Goal: Information Seeking & Learning: Check status

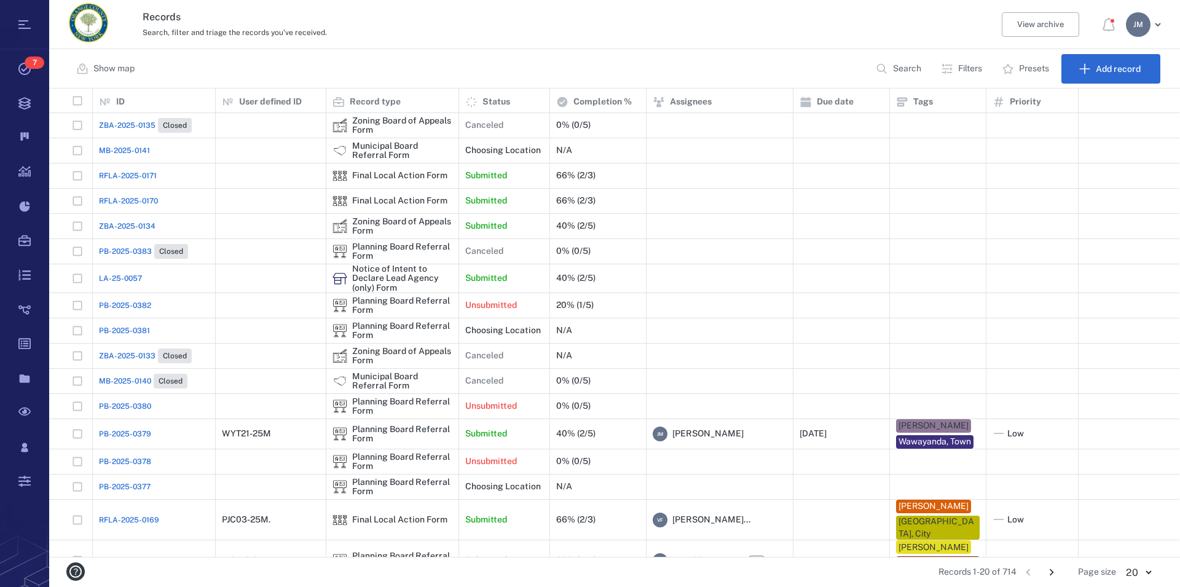
click at [972, 71] on p "Filters" at bounding box center [970, 69] width 24 height 12
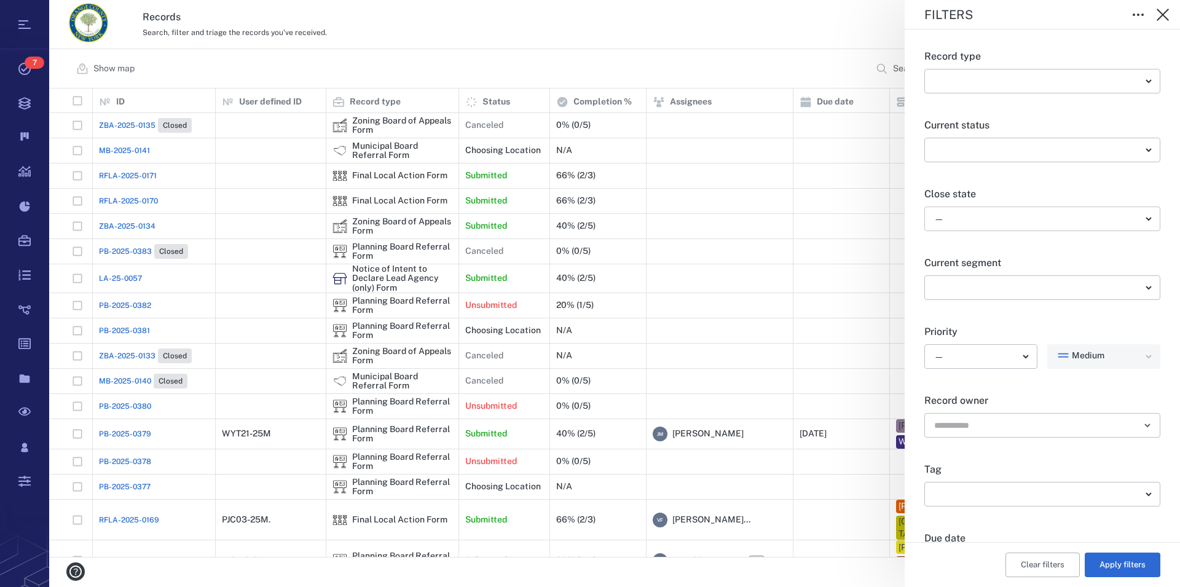
click at [955, 218] on body "Tasks 7 Records Boards Dashboard Reports Record types Guide steps Rules Form bu…" at bounding box center [590, 293] width 1180 height 587
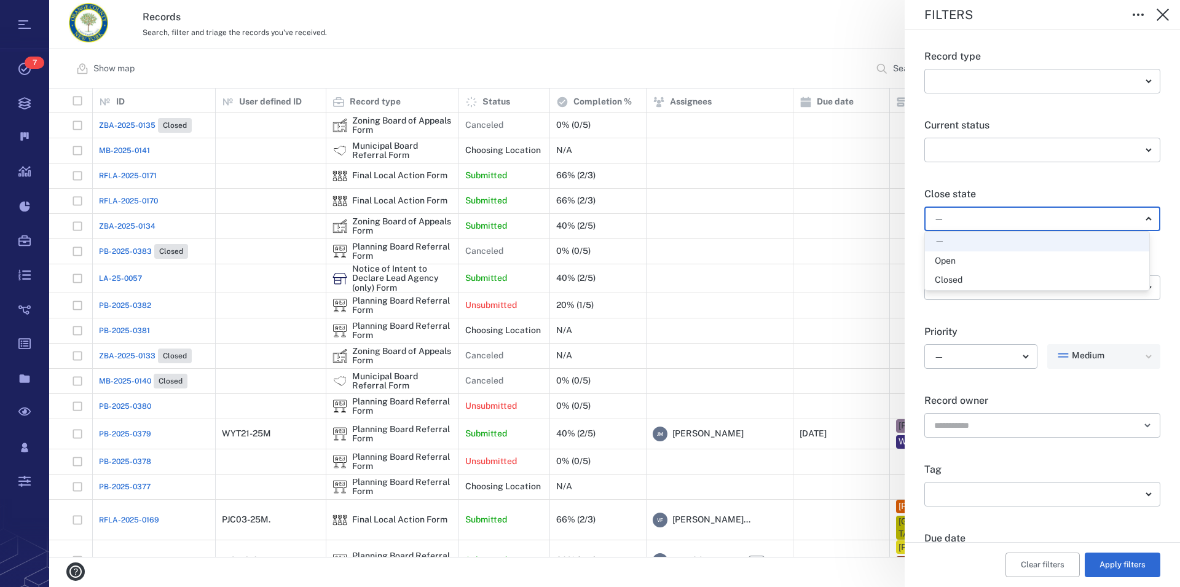
click at [951, 261] on div "Open" at bounding box center [945, 261] width 21 height 12
type input "*****"
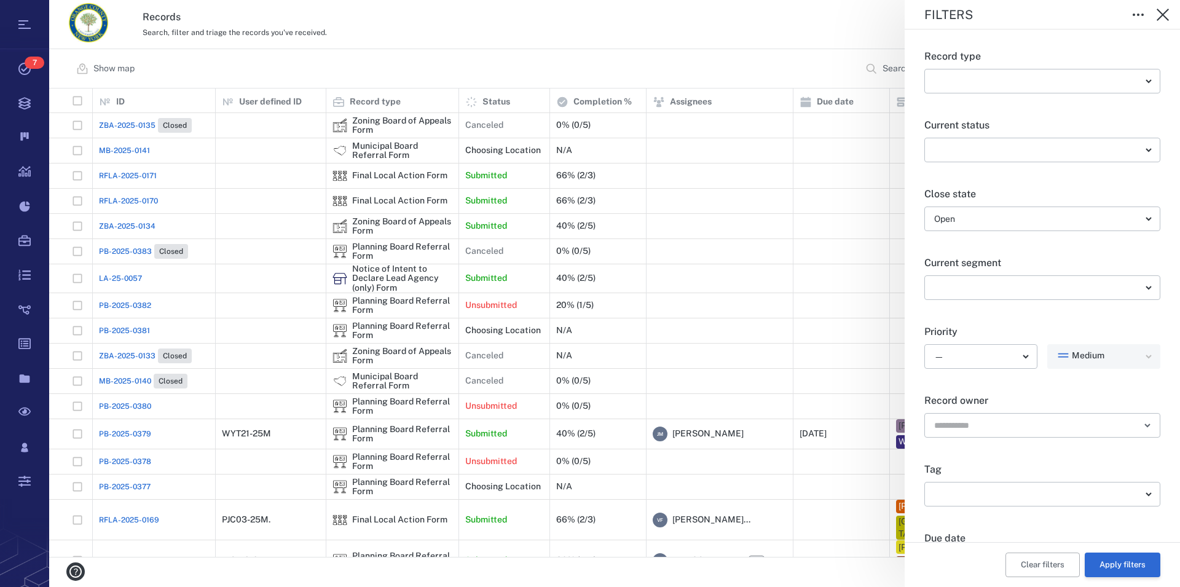
click at [1107, 558] on button "Apply filters" at bounding box center [1123, 564] width 76 height 25
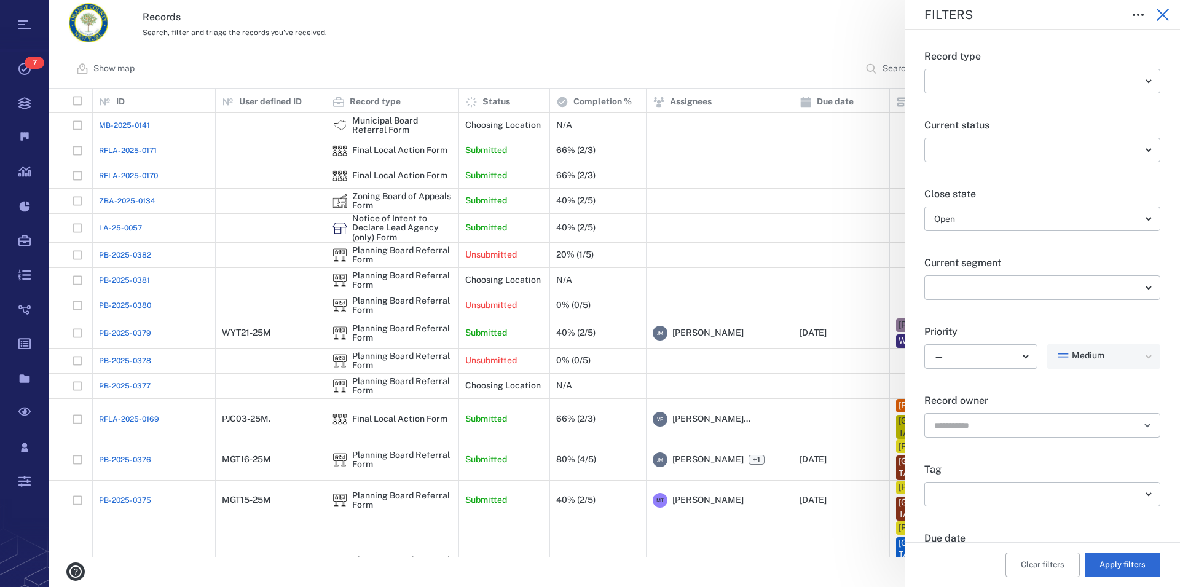
click at [1166, 10] on icon "button" at bounding box center [1163, 15] width 12 height 12
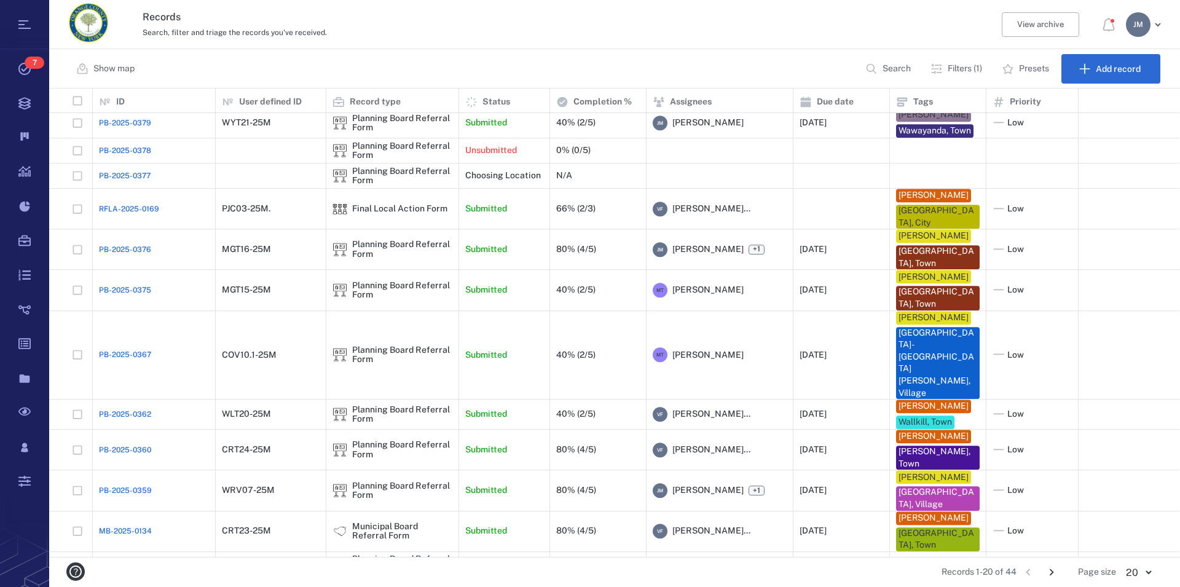
scroll to position [203, 0]
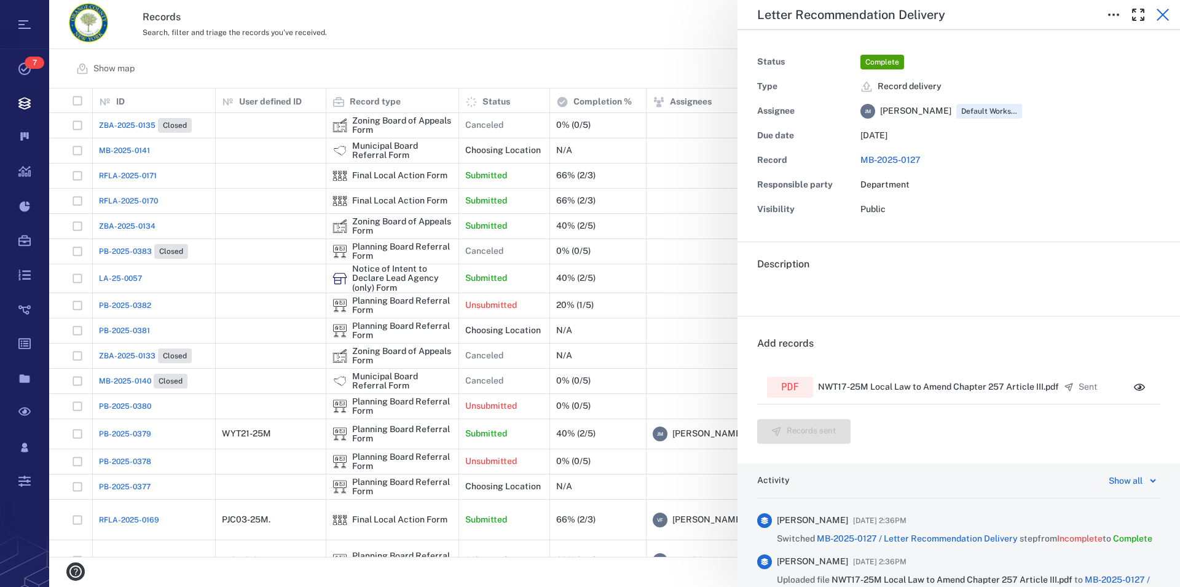
click at [1170, 12] on button "button" at bounding box center [1162, 14] width 25 height 25
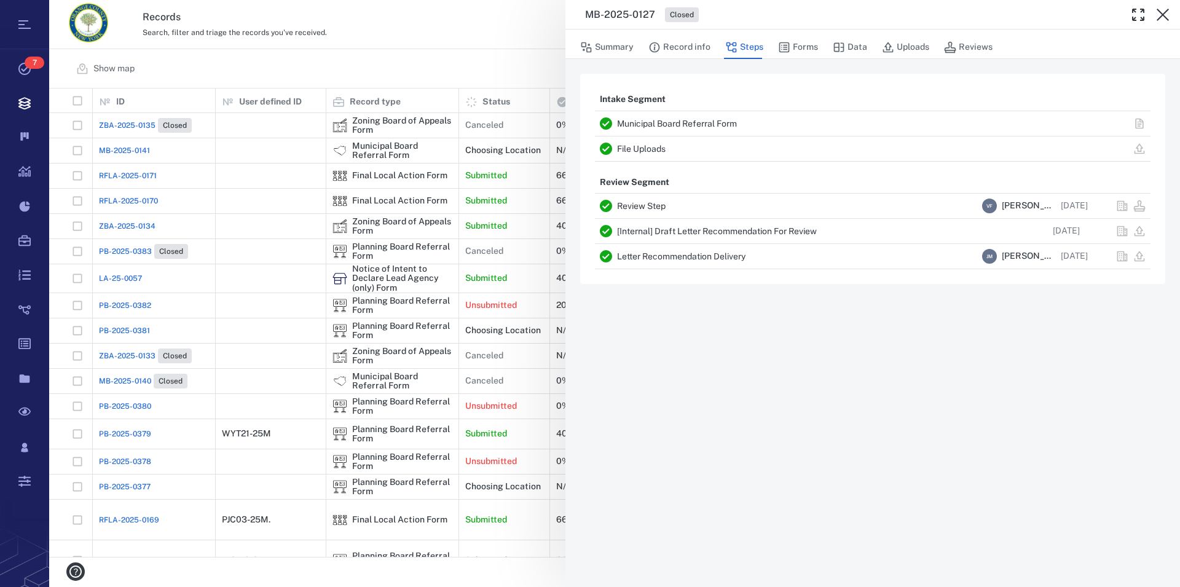
click at [700, 123] on link "Municipal Board Referral Form" at bounding box center [677, 124] width 120 height 10
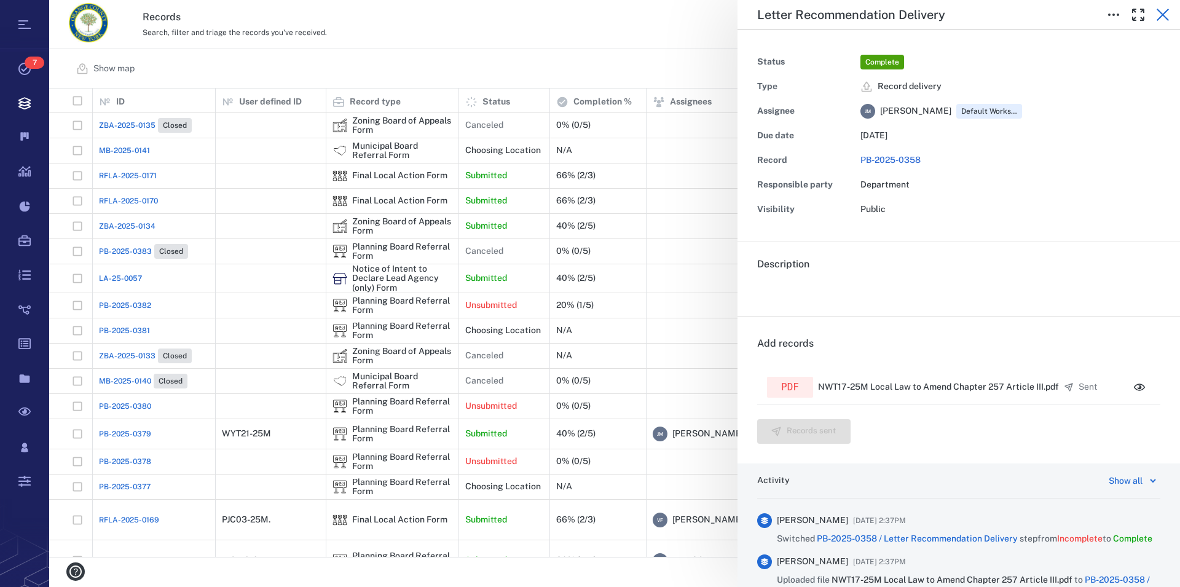
click at [1158, 20] on icon "button" at bounding box center [1162, 14] width 15 height 15
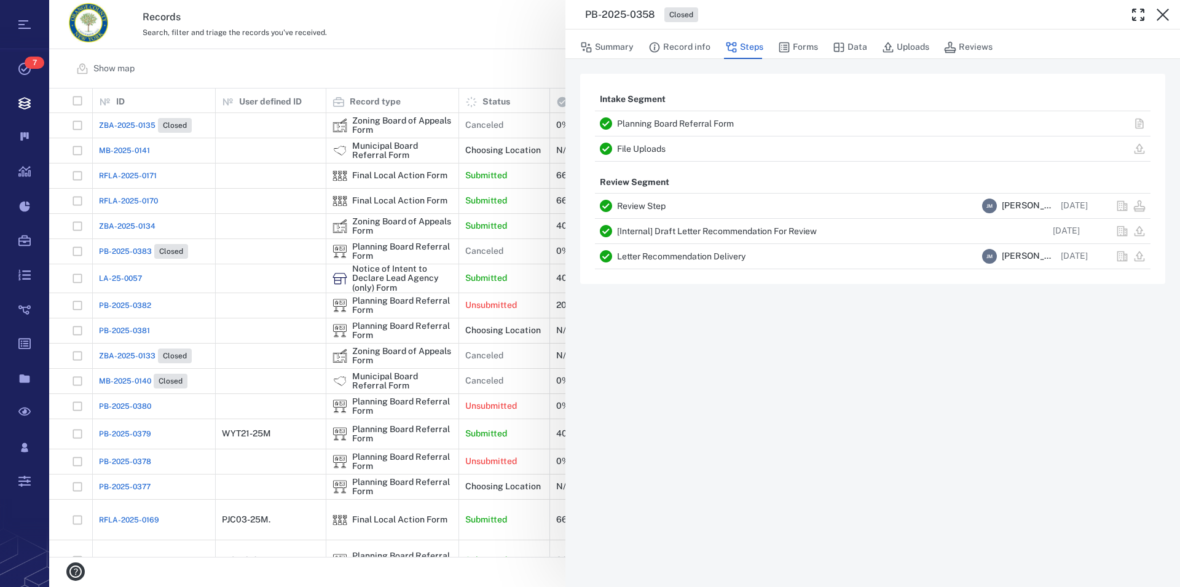
click at [656, 125] on link "Planning Board Referral Form" at bounding box center [675, 124] width 117 height 10
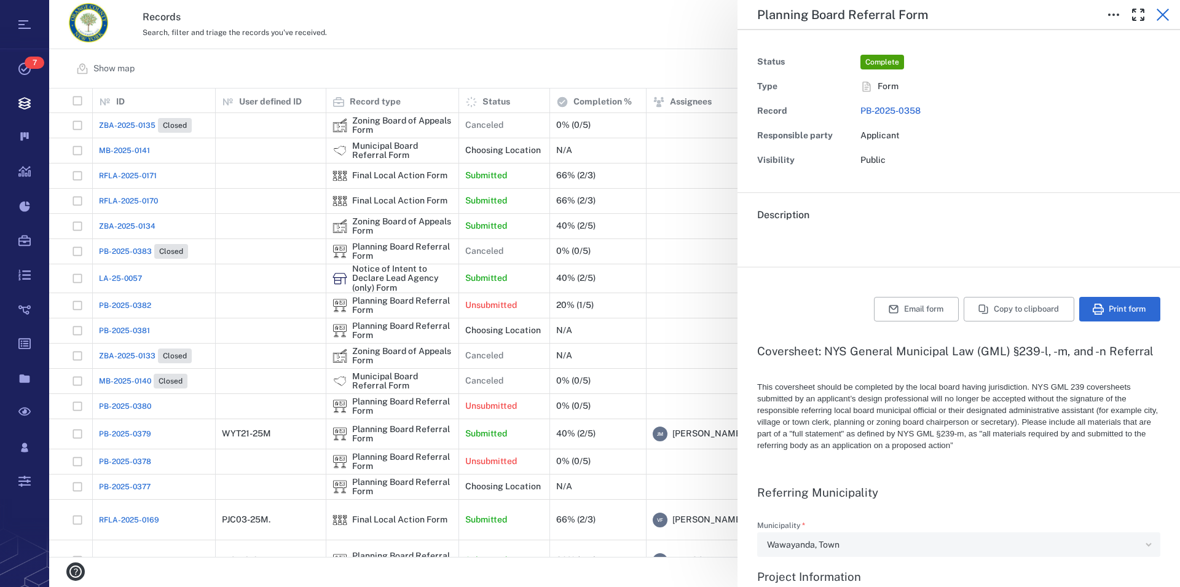
click at [1163, 13] on icon "button" at bounding box center [1162, 14] width 15 height 15
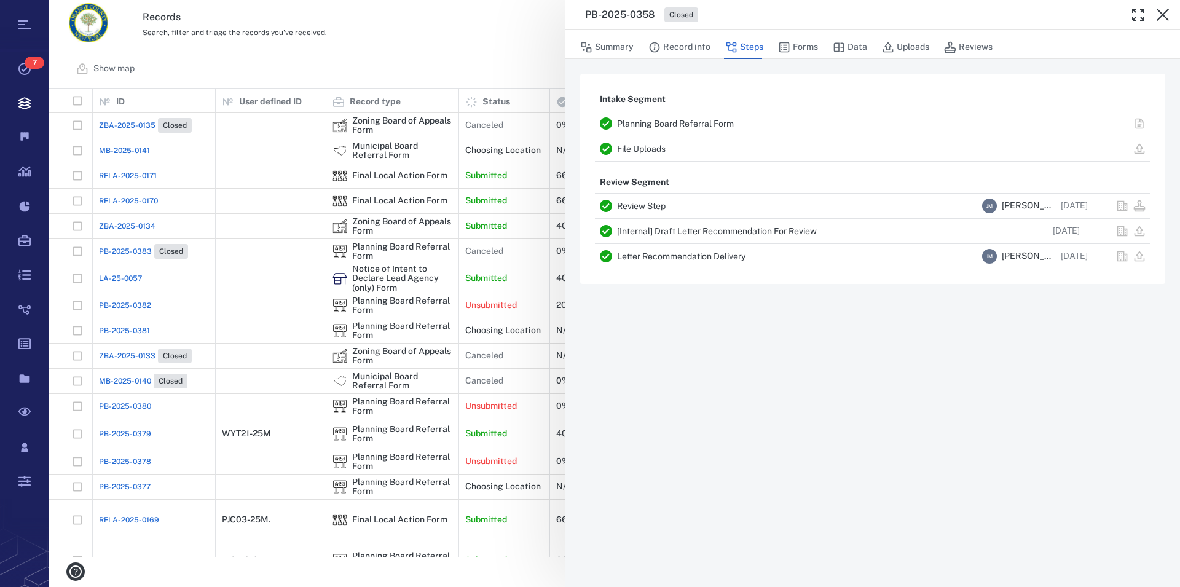
click at [652, 257] on link "Letter Recommendation Delivery" at bounding box center [681, 256] width 128 height 10
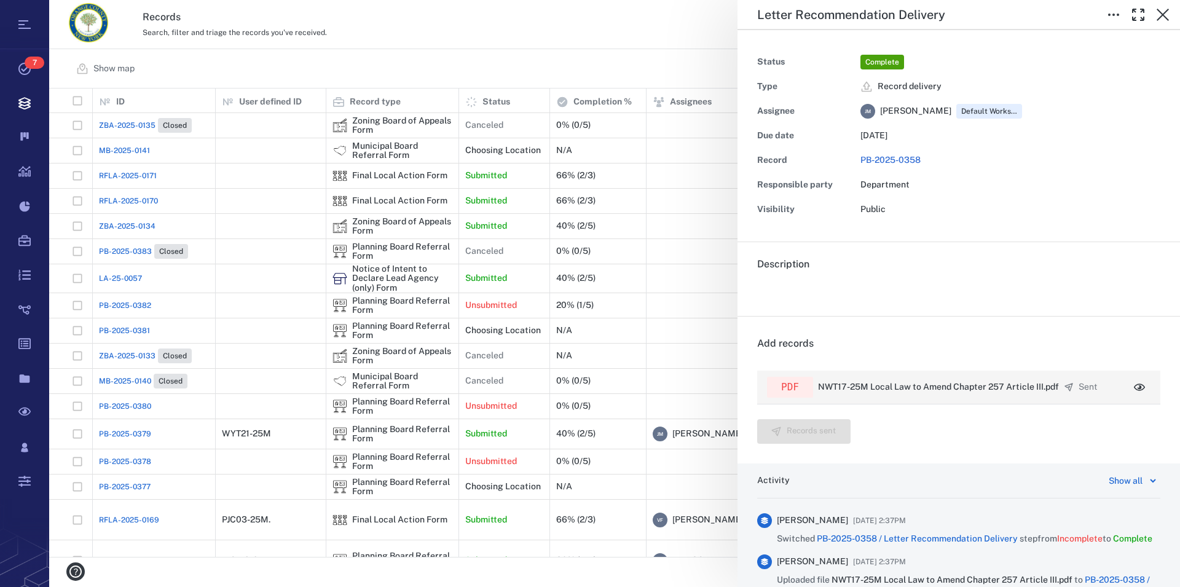
click at [941, 385] on p "NWT17-25M Local Law to Amend Chapter 257 Article III.pdf" at bounding box center [938, 387] width 241 height 12
click at [1159, 12] on icon "button" at bounding box center [1162, 14] width 15 height 15
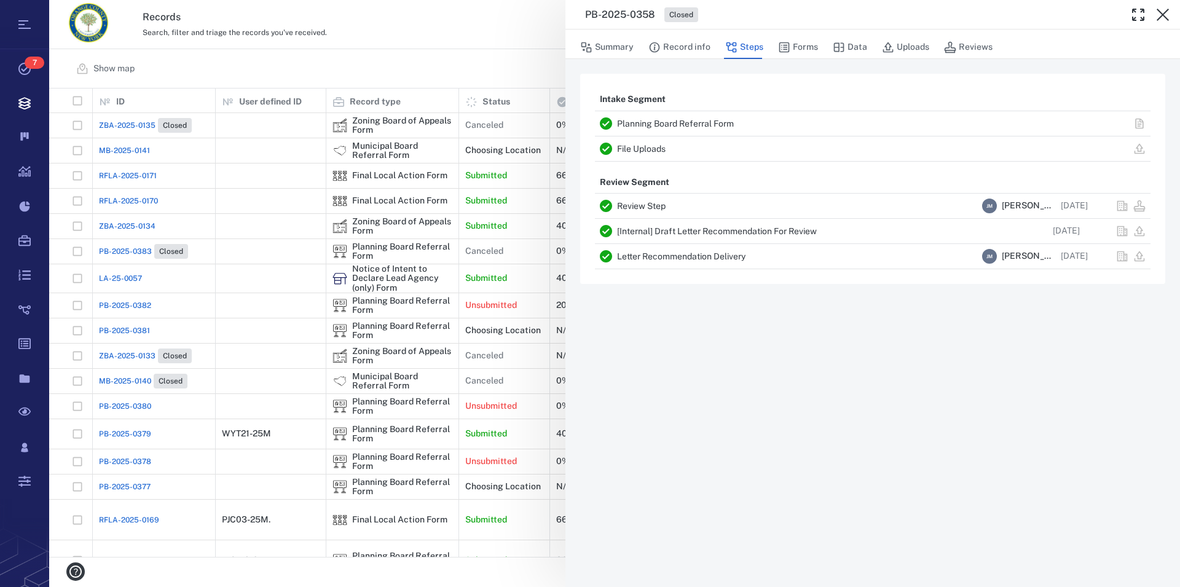
click at [747, 233] on link "[Internal] Draft Letter Recommendation For Review" at bounding box center [717, 231] width 200 height 10
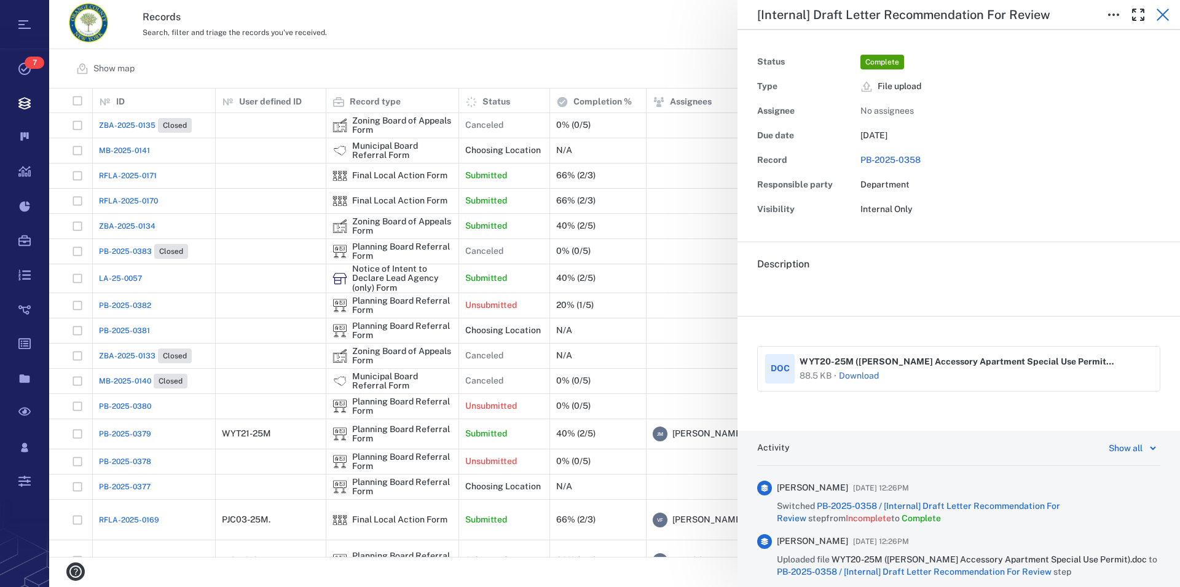
click at [1161, 12] on icon "button" at bounding box center [1163, 15] width 12 height 12
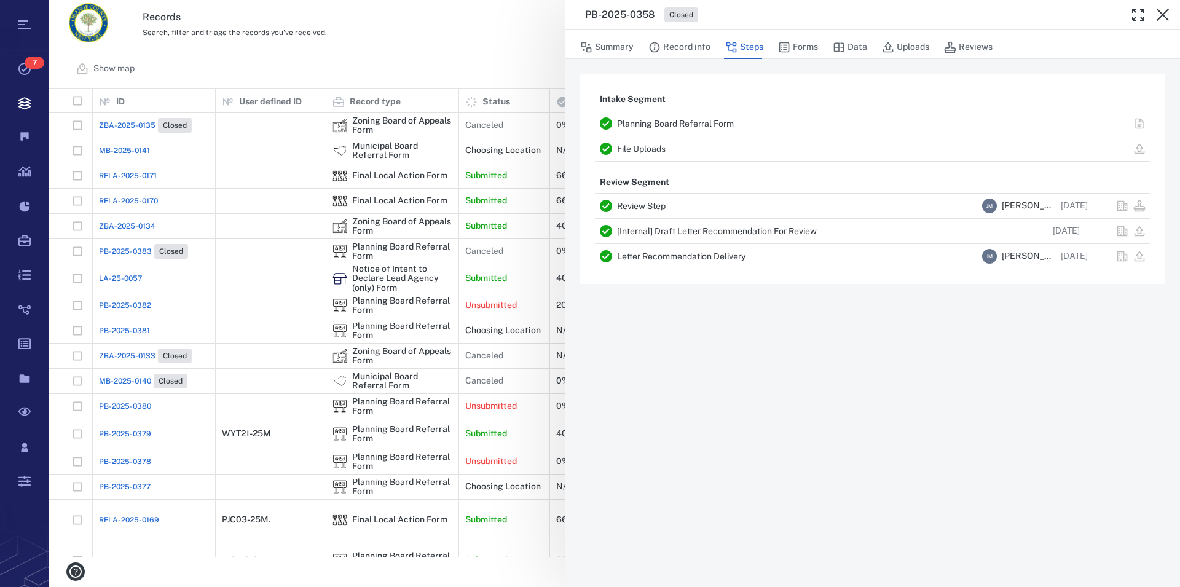
click at [1161, 12] on icon "button" at bounding box center [1163, 15] width 12 height 12
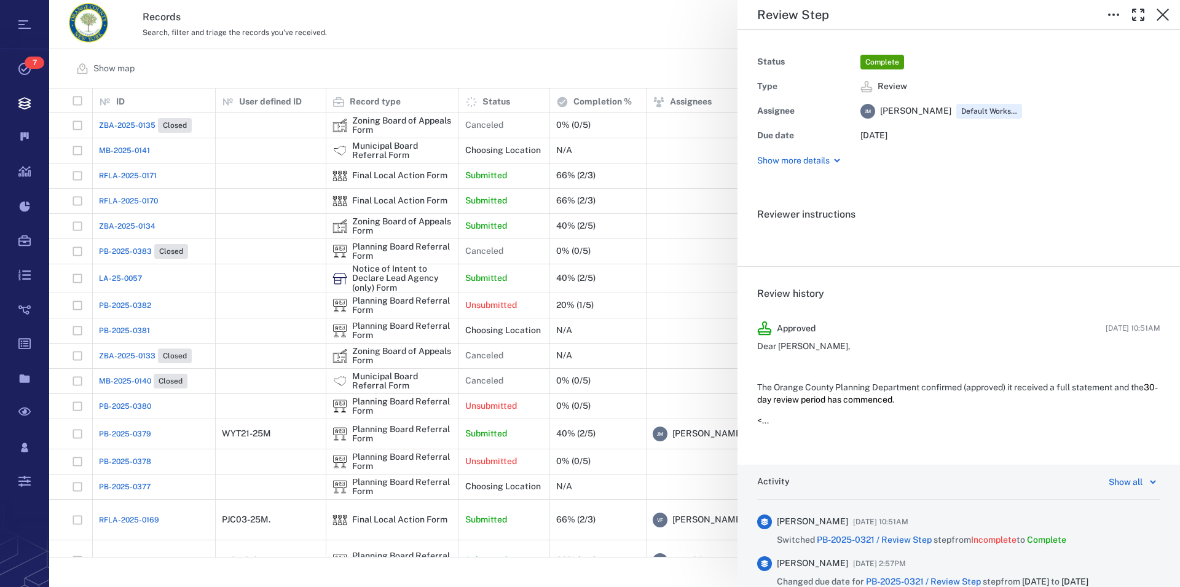
scroll to position [458, 1120]
click at [1170, 11] on icon "button" at bounding box center [1162, 14] width 15 height 15
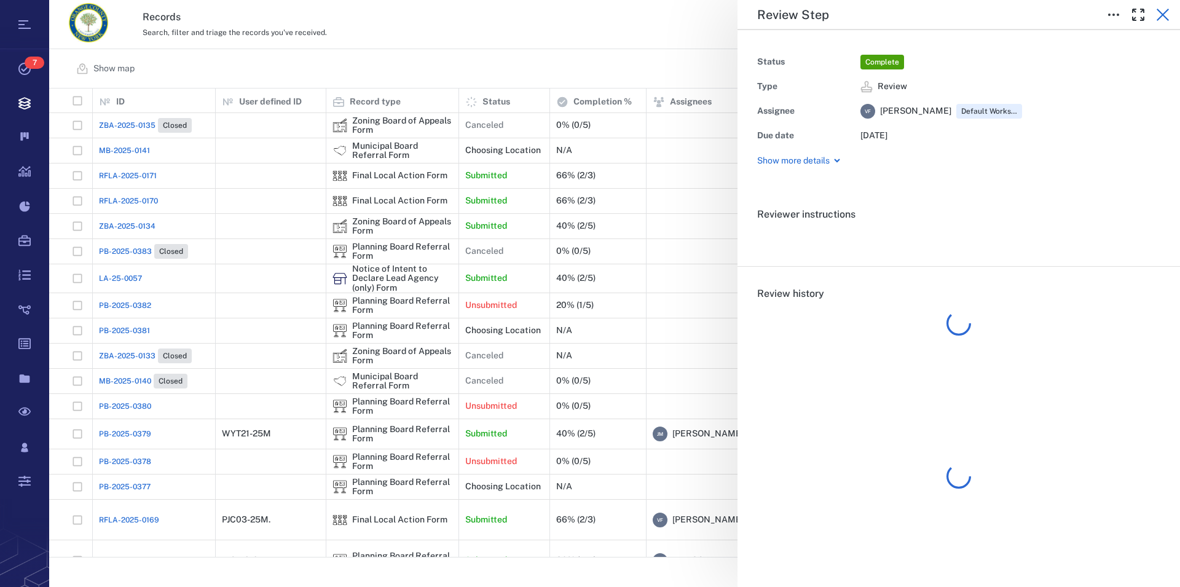
scroll to position [458, 1120]
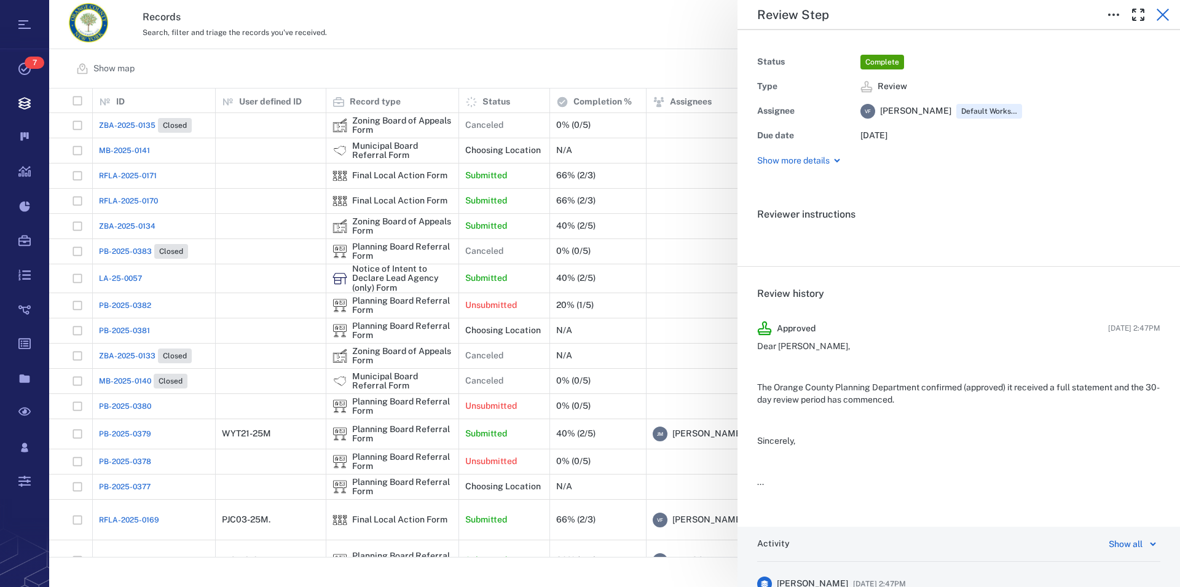
click at [1164, 14] on icon "button" at bounding box center [1163, 15] width 12 height 12
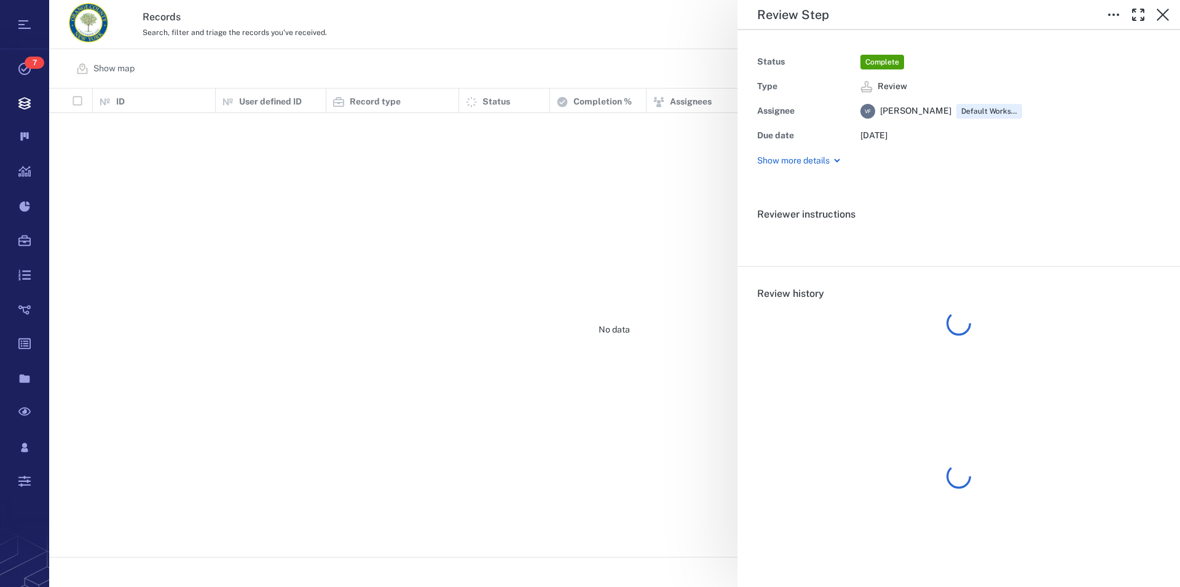
scroll to position [458, 1120]
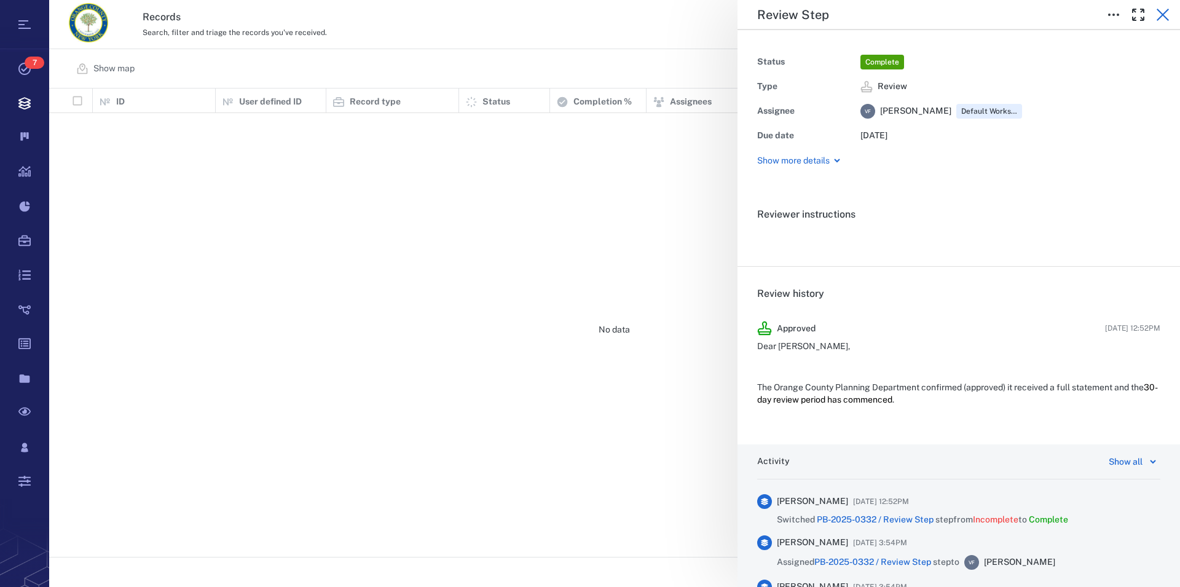
click at [1161, 16] on icon "button" at bounding box center [1163, 15] width 12 height 12
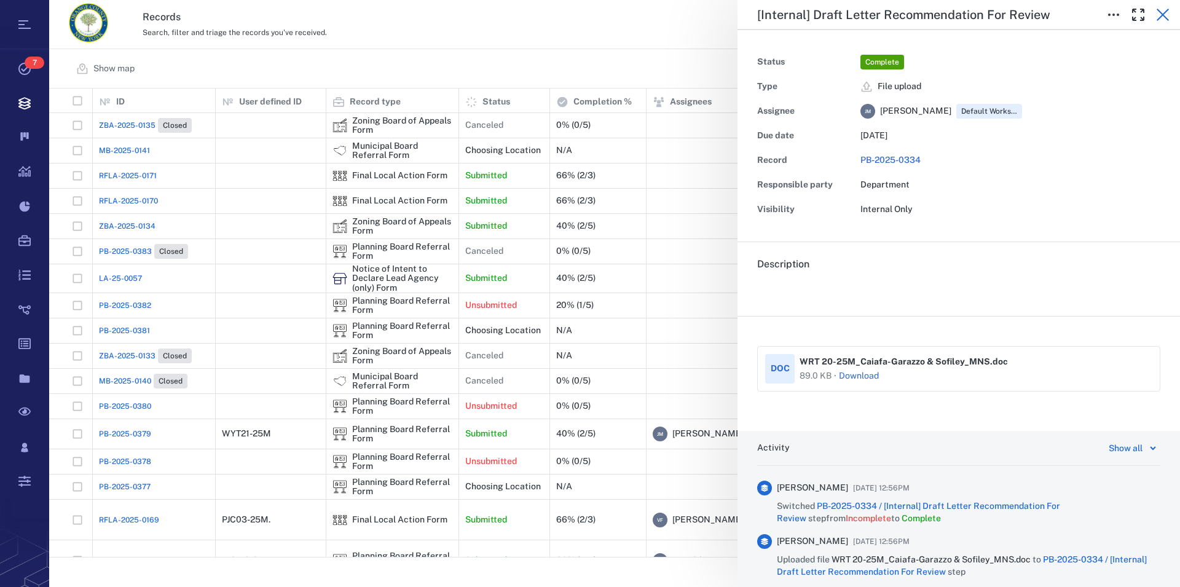
scroll to position [458, 1120]
click at [1162, 13] on icon "button" at bounding box center [1162, 14] width 15 height 15
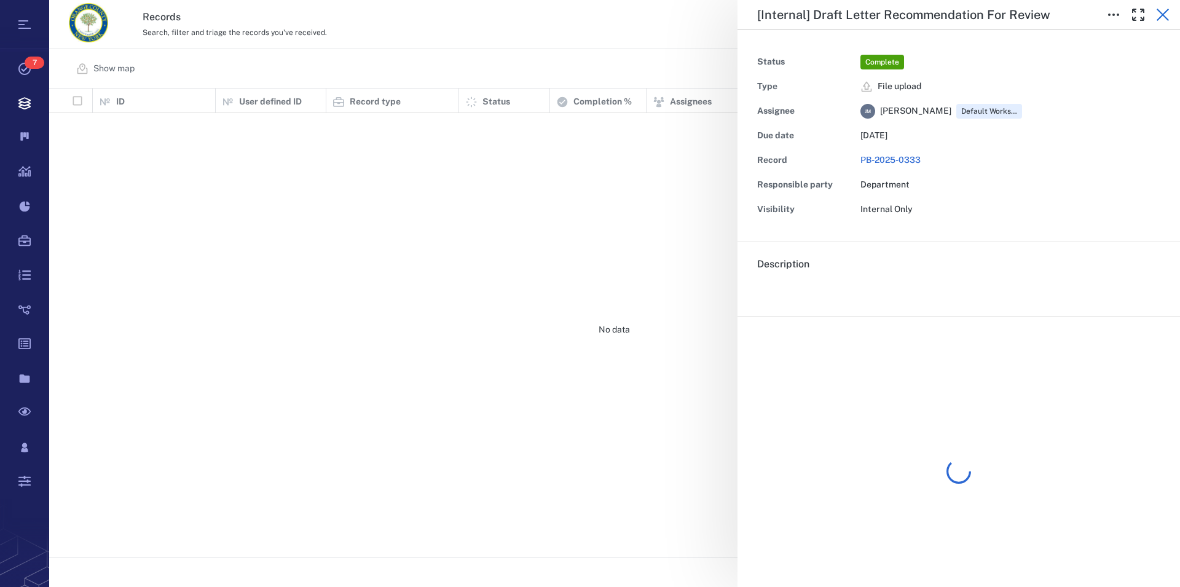
scroll to position [458, 1120]
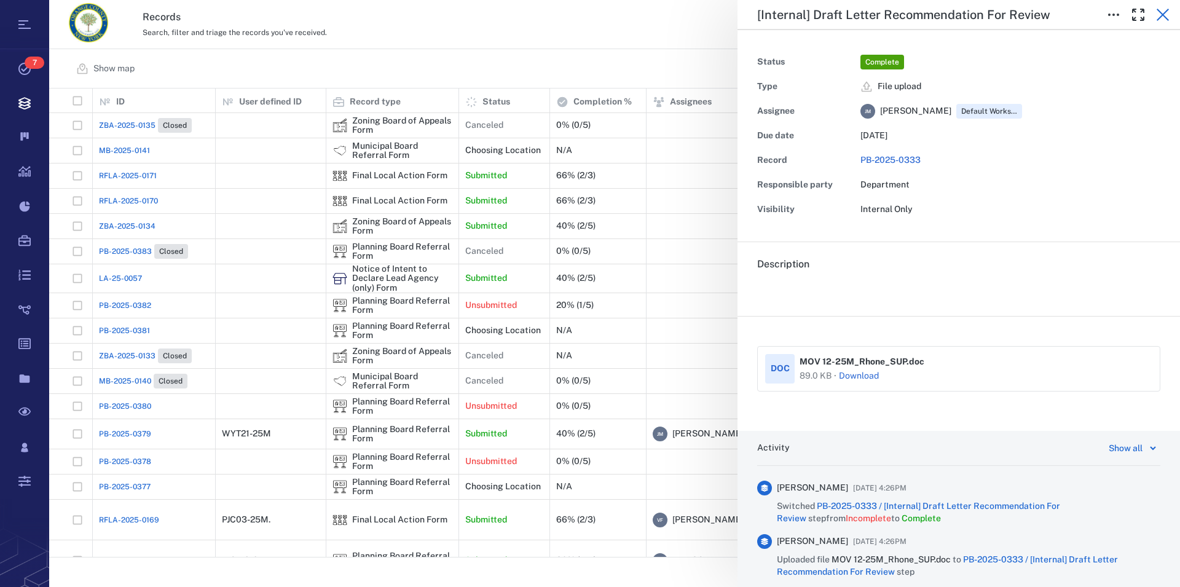
click at [1165, 13] on icon "button" at bounding box center [1163, 15] width 12 height 12
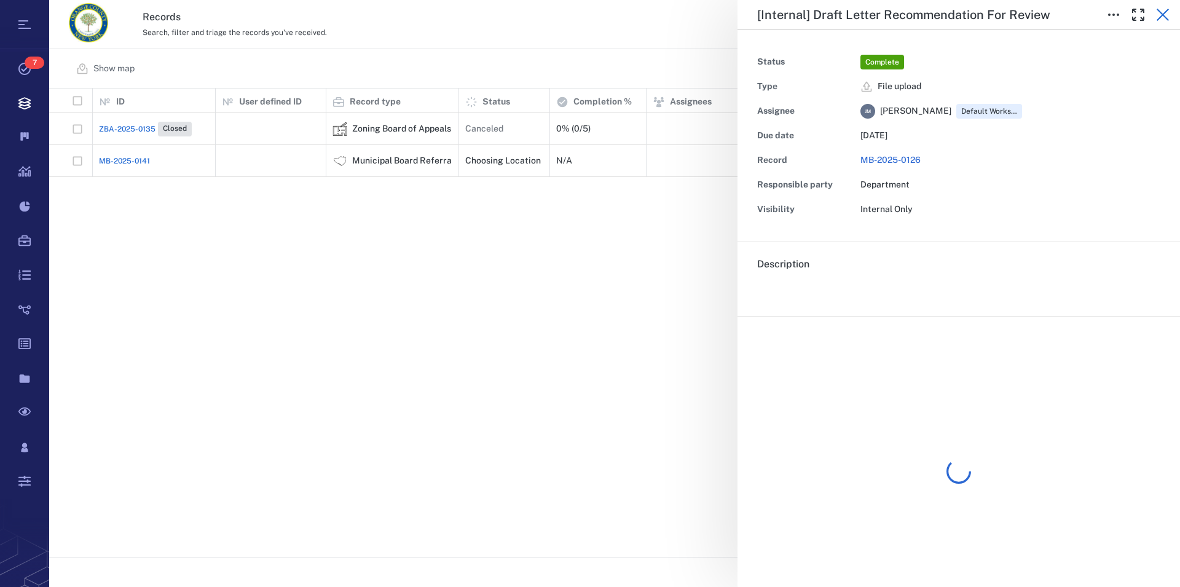
scroll to position [458, 1120]
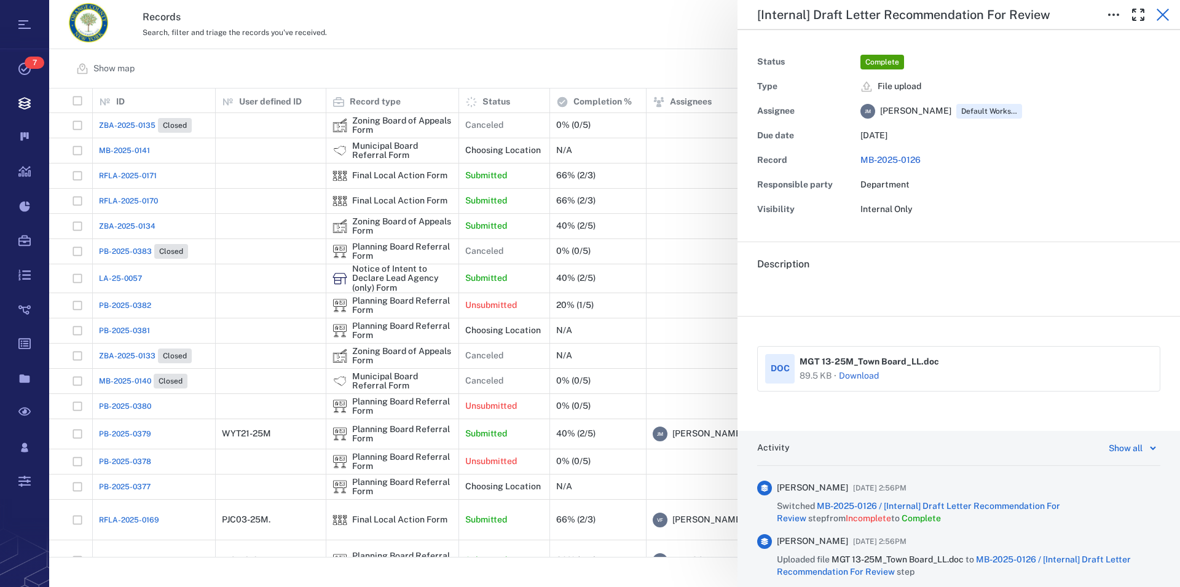
click at [1161, 15] on icon "button" at bounding box center [1162, 14] width 15 height 15
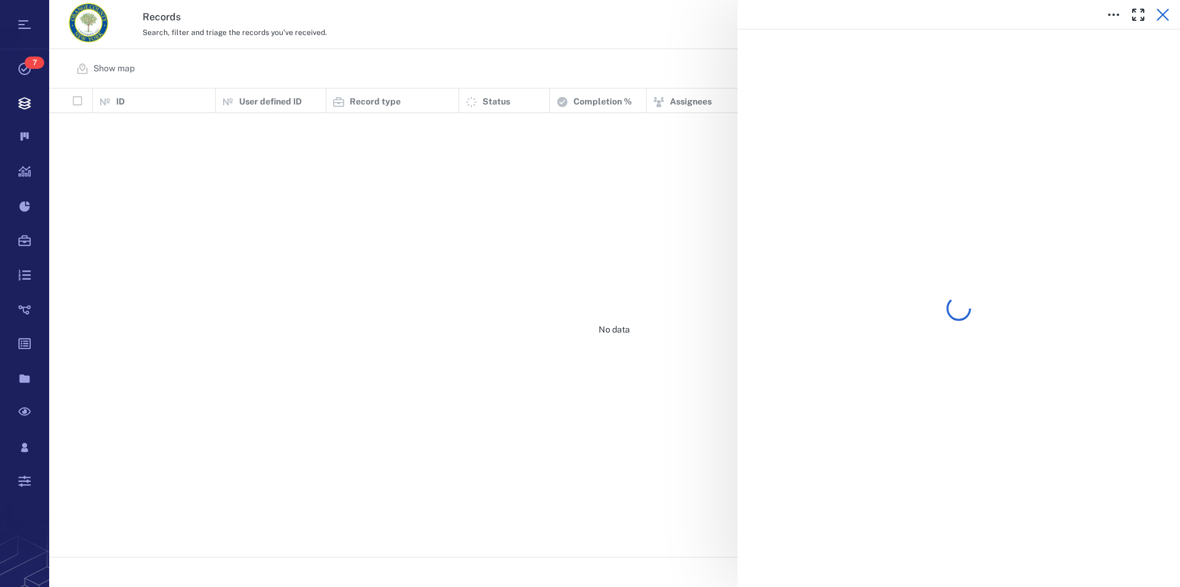
scroll to position [458, 1120]
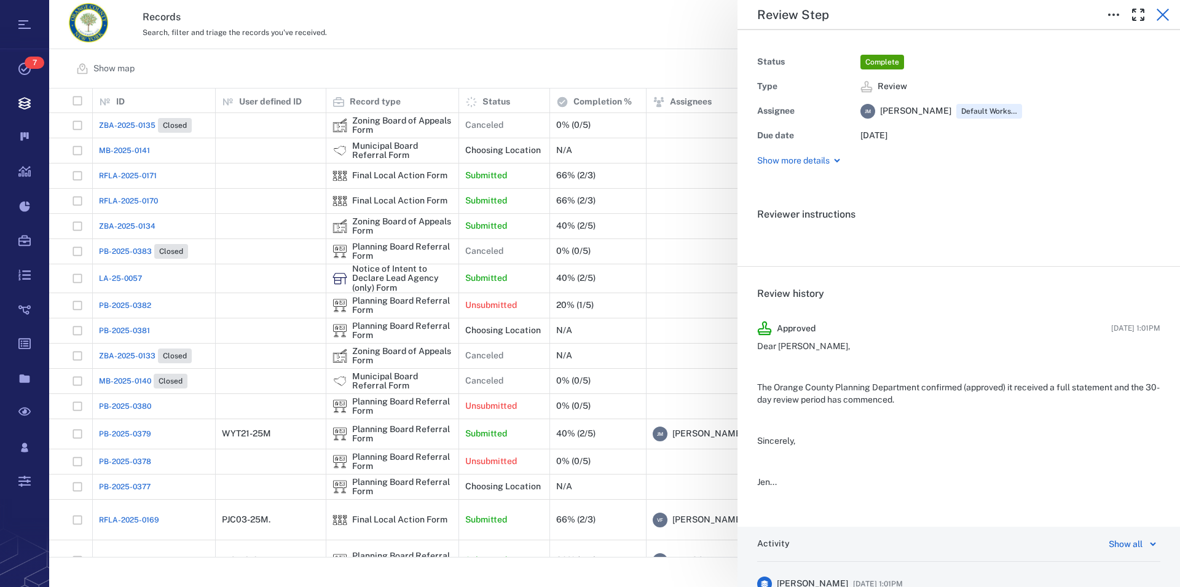
click at [1161, 13] on icon "button" at bounding box center [1163, 15] width 12 height 12
click at [1163, 14] on icon "button" at bounding box center [1163, 15] width 12 height 12
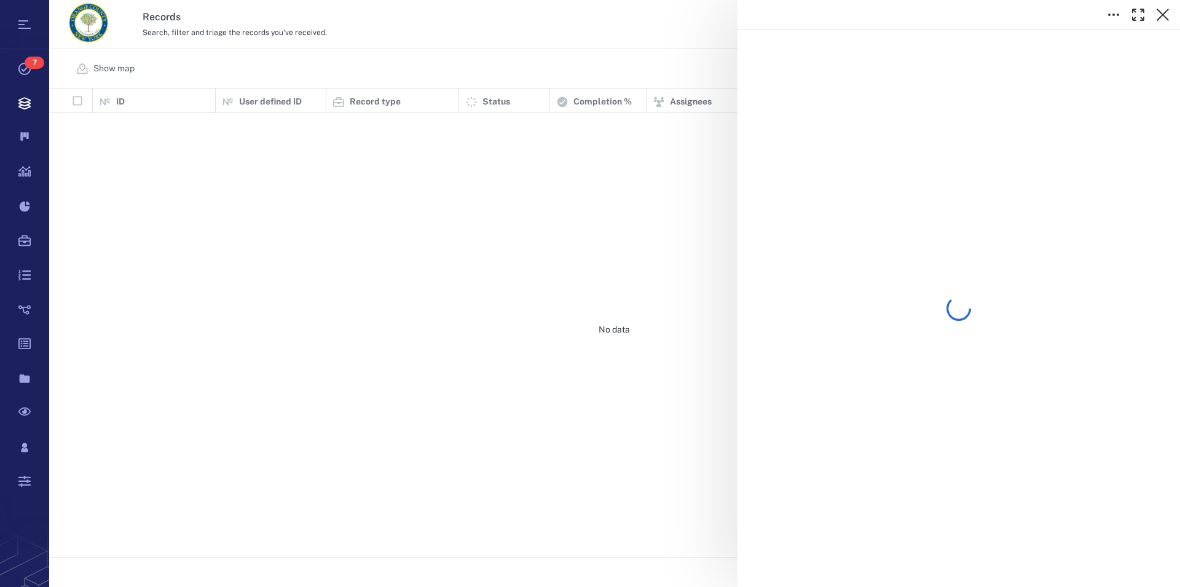
scroll to position [458, 1120]
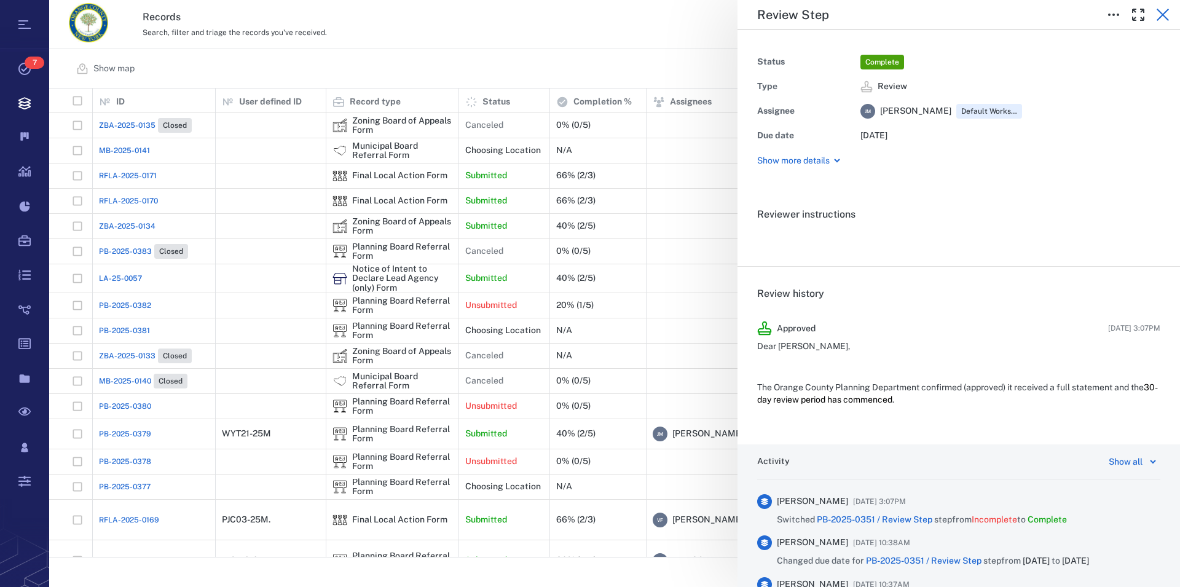
click at [1163, 15] on icon "button" at bounding box center [1163, 15] width 12 height 12
click at [1162, 17] on icon "button" at bounding box center [1162, 14] width 15 height 15
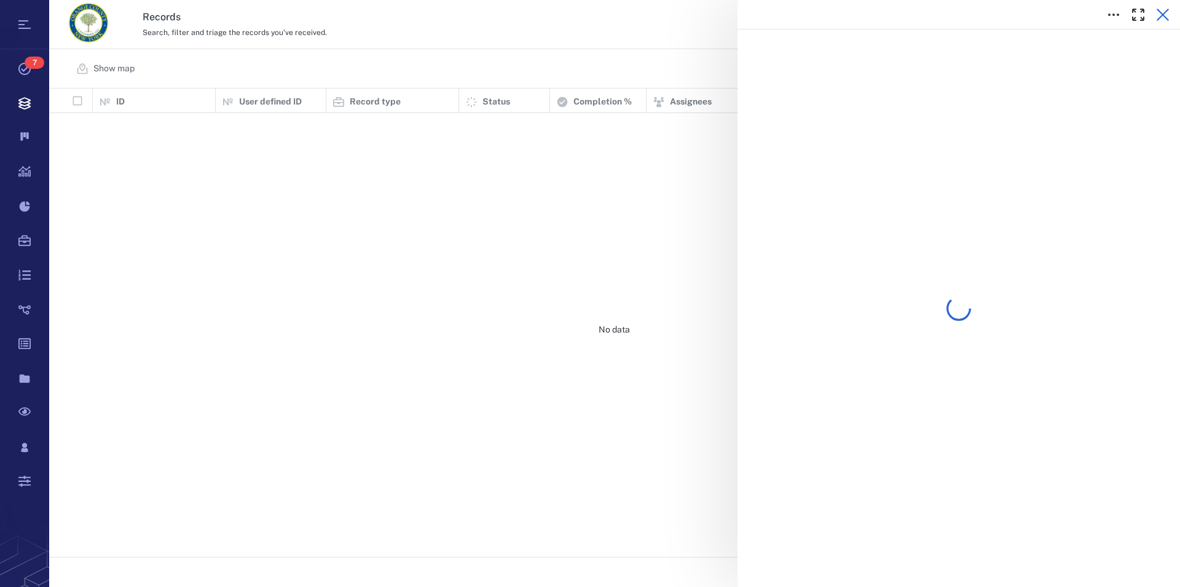
scroll to position [458, 1120]
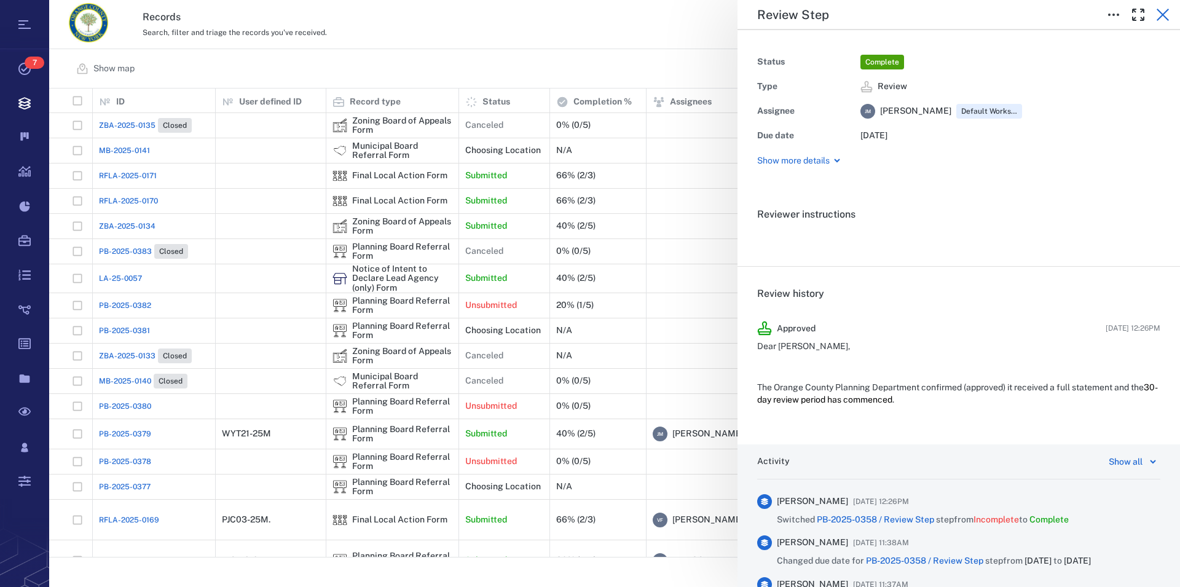
click at [1164, 14] on icon "button" at bounding box center [1163, 15] width 12 height 12
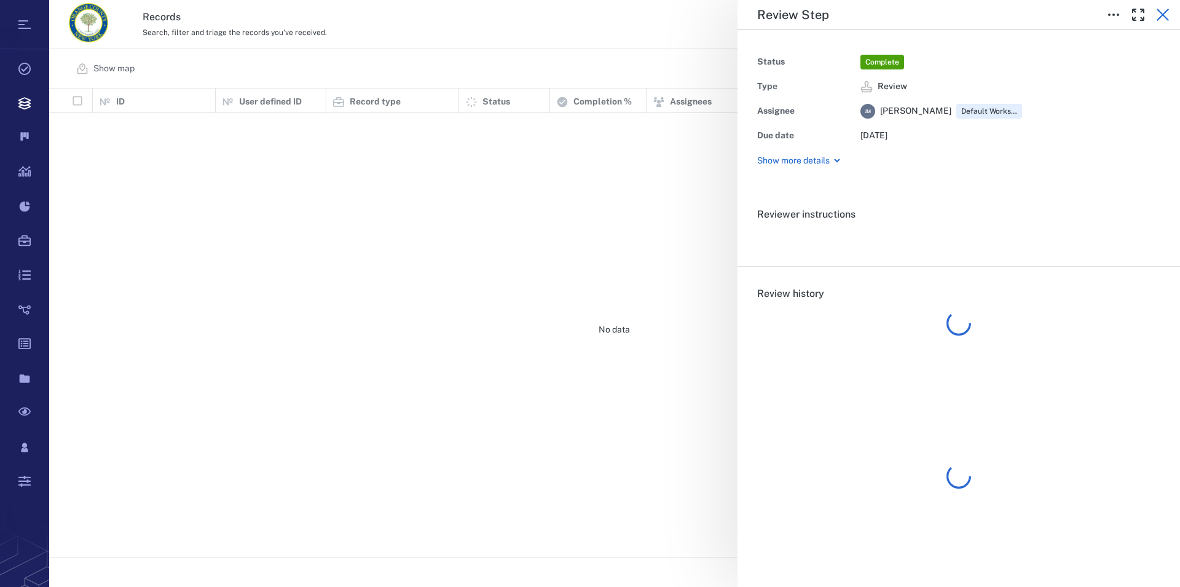
scroll to position [458, 1120]
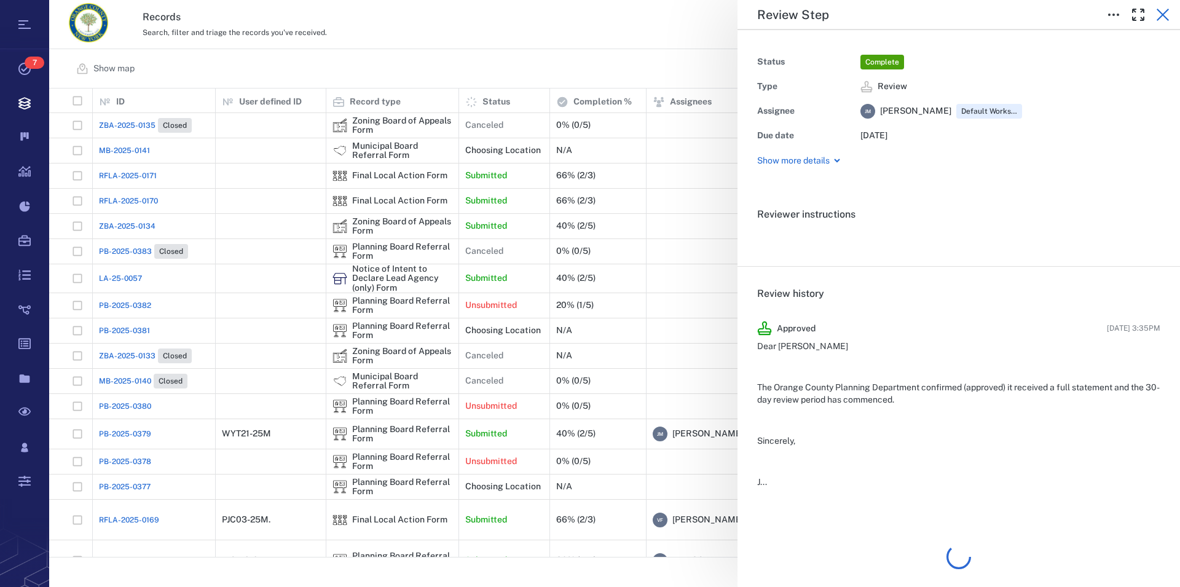
click at [1164, 10] on icon "button" at bounding box center [1162, 14] width 15 height 15
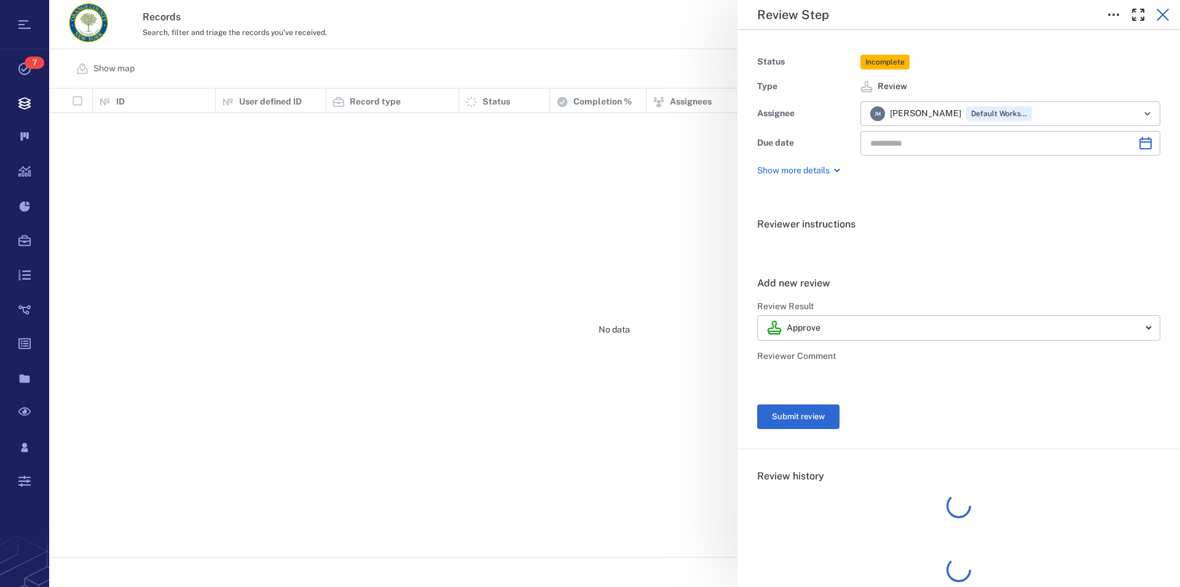
type input "**********"
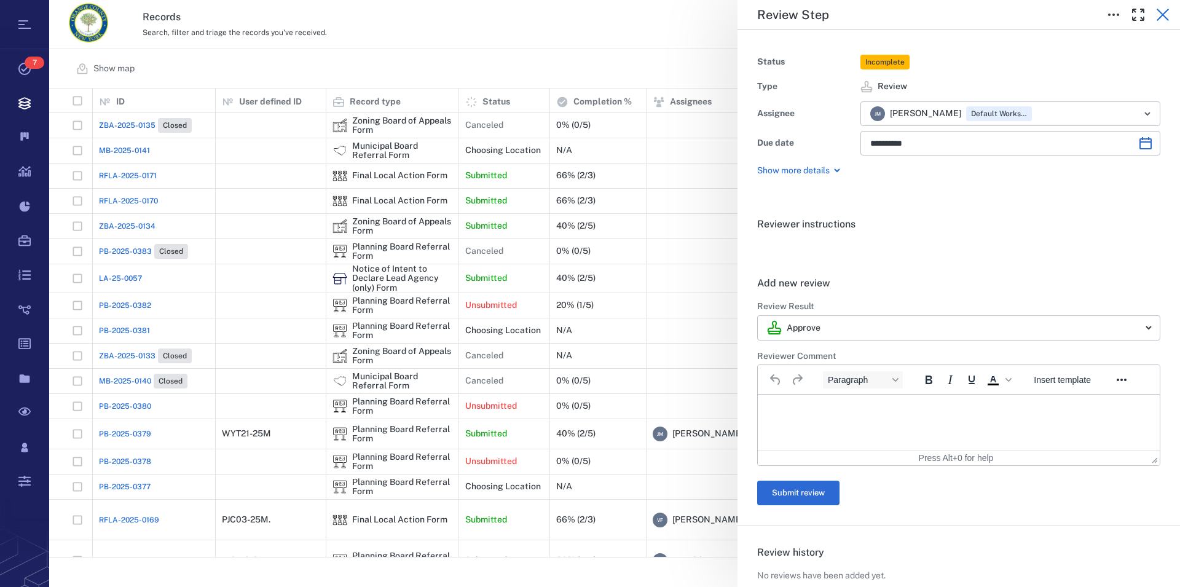
click at [1165, 12] on icon "button" at bounding box center [1163, 15] width 12 height 12
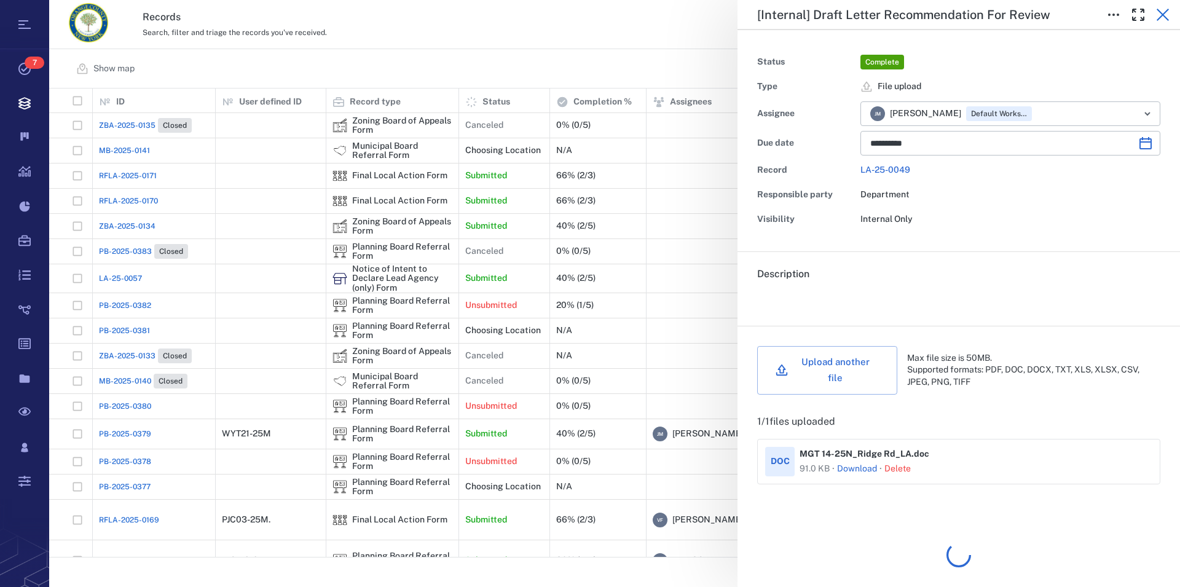
scroll to position [458, 1120]
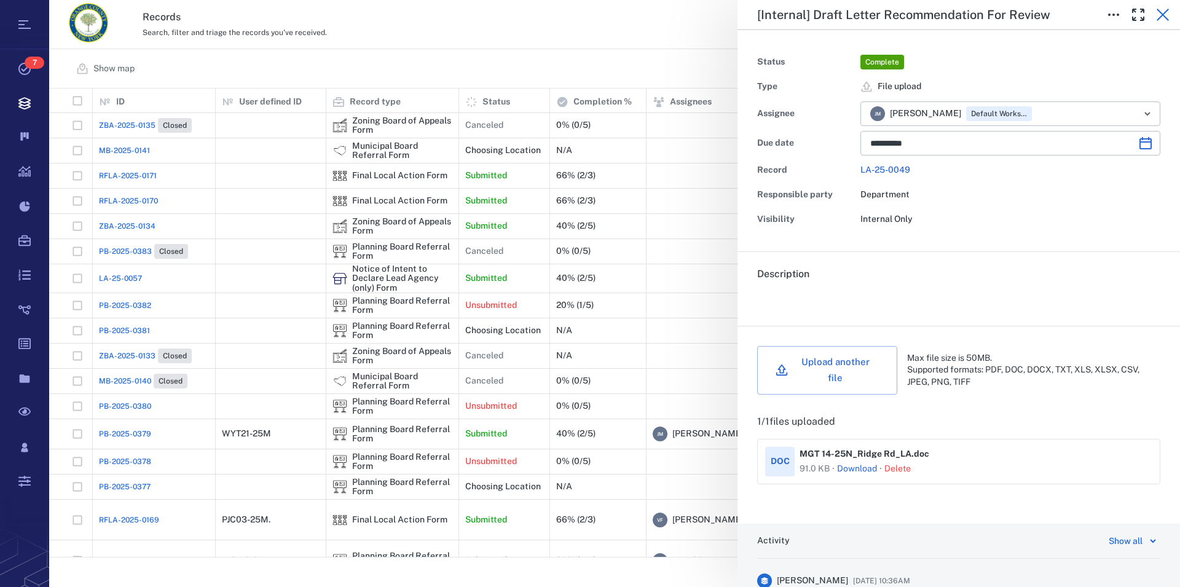
click at [1164, 14] on icon "button" at bounding box center [1163, 15] width 12 height 12
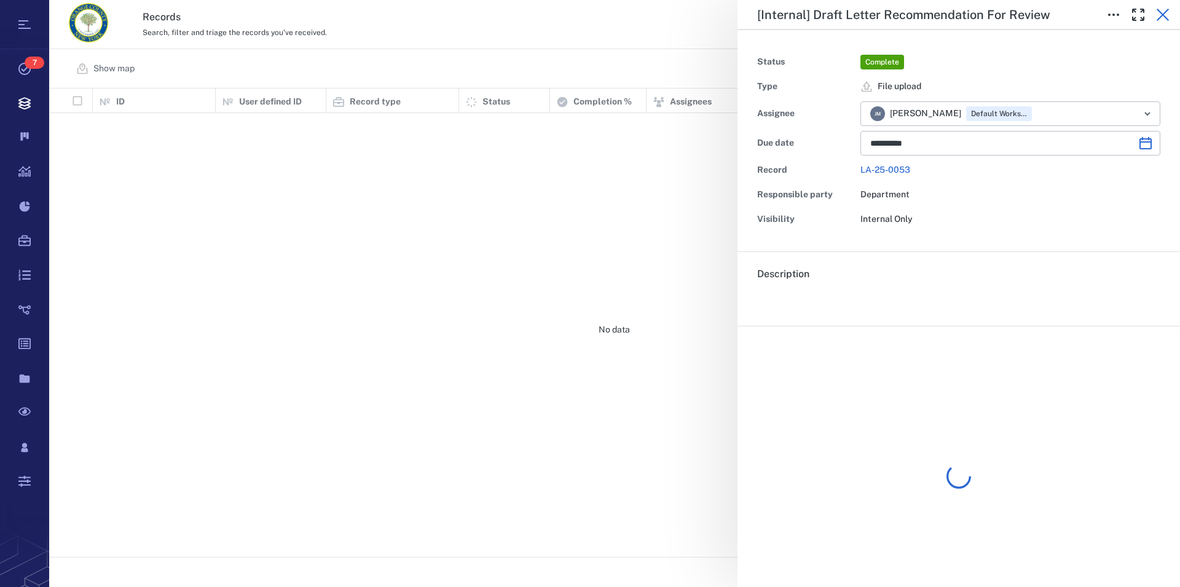
scroll to position [458, 1120]
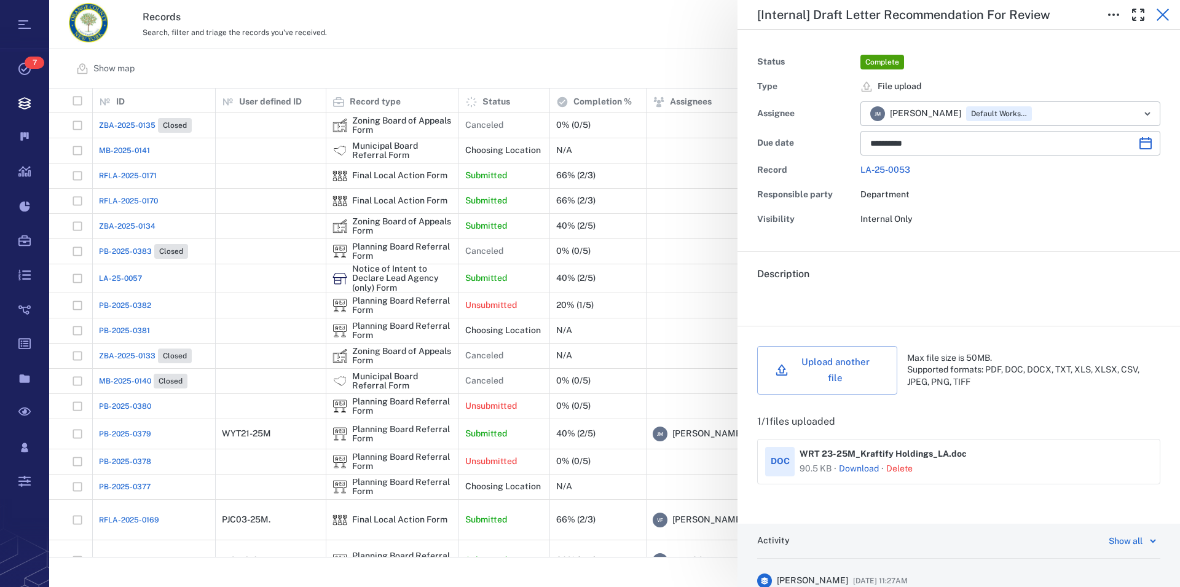
click at [1166, 14] on icon "button" at bounding box center [1162, 14] width 15 height 15
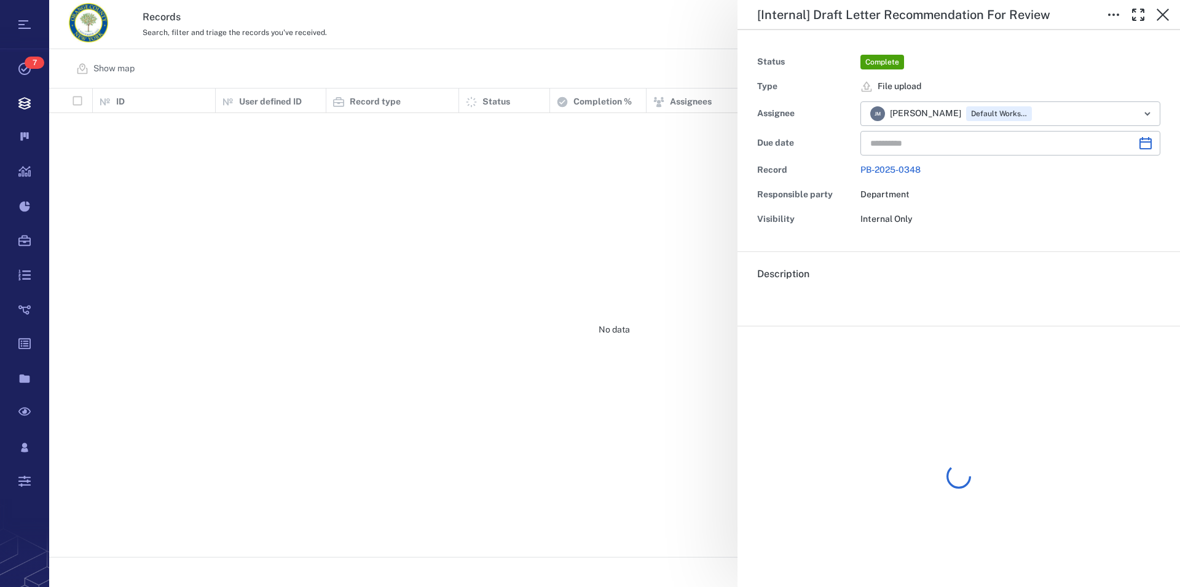
type input "**********"
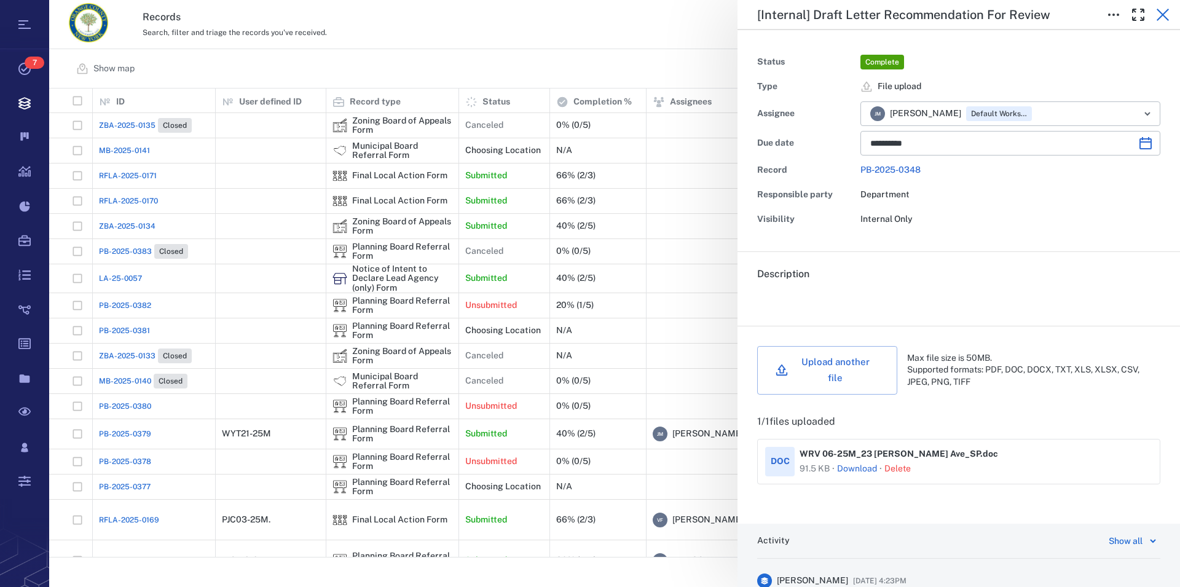
click at [1163, 12] on icon "button" at bounding box center [1162, 14] width 15 height 15
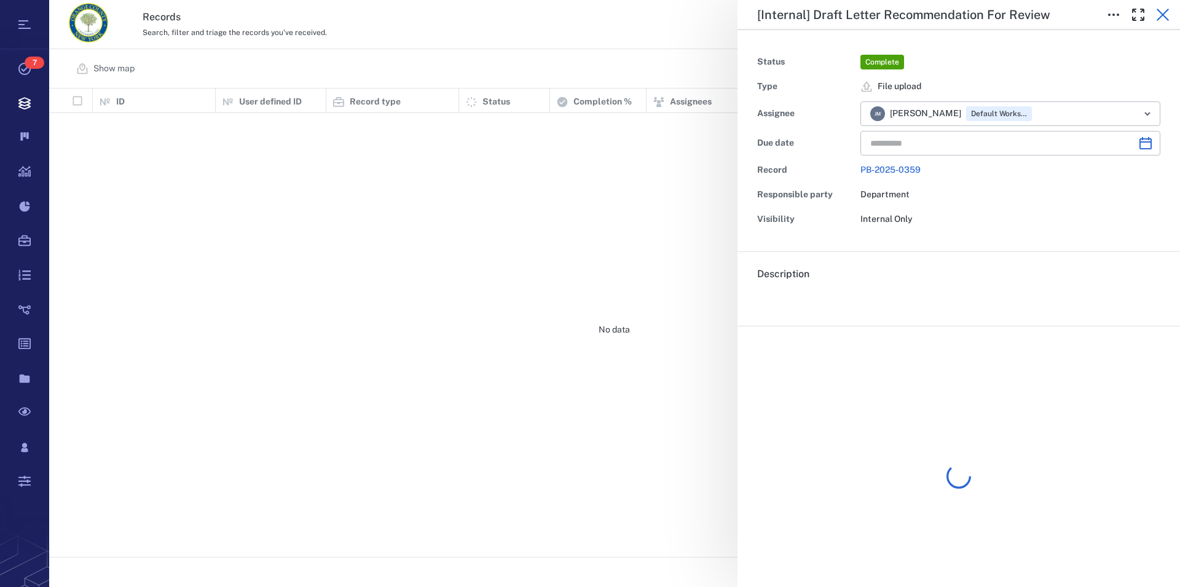
type input "**********"
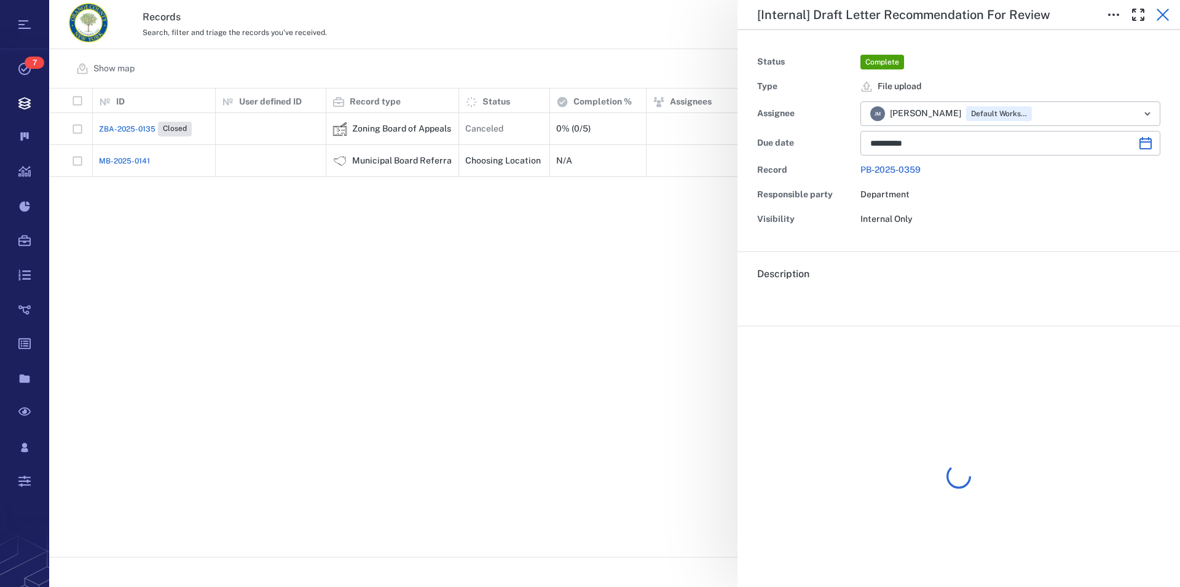
scroll to position [458, 1120]
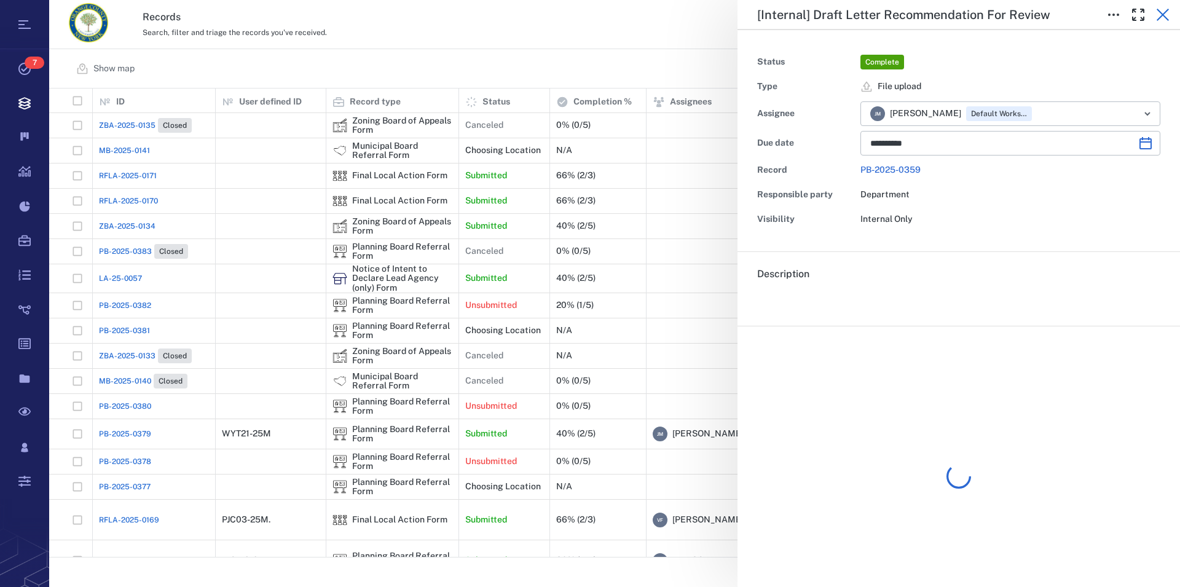
click at [1165, 14] on icon "button" at bounding box center [1162, 14] width 15 height 15
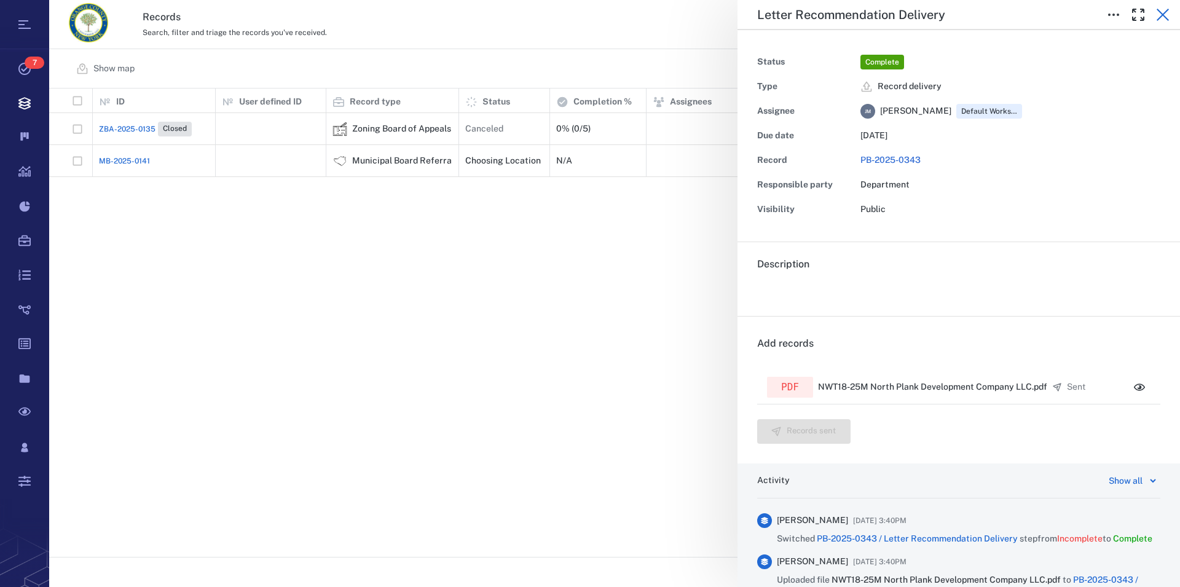
scroll to position [458, 1120]
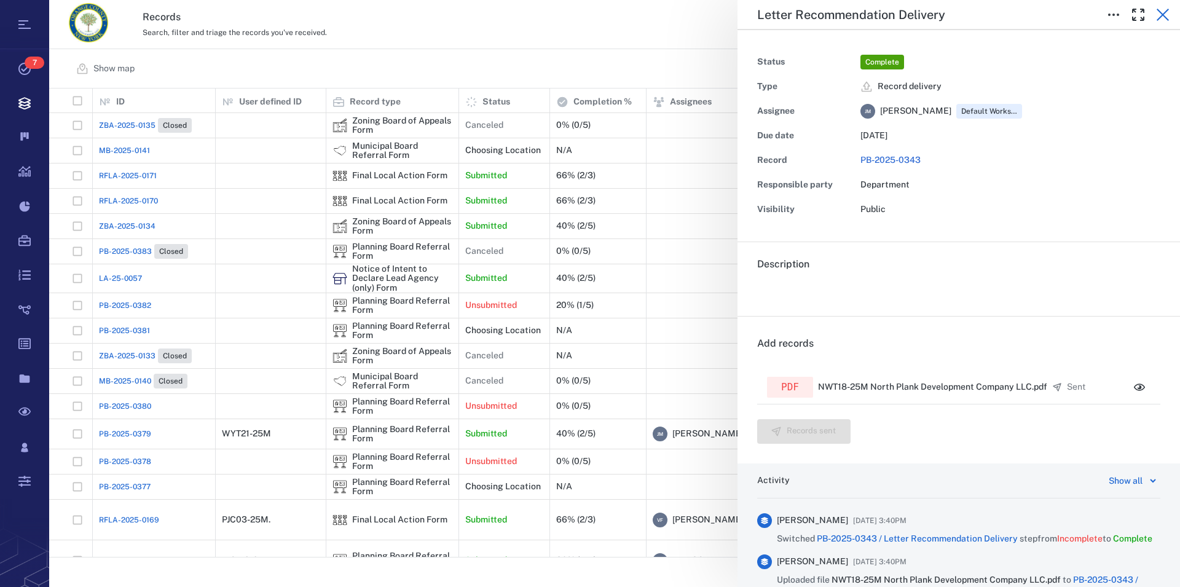
click at [1160, 11] on icon "button" at bounding box center [1162, 14] width 15 height 15
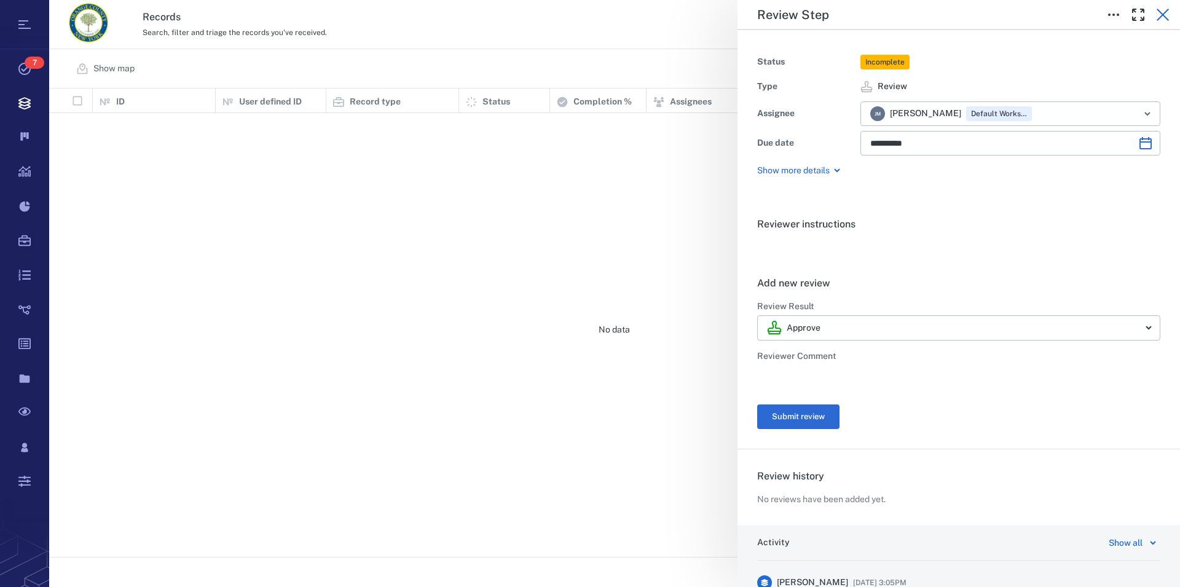
scroll to position [458, 1120]
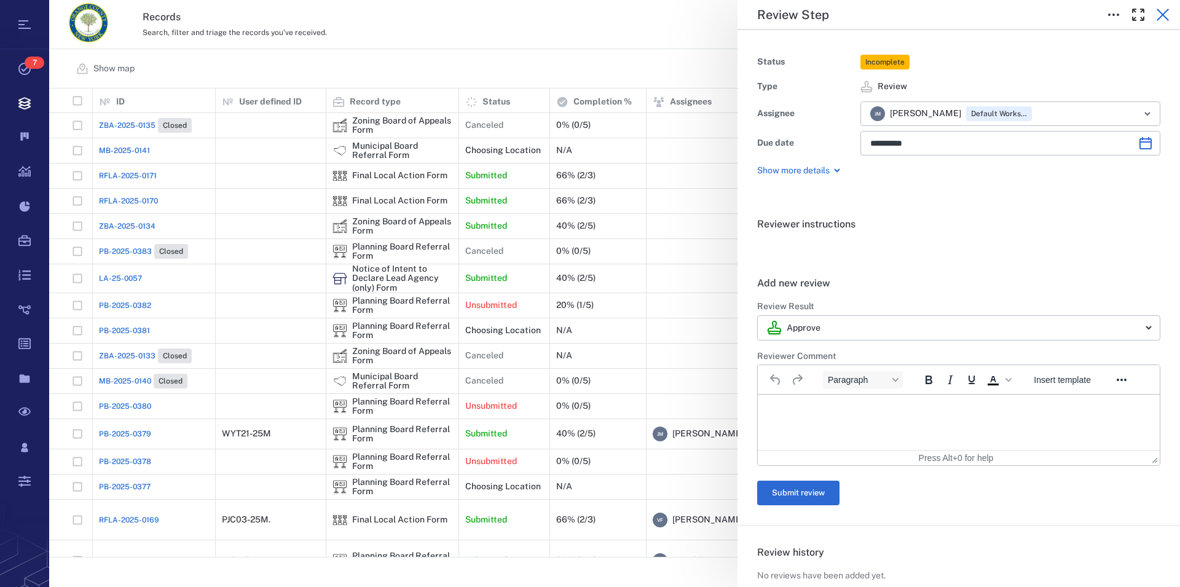
click at [1165, 15] on icon "button" at bounding box center [1162, 14] width 15 height 15
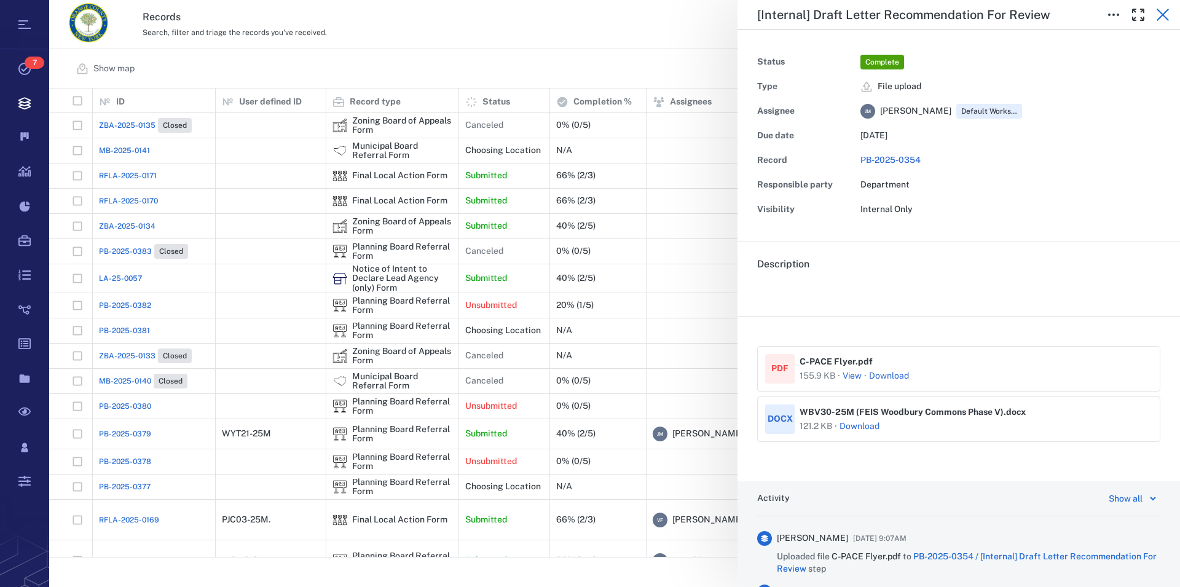
click at [1163, 9] on icon "button" at bounding box center [1162, 14] width 15 height 15
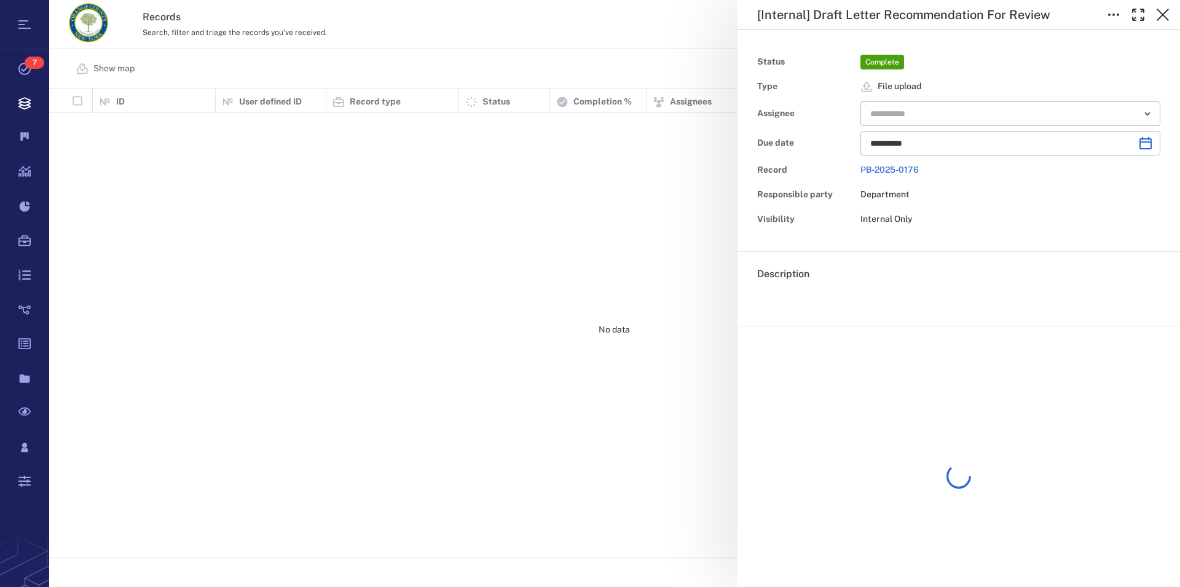
scroll to position [458, 1120]
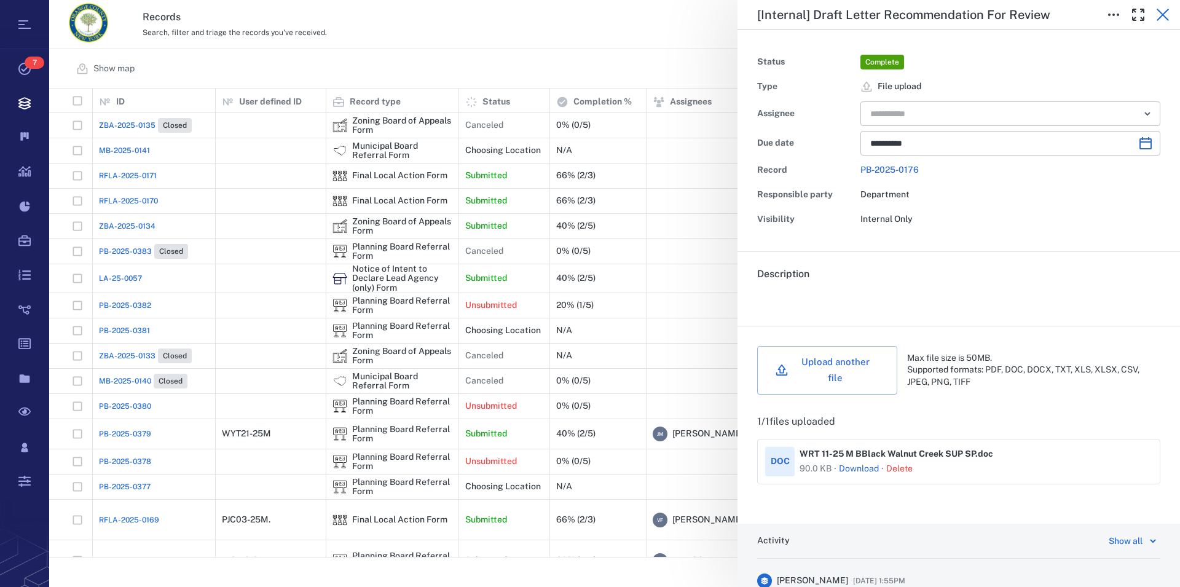
click at [1163, 8] on icon "button" at bounding box center [1162, 14] width 15 height 15
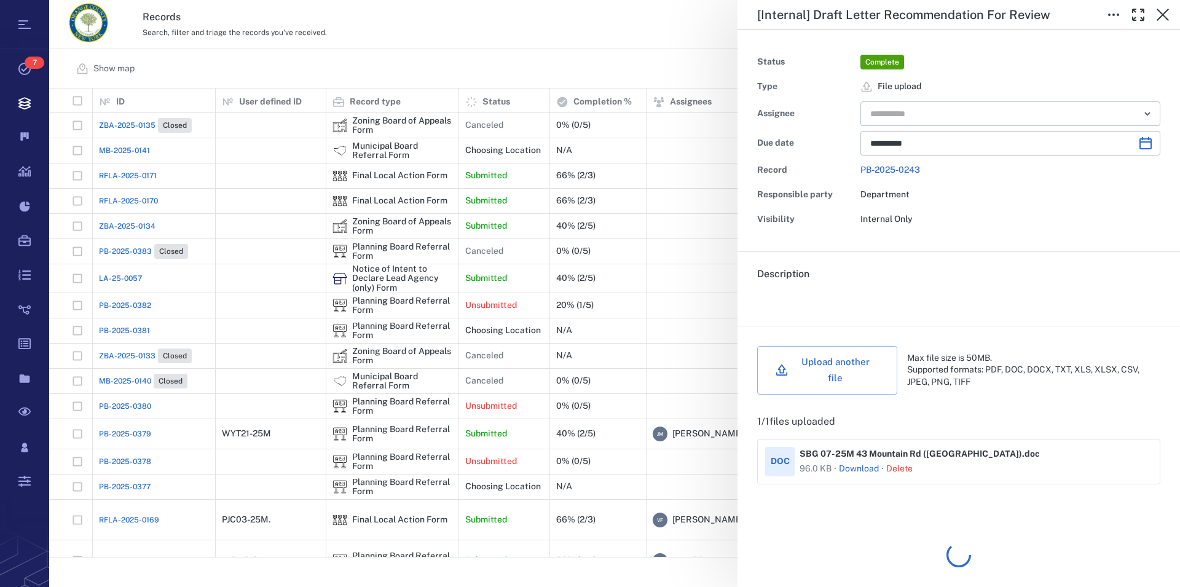
scroll to position [458, 1120]
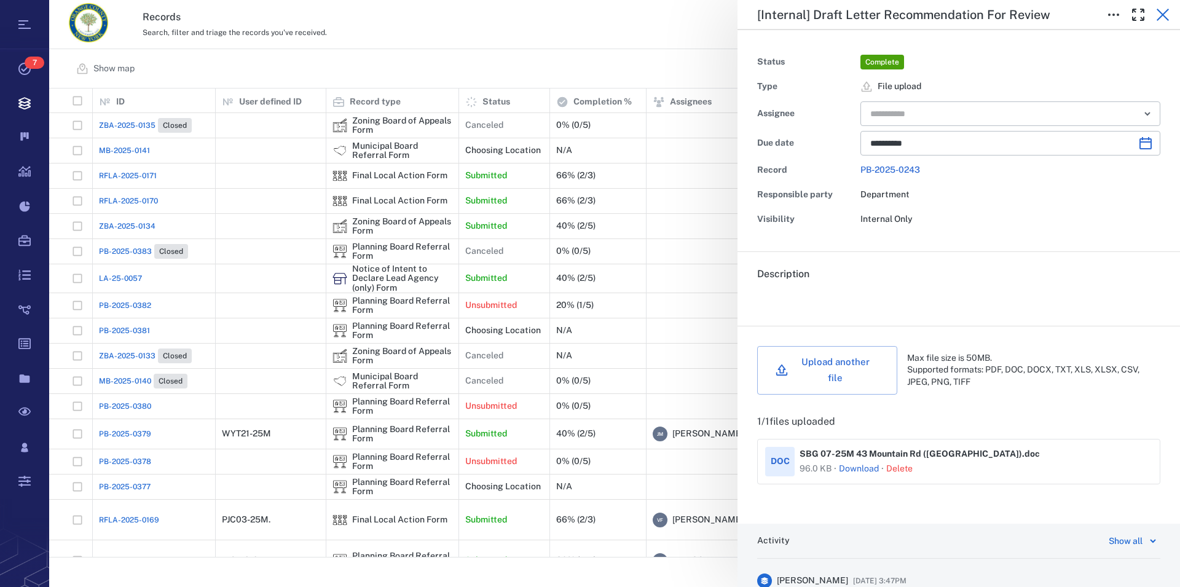
click at [1159, 15] on icon "button" at bounding box center [1162, 14] width 15 height 15
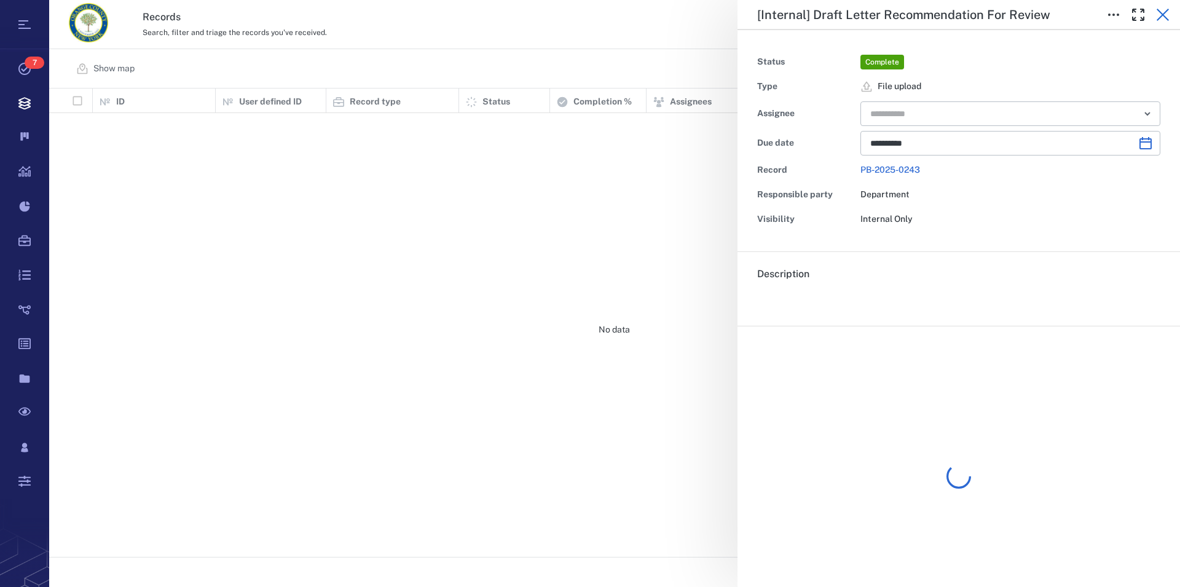
scroll to position [458, 1120]
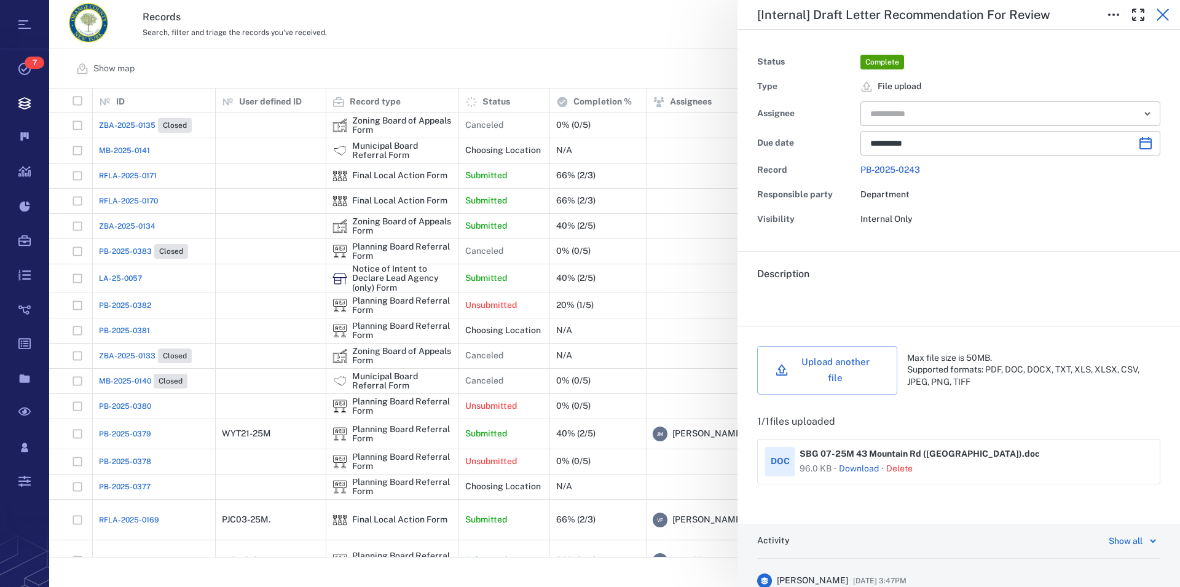
click at [1163, 15] on icon "button" at bounding box center [1163, 15] width 12 height 12
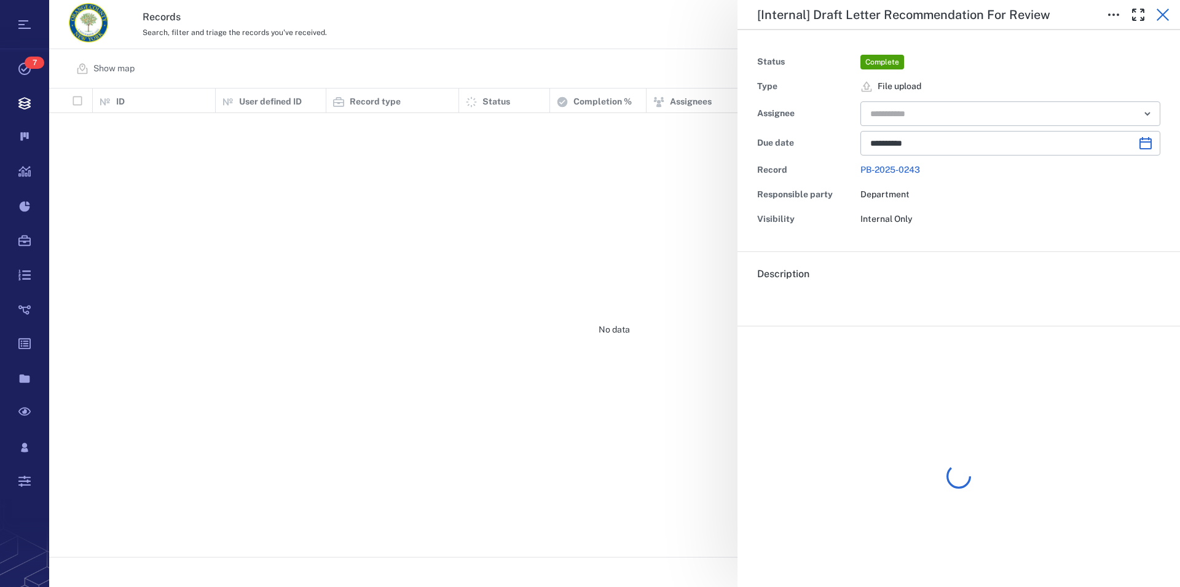
scroll to position [458, 1120]
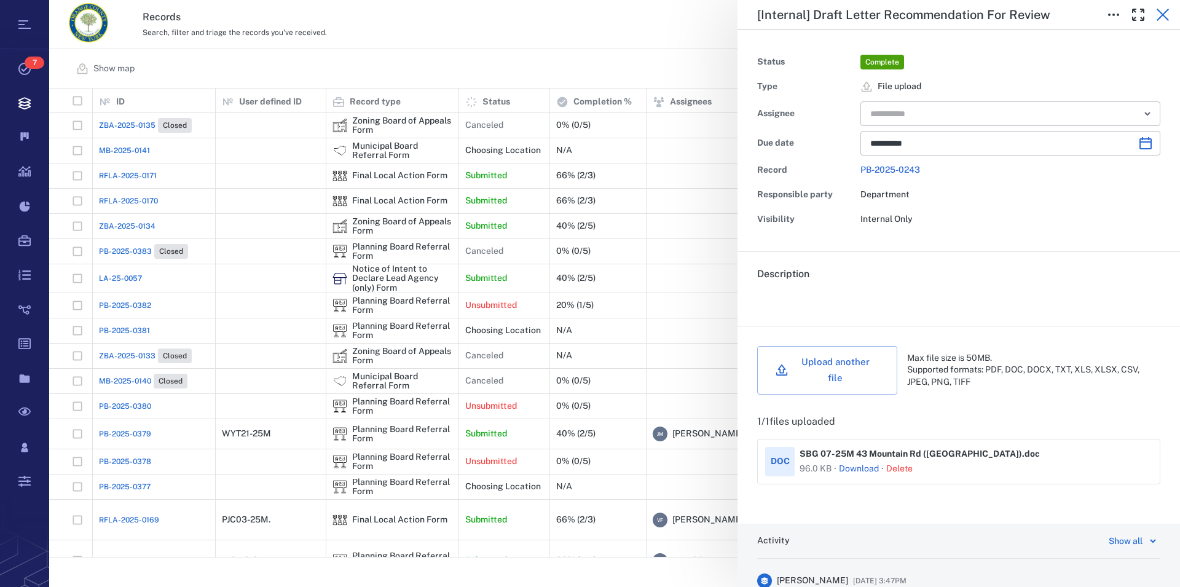
click at [1163, 12] on icon "button" at bounding box center [1162, 14] width 15 height 15
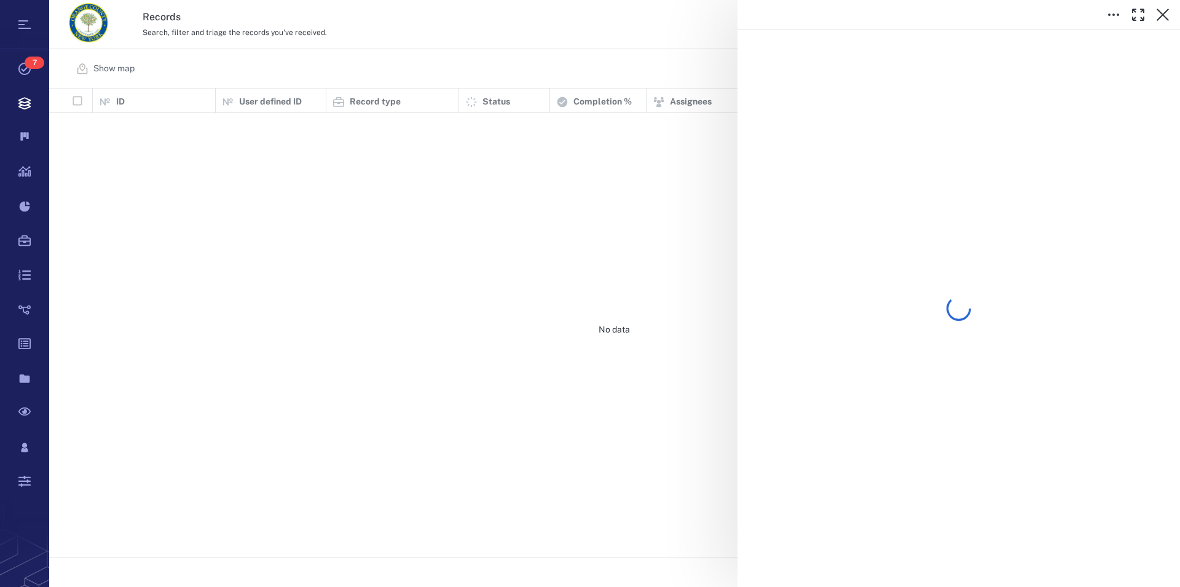
scroll to position [458, 1120]
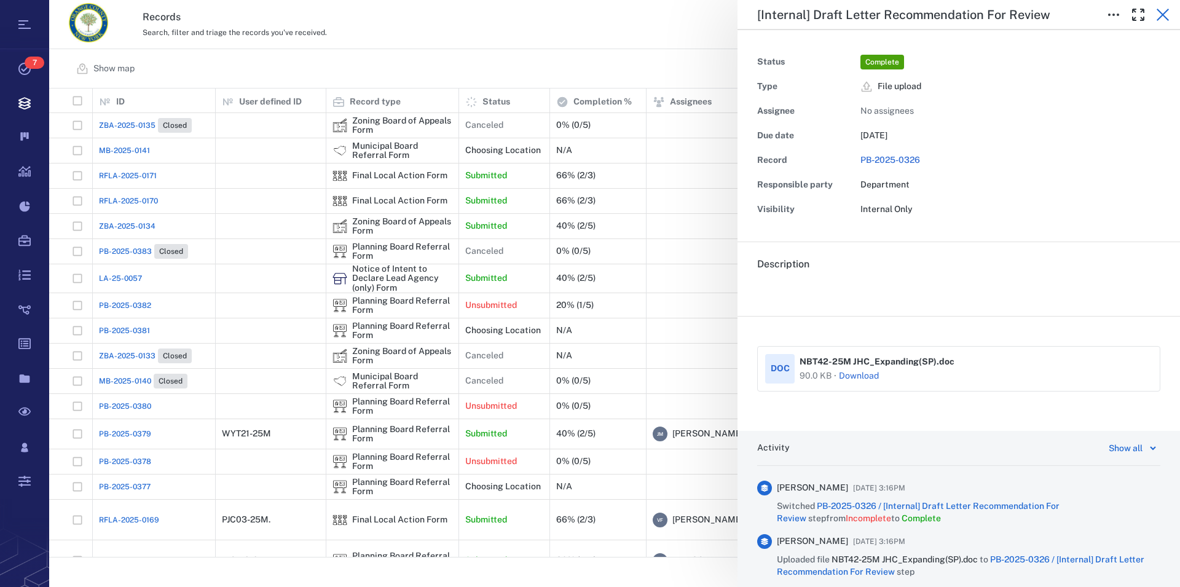
click at [1162, 14] on icon "button" at bounding box center [1163, 15] width 12 height 12
click at [1162, 15] on icon "button" at bounding box center [1163, 15] width 12 height 12
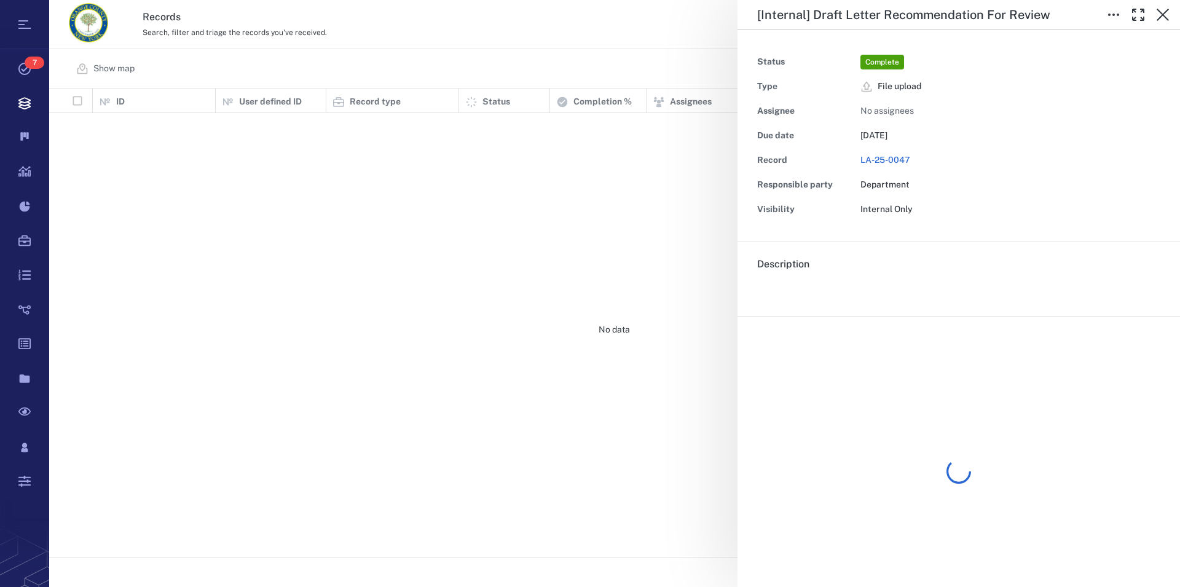
scroll to position [458, 1120]
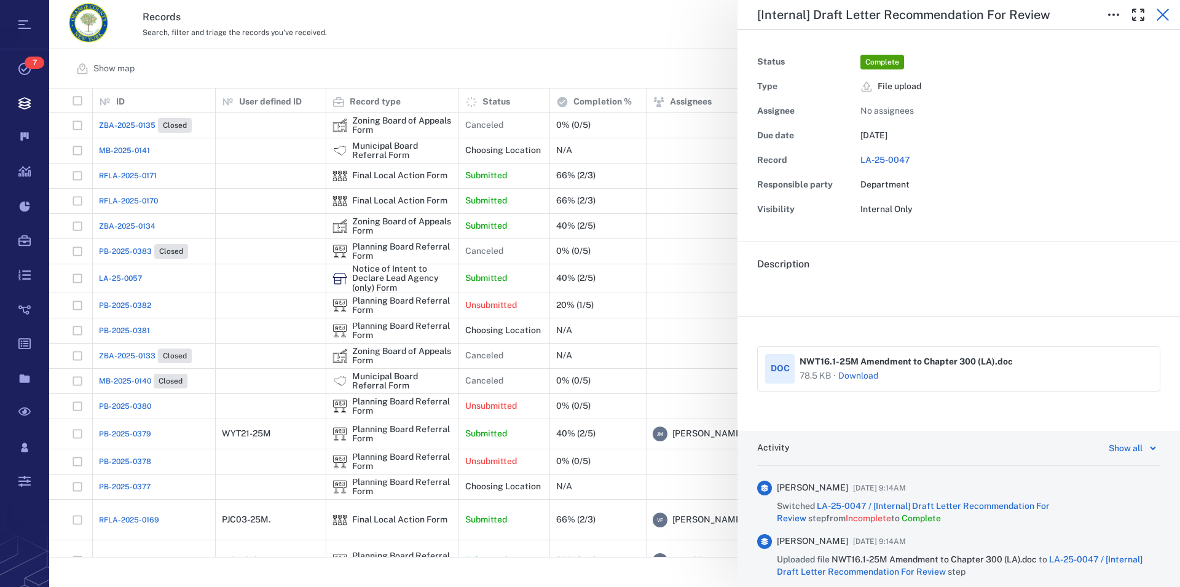
click at [1169, 16] on icon "button" at bounding box center [1162, 14] width 15 height 15
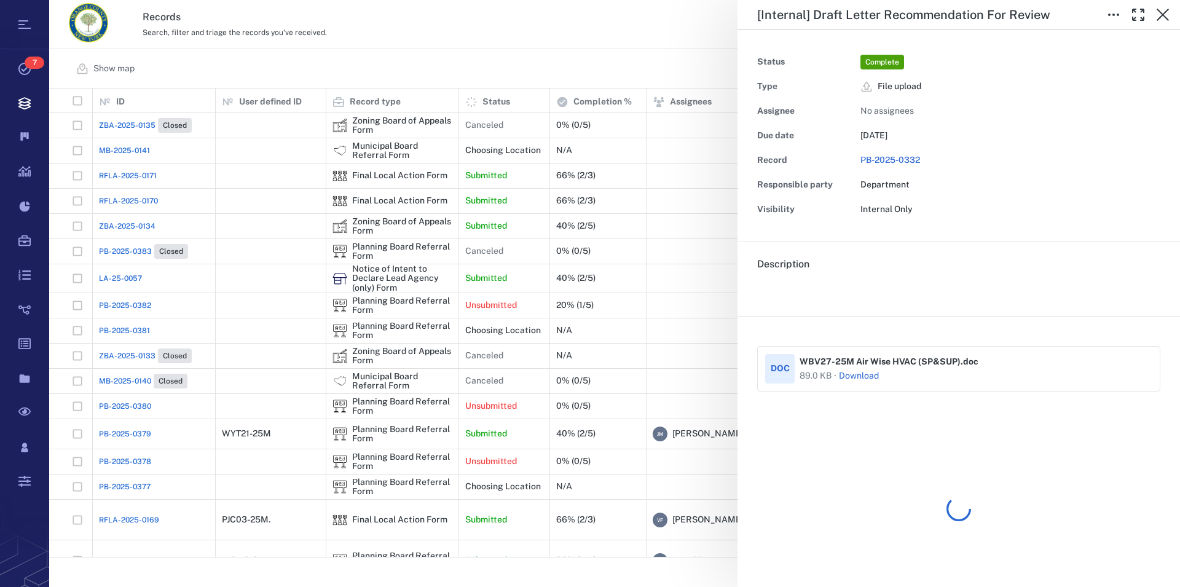
scroll to position [458, 1120]
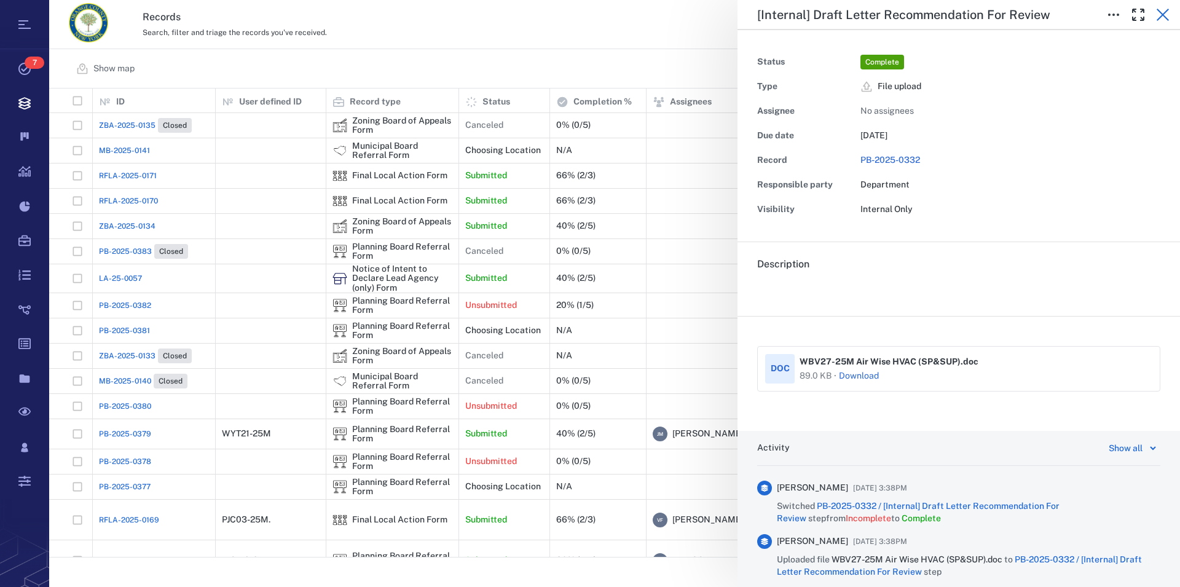
click at [1160, 14] on icon "button" at bounding box center [1162, 14] width 15 height 15
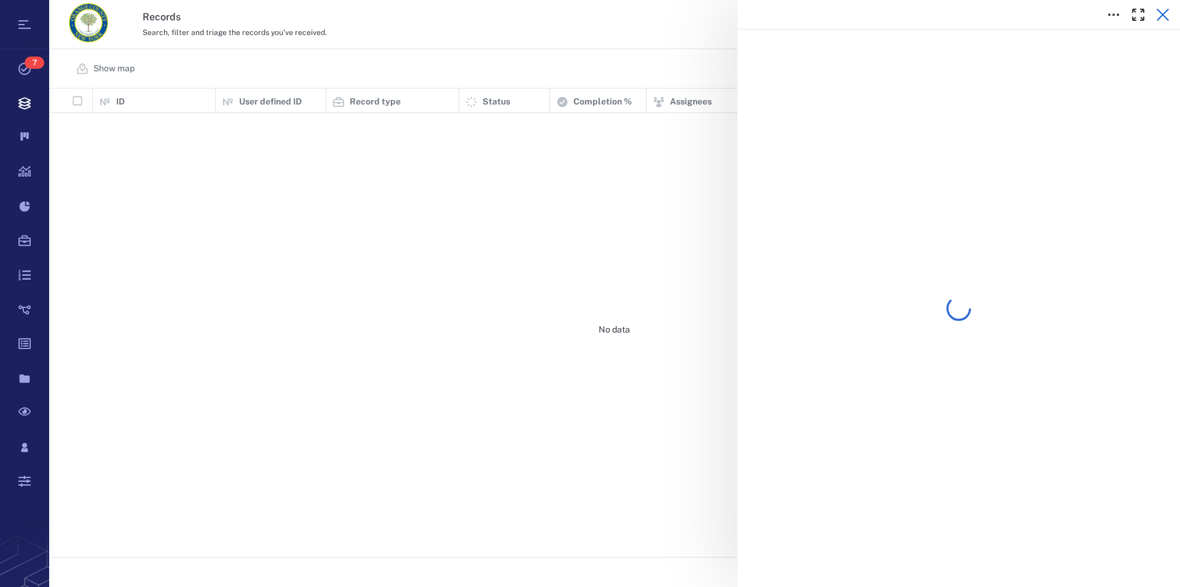
scroll to position [458, 1120]
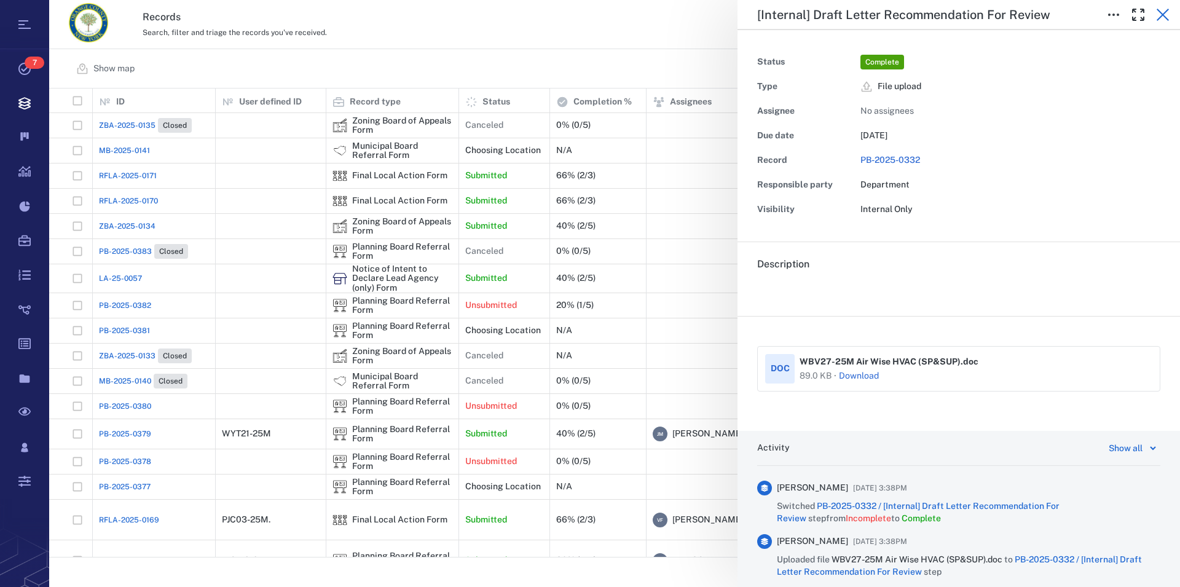
click at [1166, 14] on icon "button" at bounding box center [1162, 14] width 15 height 15
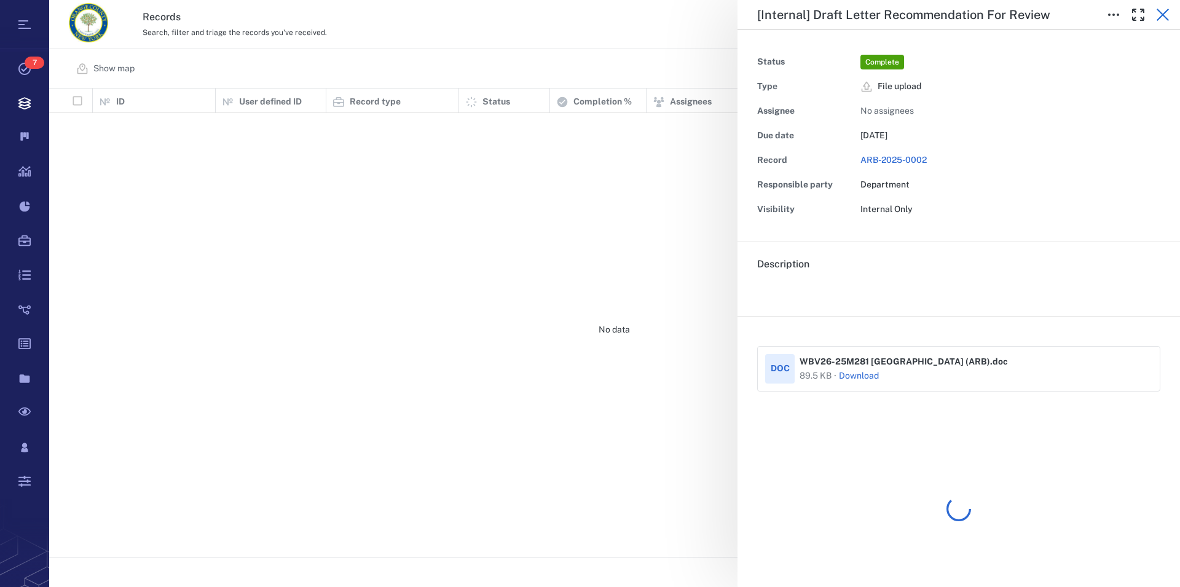
scroll to position [458, 1120]
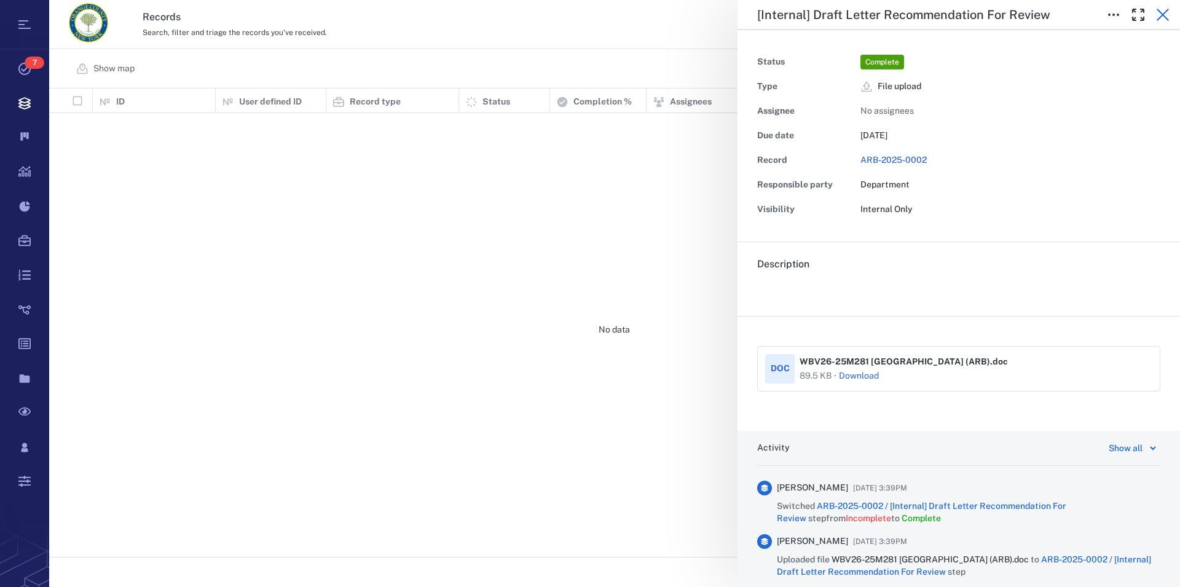
click at [1160, 11] on icon "button" at bounding box center [1162, 14] width 15 height 15
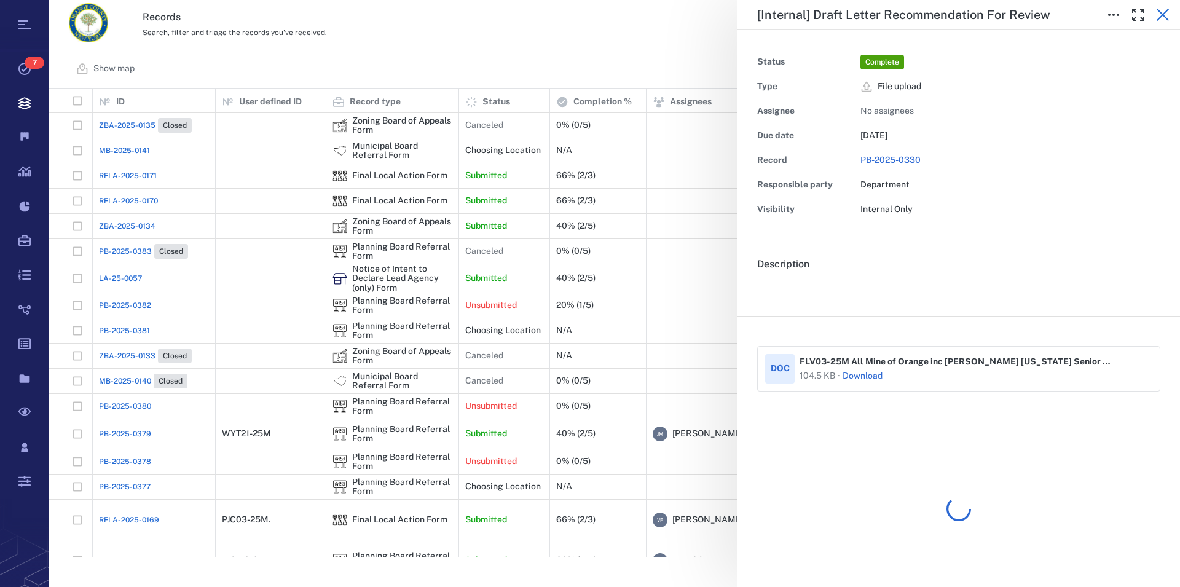
scroll to position [458, 1120]
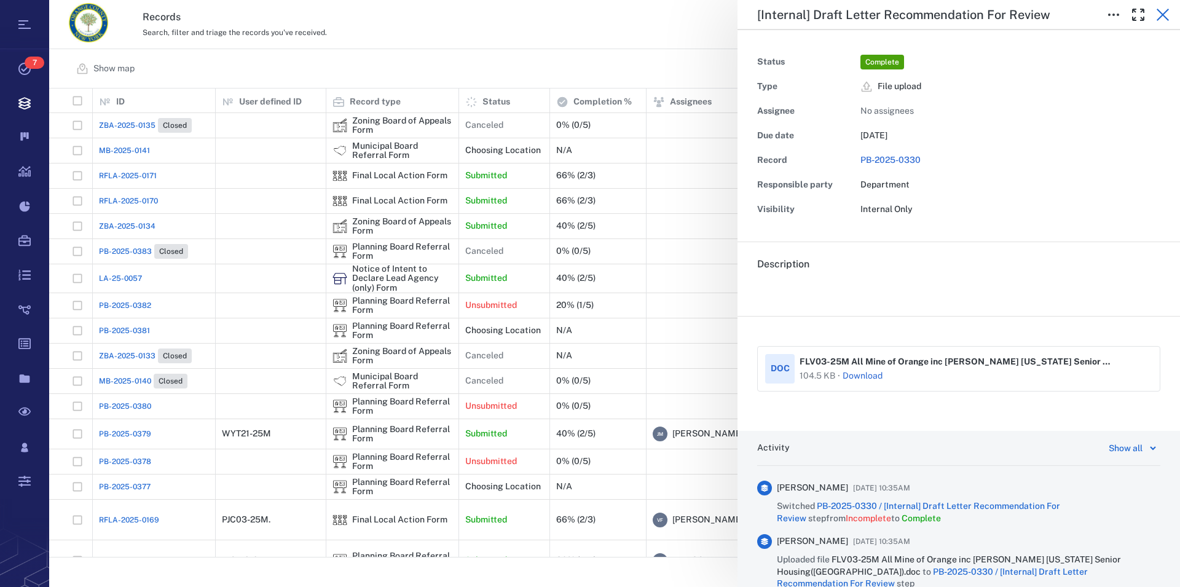
click at [1165, 14] on icon "button" at bounding box center [1162, 14] width 15 height 15
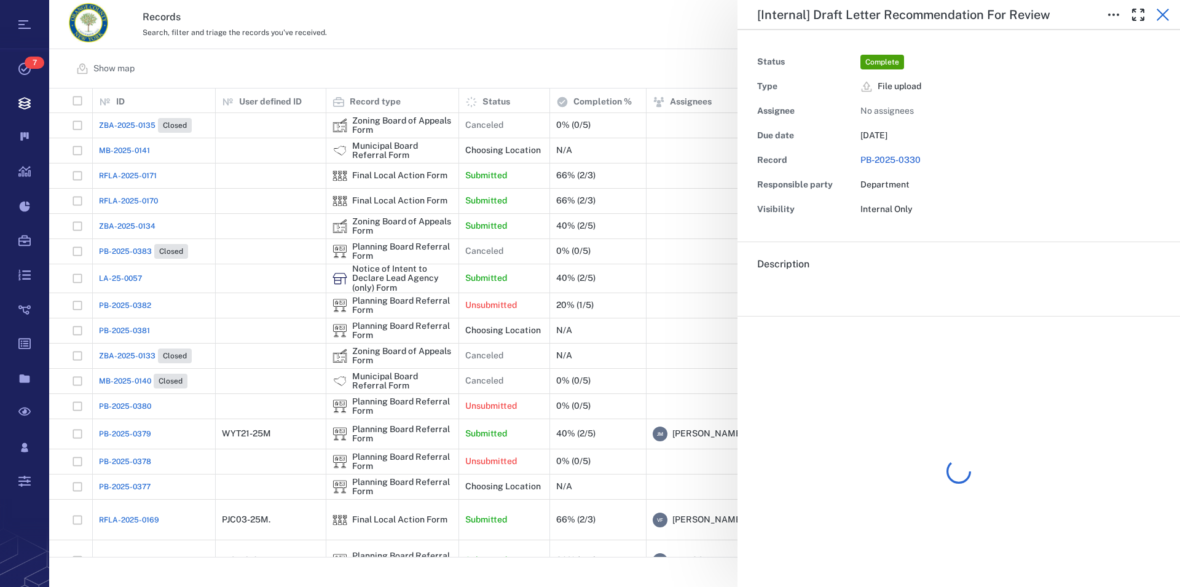
scroll to position [458, 1120]
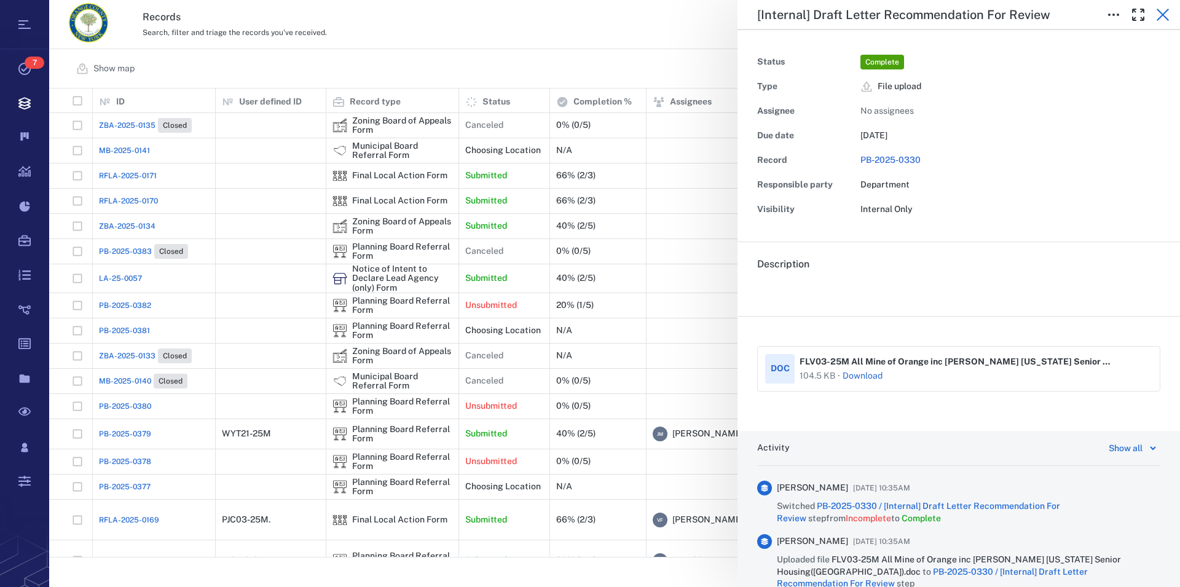
click at [1161, 17] on icon "button" at bounding box center [1163, 15] width 12 height 12
click at [1162, 18] on icon "button" at bounding box center [1162, 14] width 15 height 15
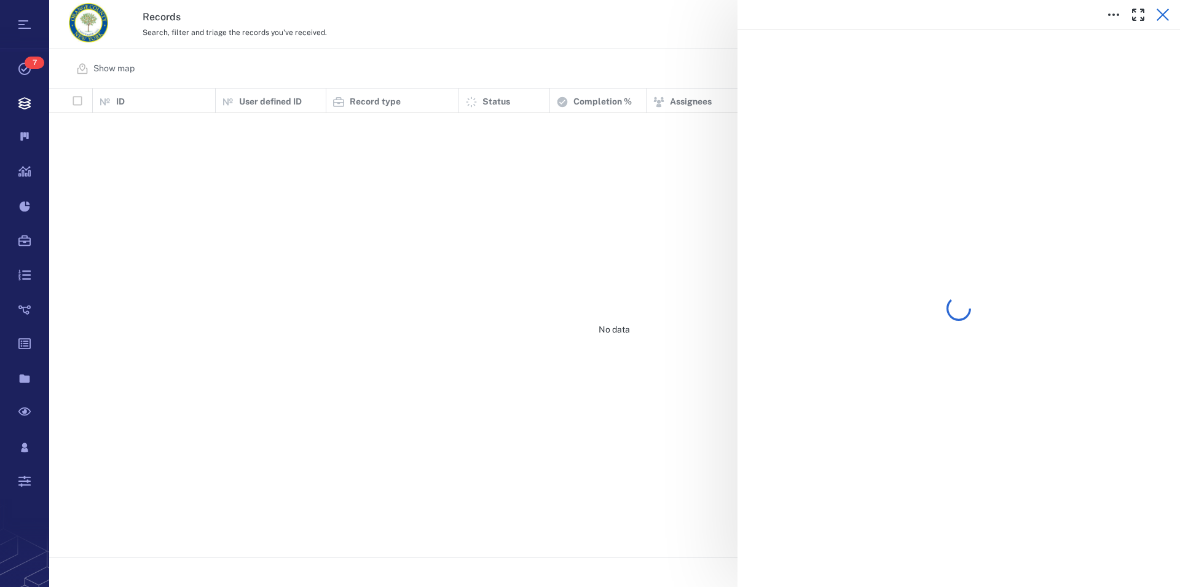
scroll to position [458, 1120]
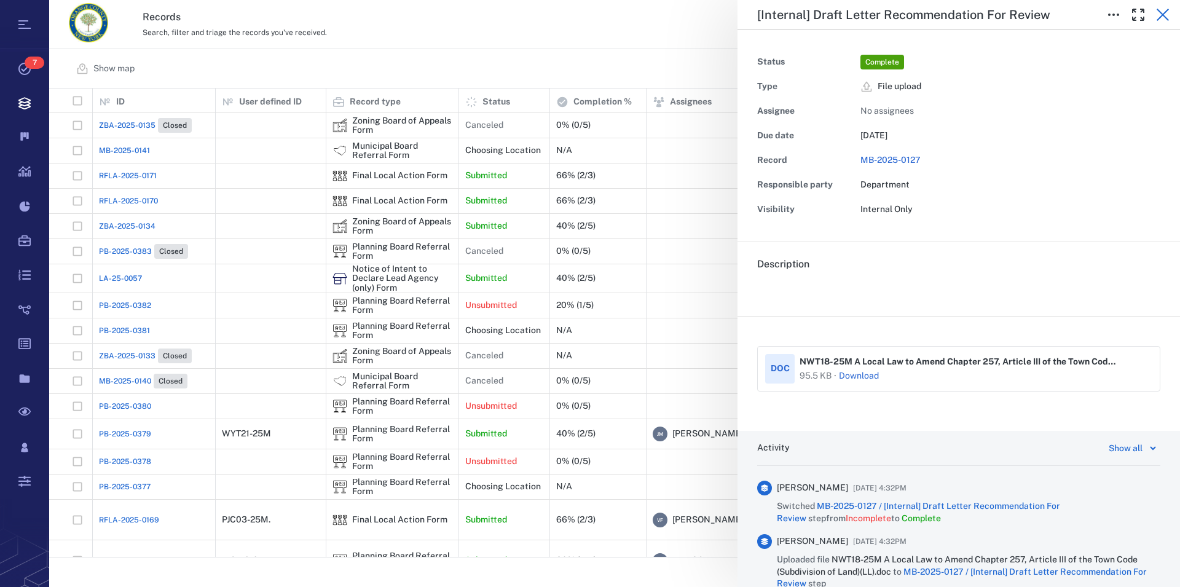
click at [1163, 16] on icon "button" at bounding box center [1162, 14] width 15 height 15
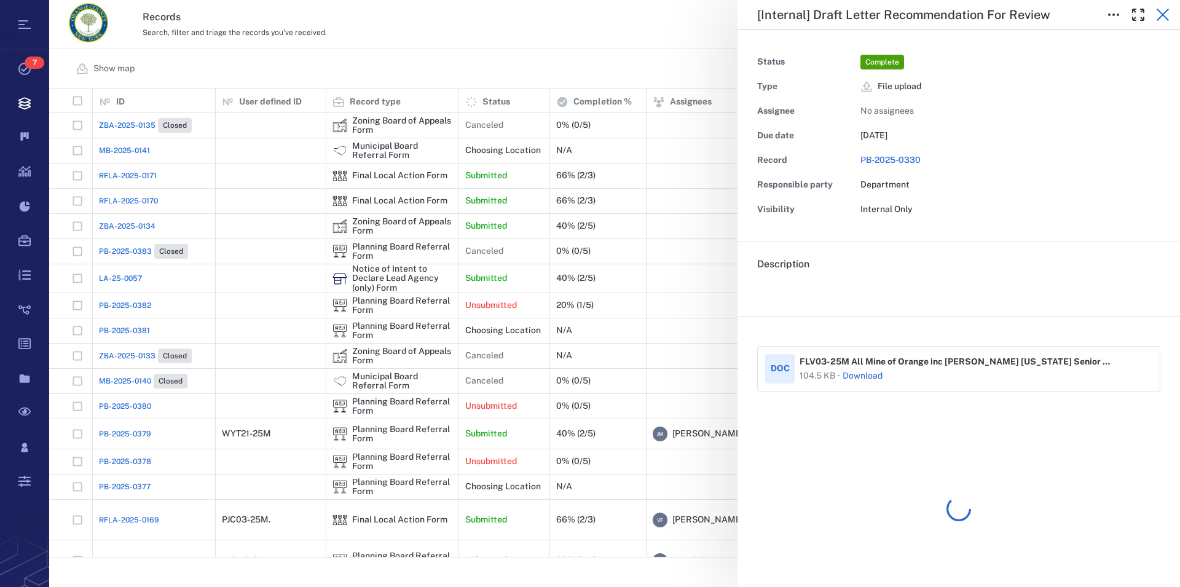
scroll to position [458, 1120]
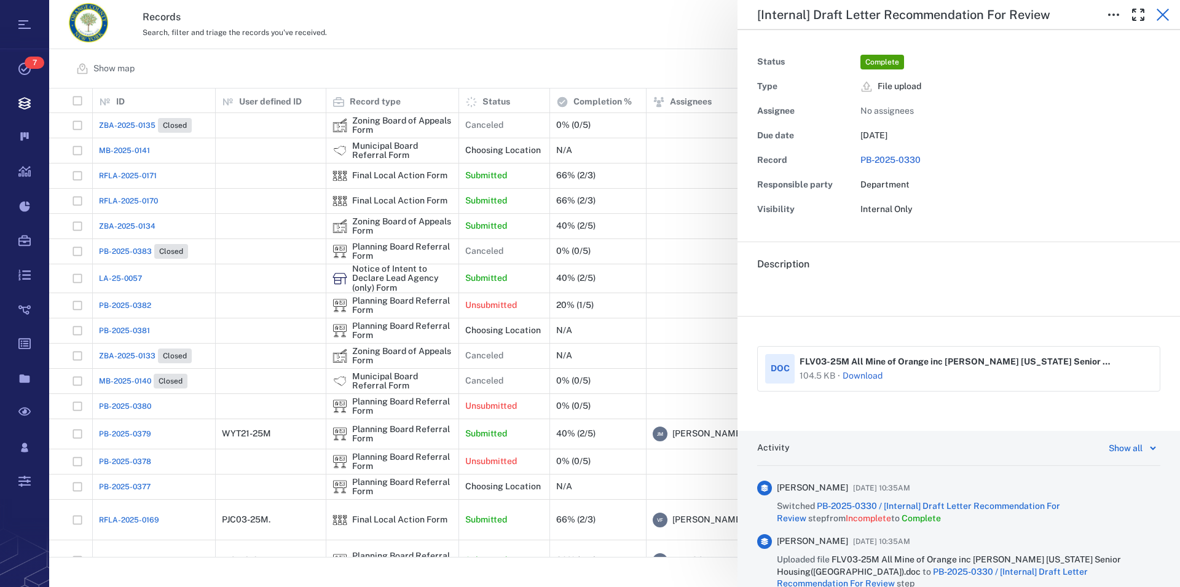
click at [1165, 15] on icon "button" at bounding box center [1162, 14] width 15 height 15
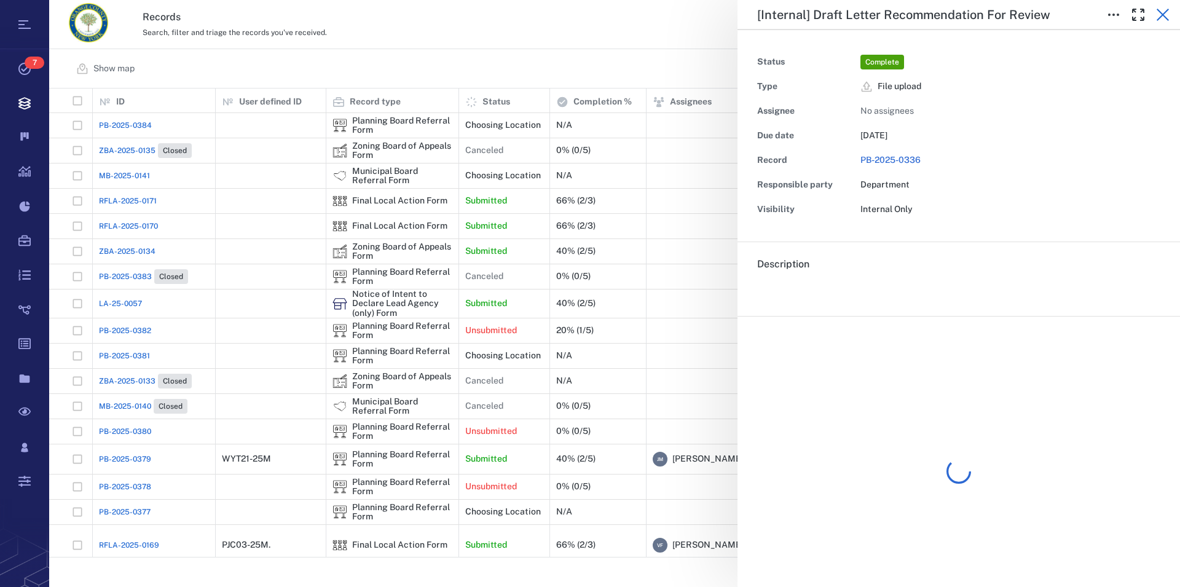
scroll to position [458, 1120]
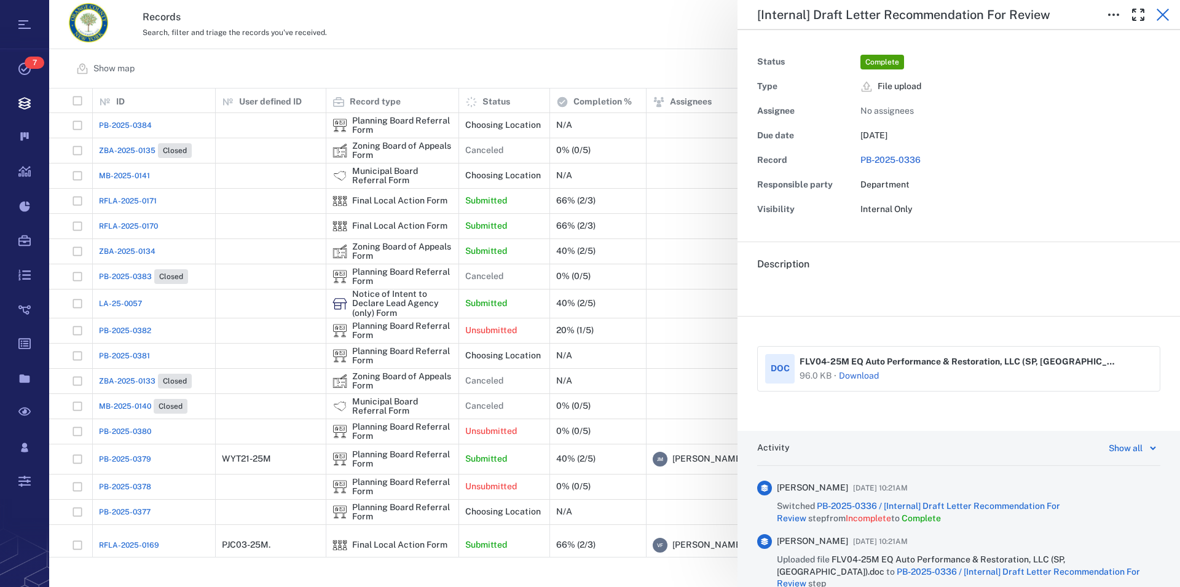
click at [1163, 14] on icon "button" at bounding box center [1163, 15] width 12 height 12
click at [1157, 14] on icon "button" at bounding box center [1162, 14] width 15 height 15
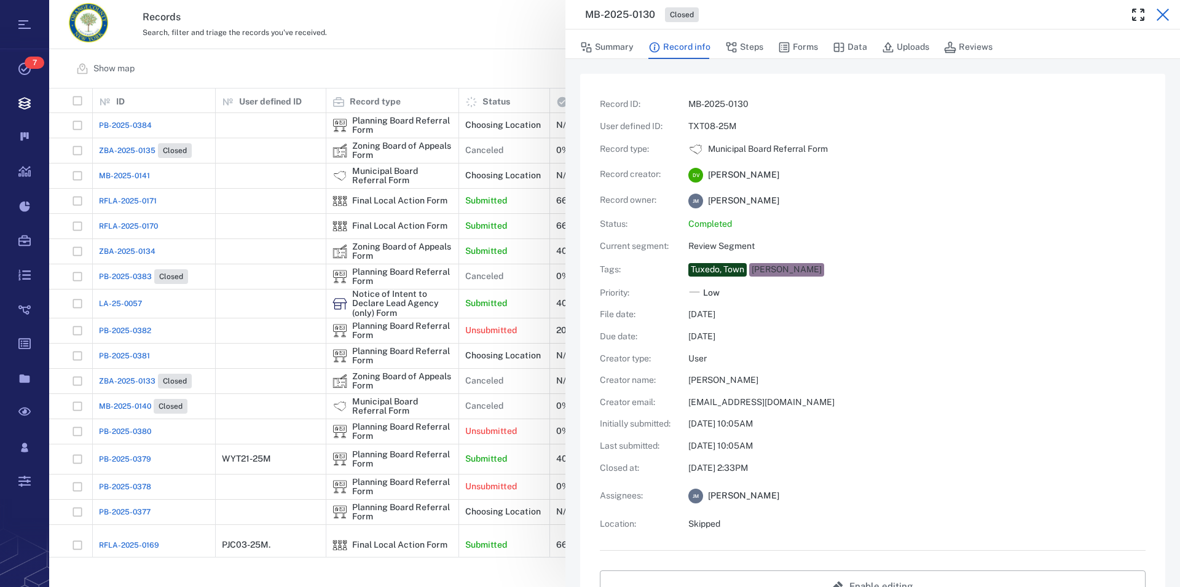
click at [1162, 15] on icon "button" at bounding box center [1163, 15] width 12 height 12
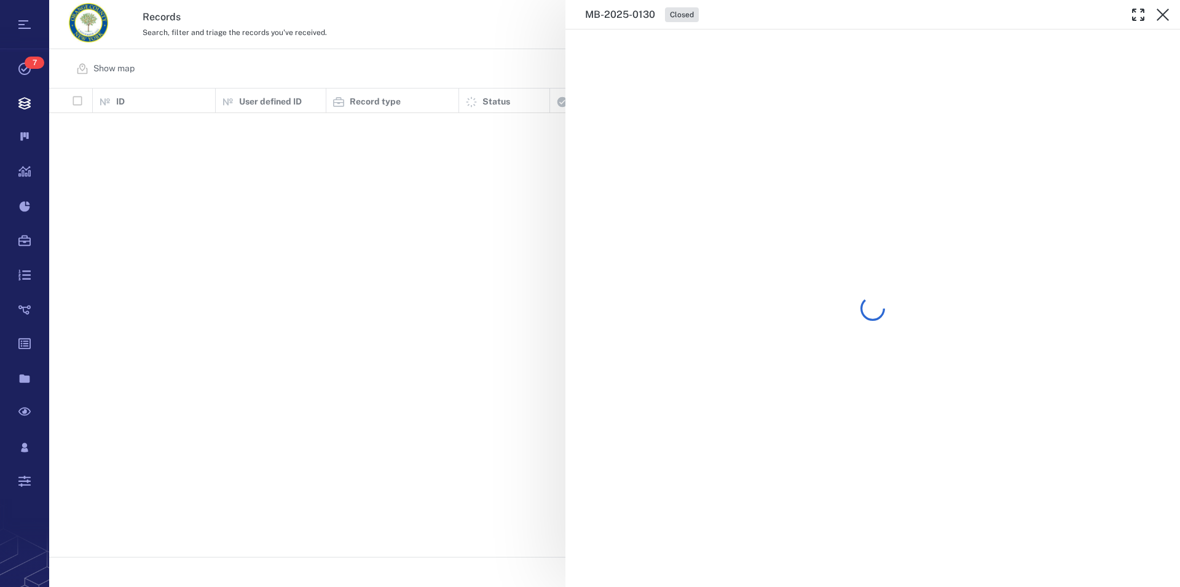
scroll to position [458, 1120]
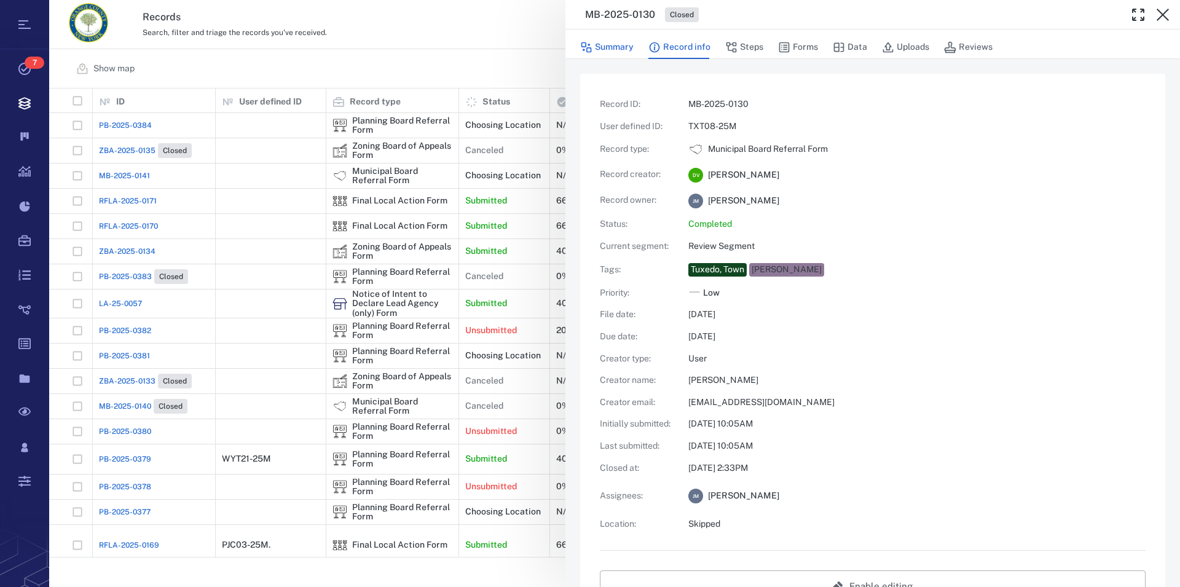
click at [603, 46] on button "Summary" at bounding box center [606, 47] width 53 height 23
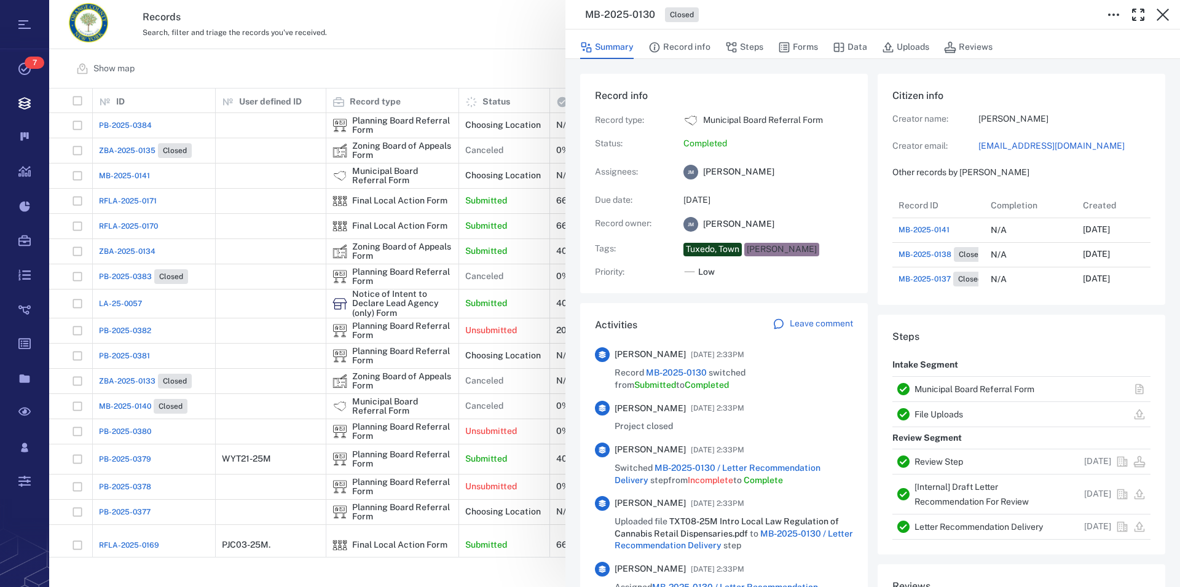
scroll to position [615, 232]
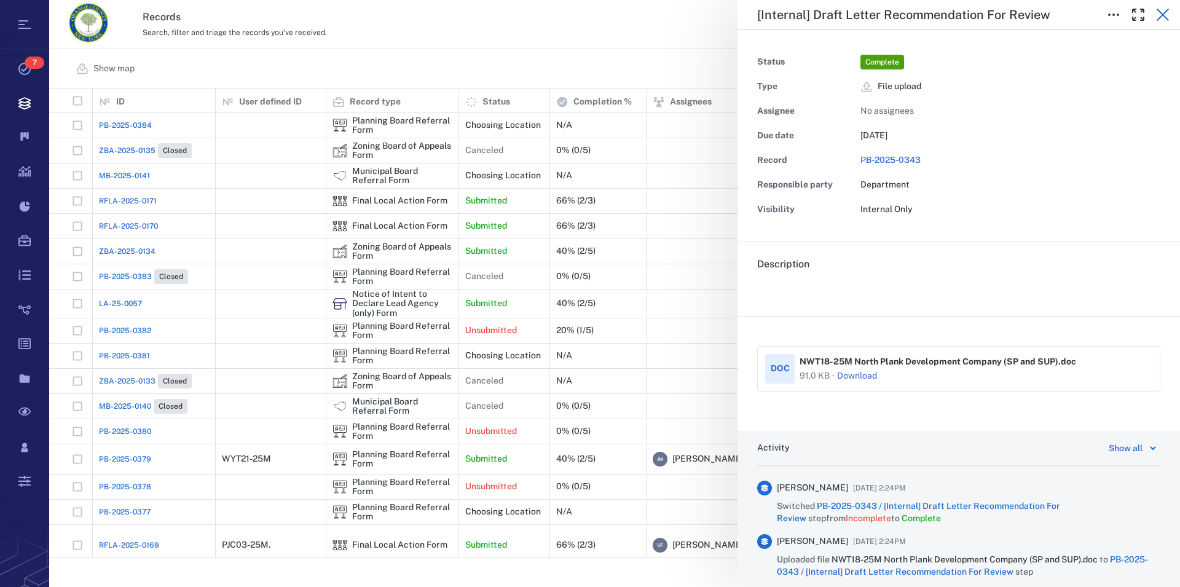
click at [1165, 16] on icon "button" at bounding box center [1163, 15] width 12 height 12
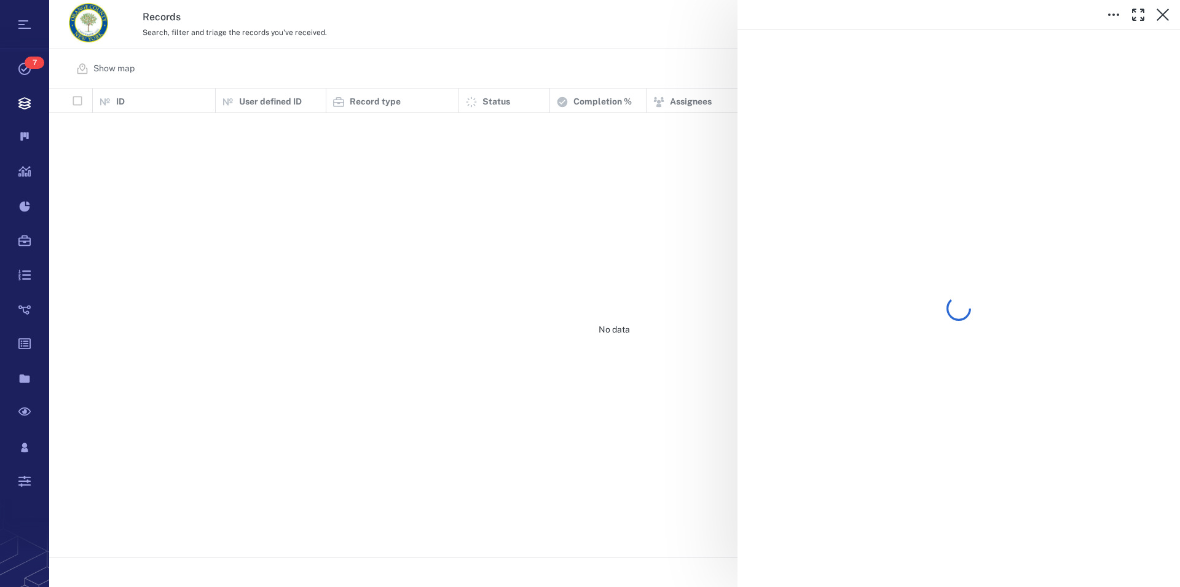
scroll to position [458, 1120]
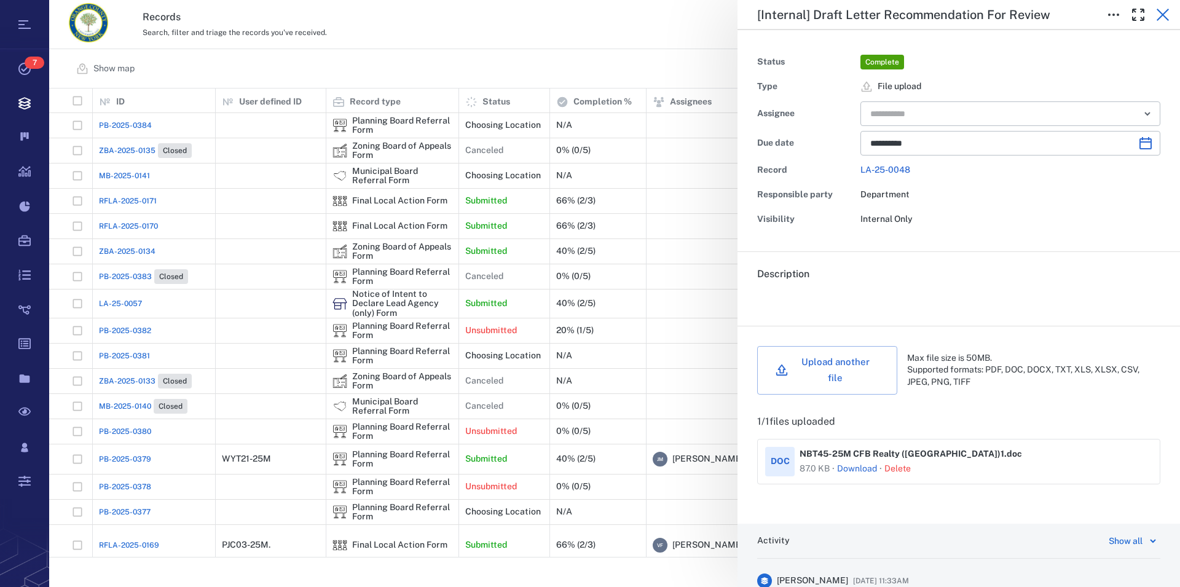
click at [1163, 17] on icon "button" at bounding box center [1162, 14] width 15 height 15
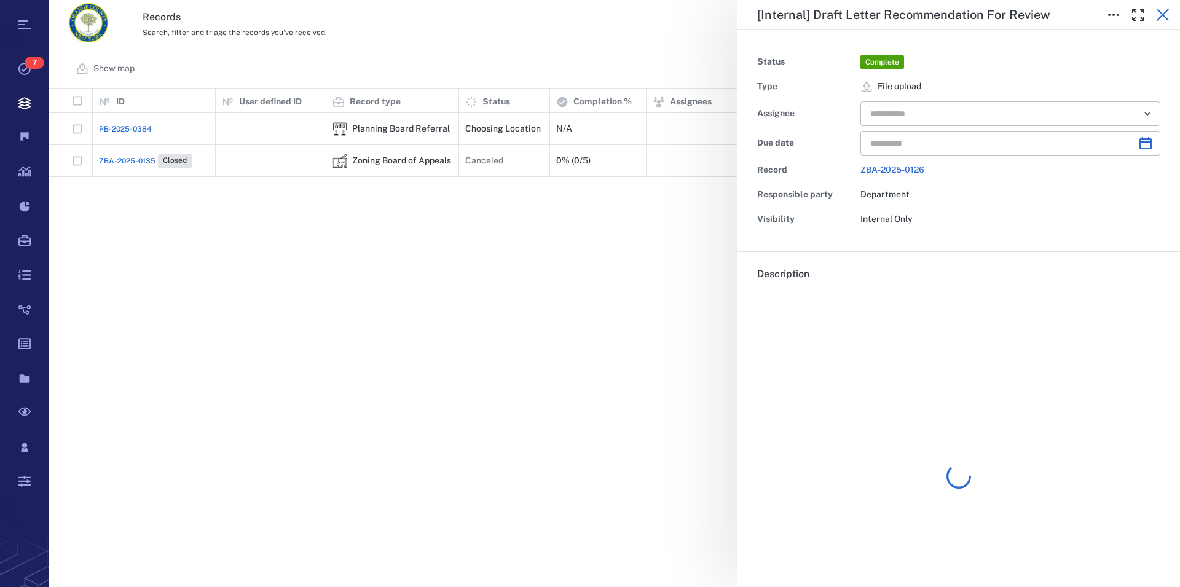
scroll to position [458, 1120]
type input "**********"
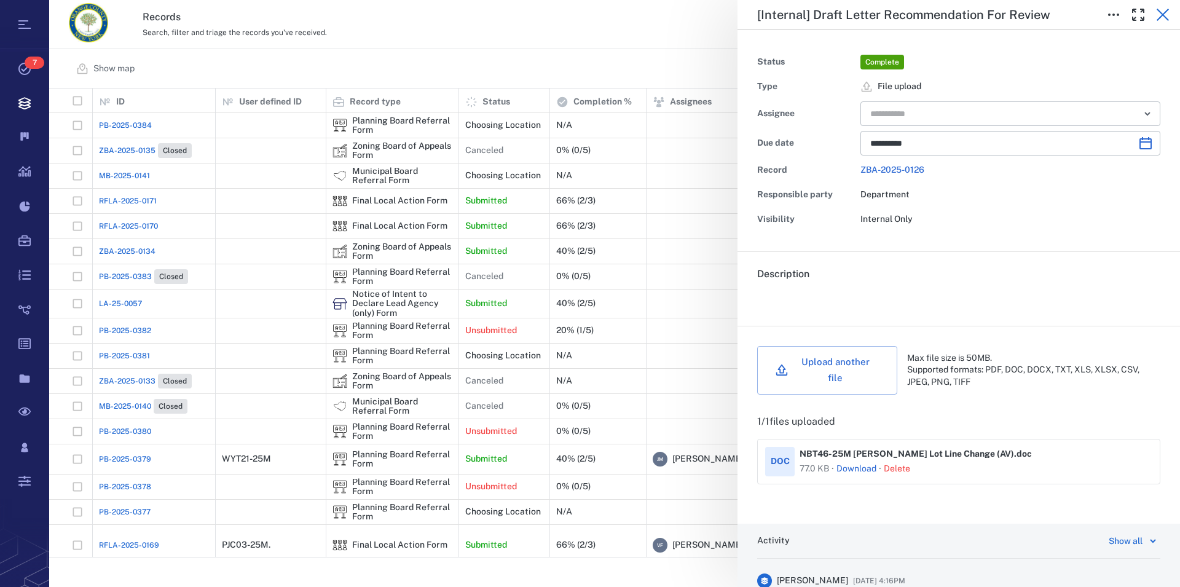
click at [1163, 16] on icon "button" at bounding box center [1162, 14] width 15 height 15
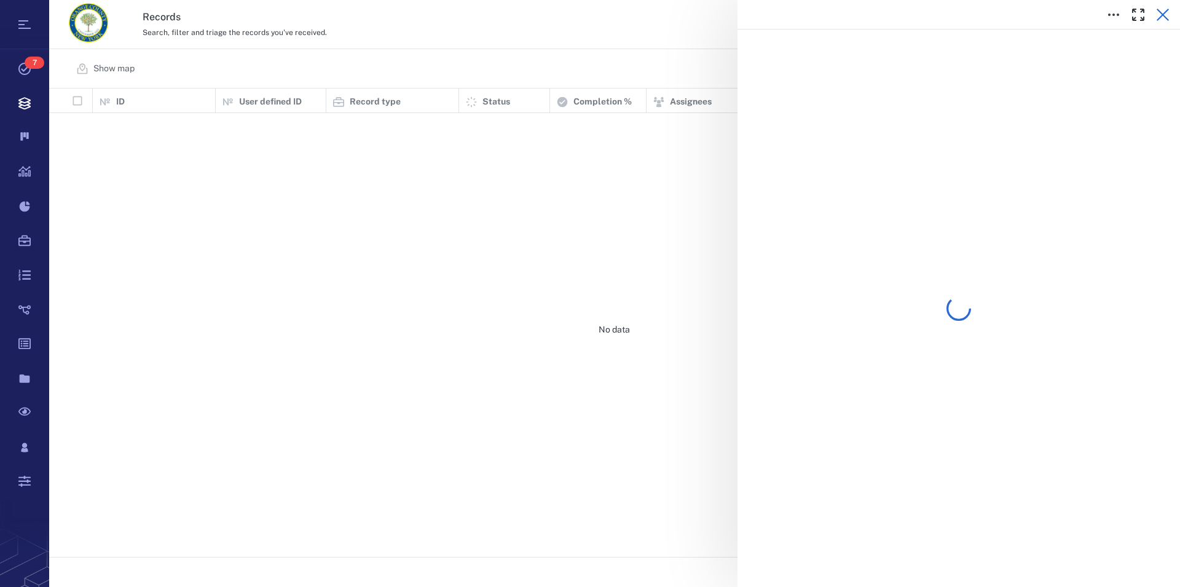
scroll to position [458, 1120]
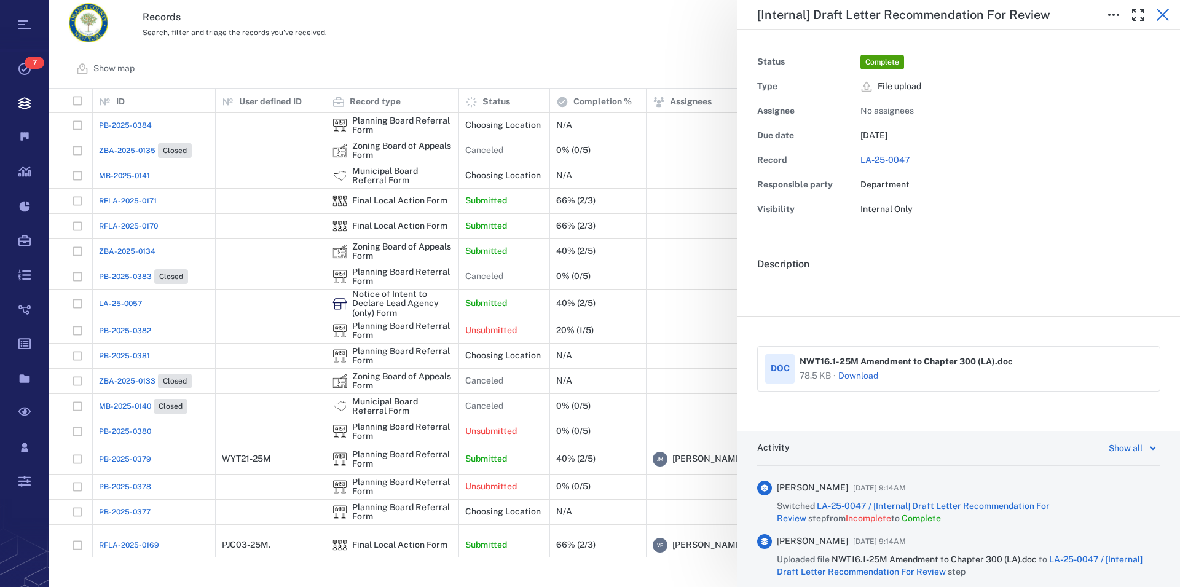
click at [1162, 14] on icon "button" at bounding box center [1163, 15] width 12 height 12
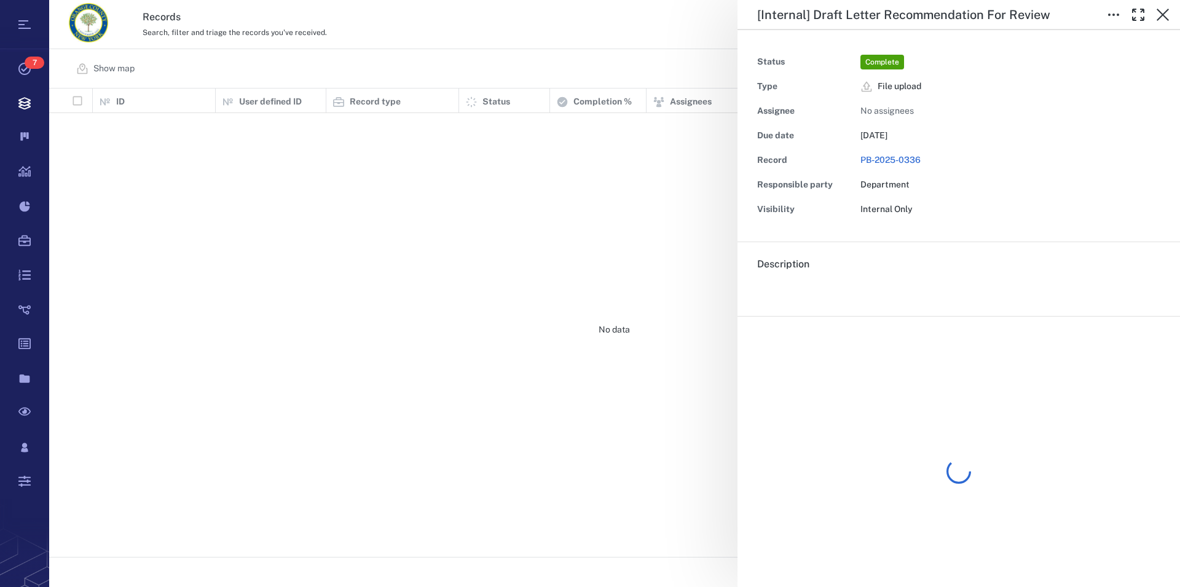
scroll to position [458, 1120]
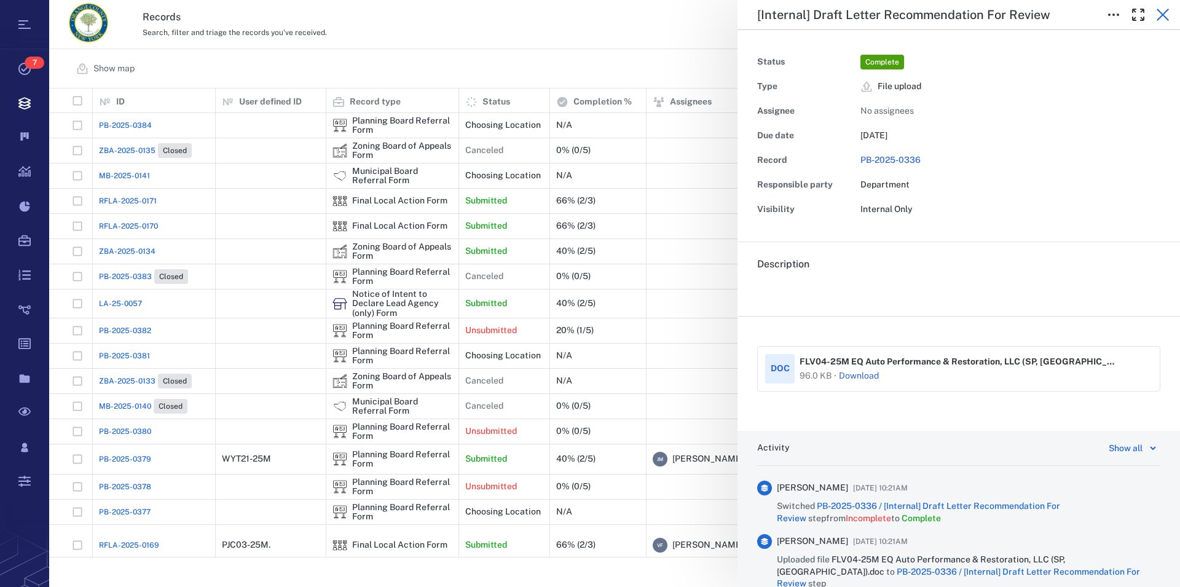
click at [1166, 15] on icon "button" at bounding box center [1162, 14] width 15 height 15
click at [1162, 11] on icon "button" at bounding box center [1162, 14] width 15 height 15
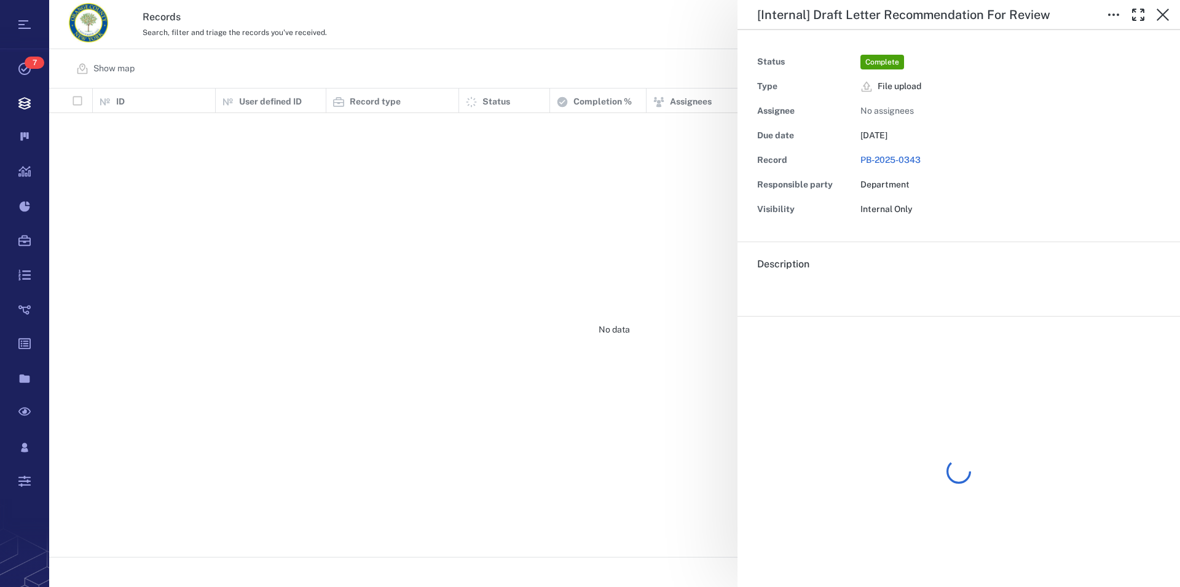
scroll to position [458, 1120]
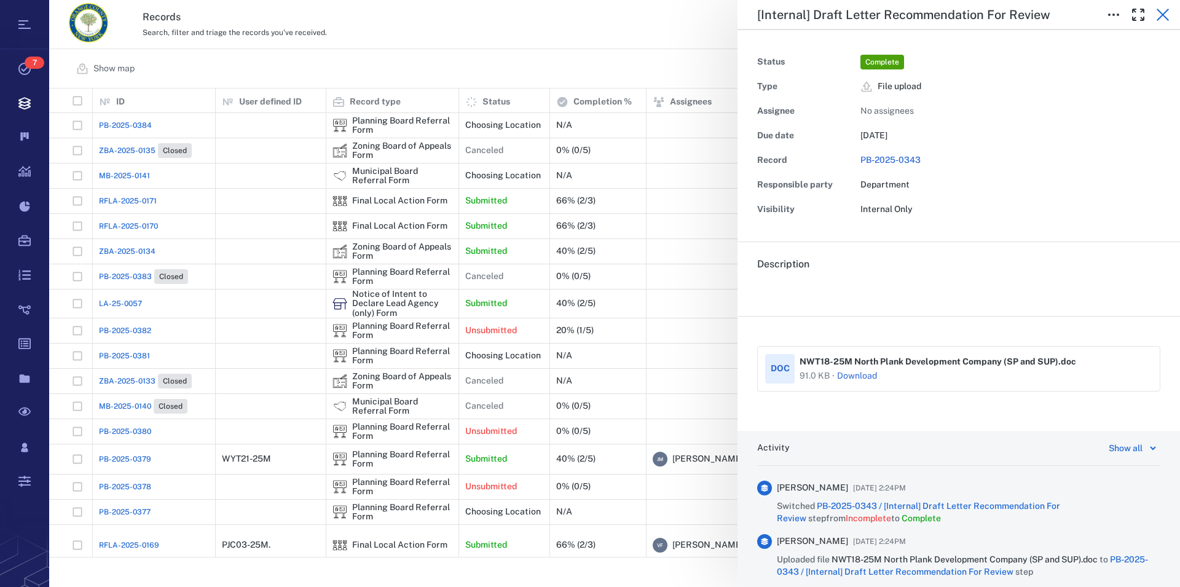
click at [1158, 15] on icon "button" at bounding box center [1162, 14] width 15 height 15
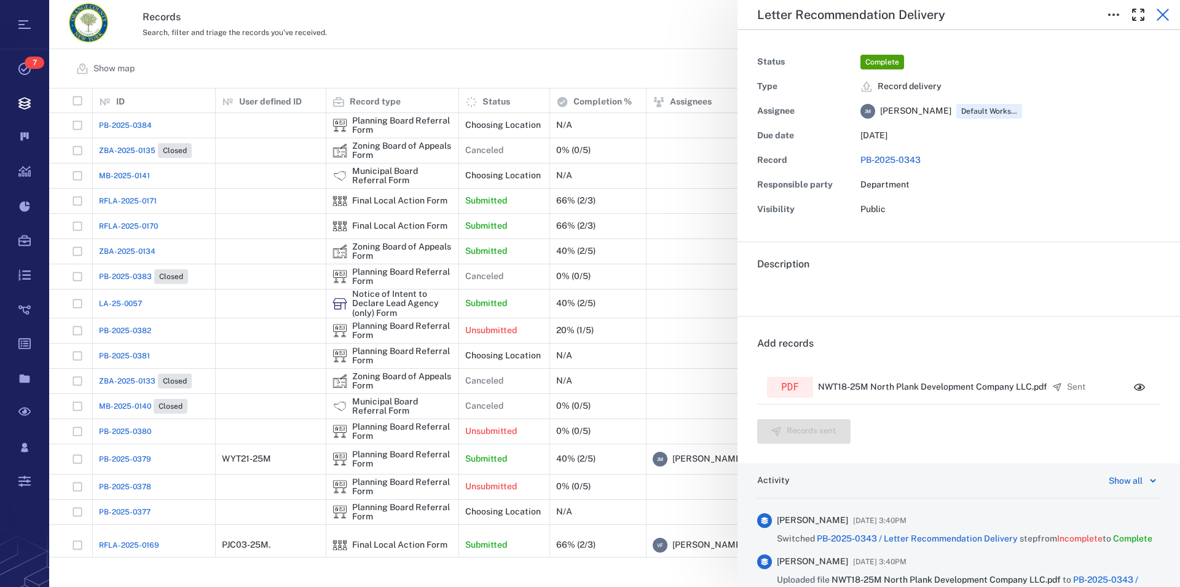
click at [1165, 17] on icon "button" at bounding box center [1163, 15] width 12 height 12
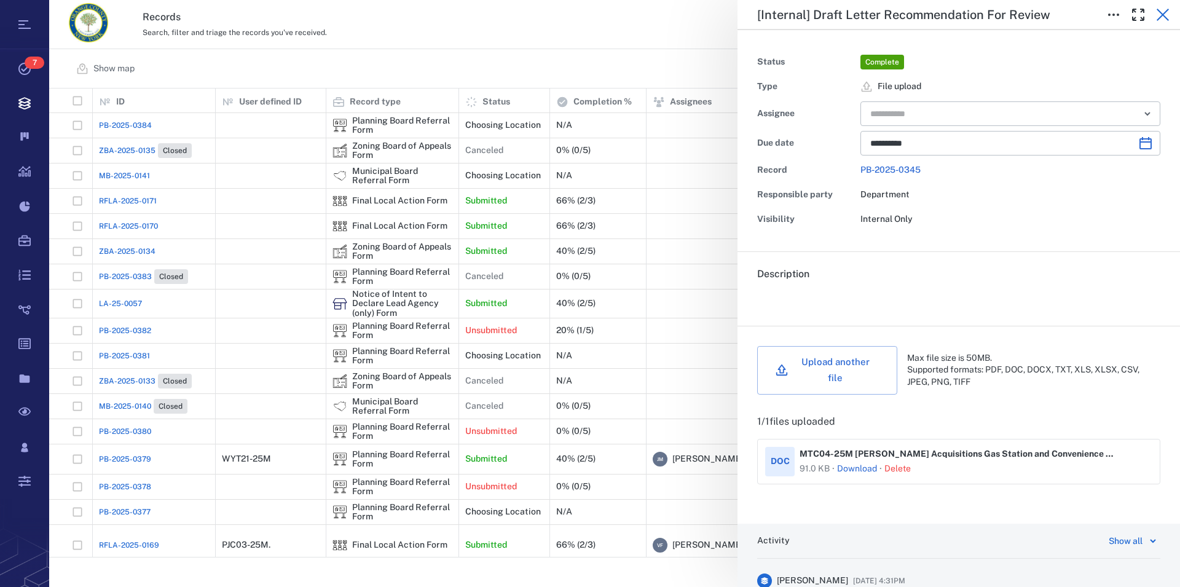
scroll to position [458, 1120]
click at [1165, 14] on icon "button" at bounding box center [1163, 15] width 12 height 12
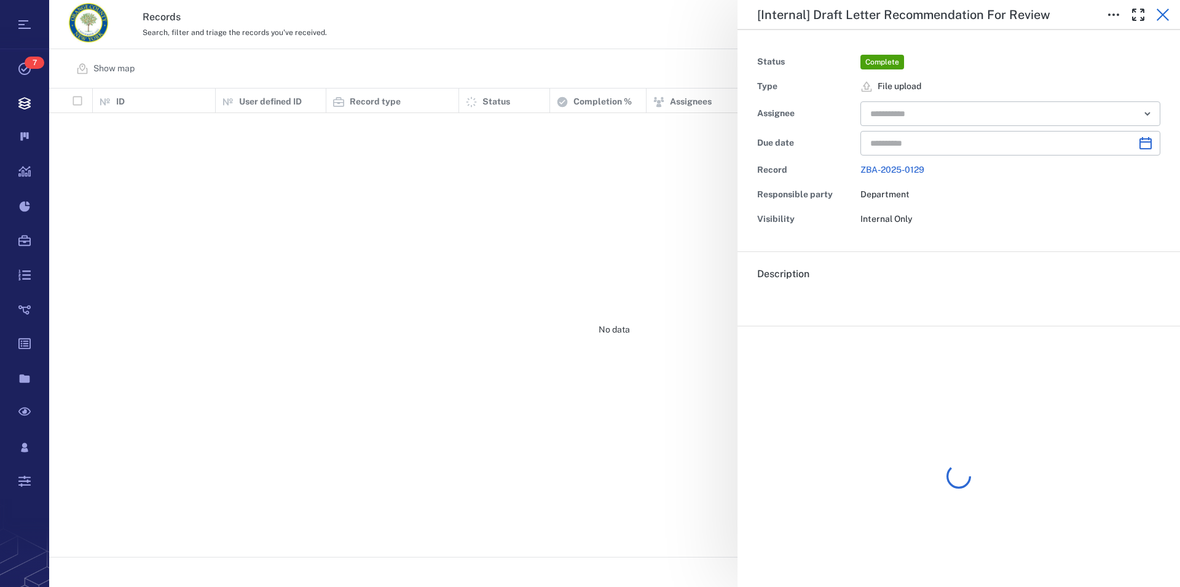
type input "**********"
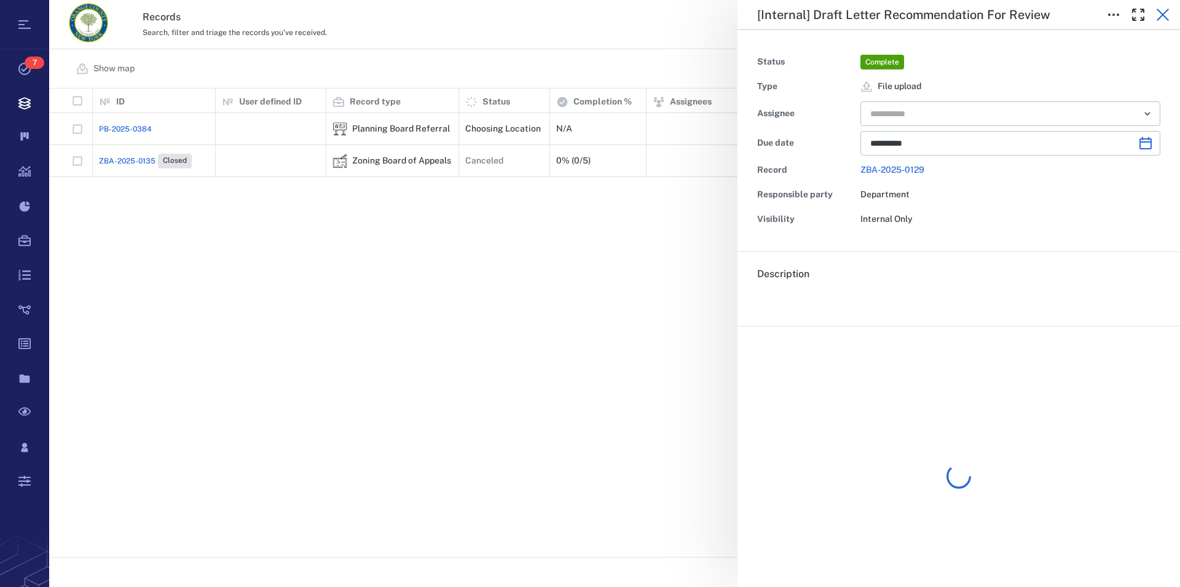
scroll to position [458, 1120]
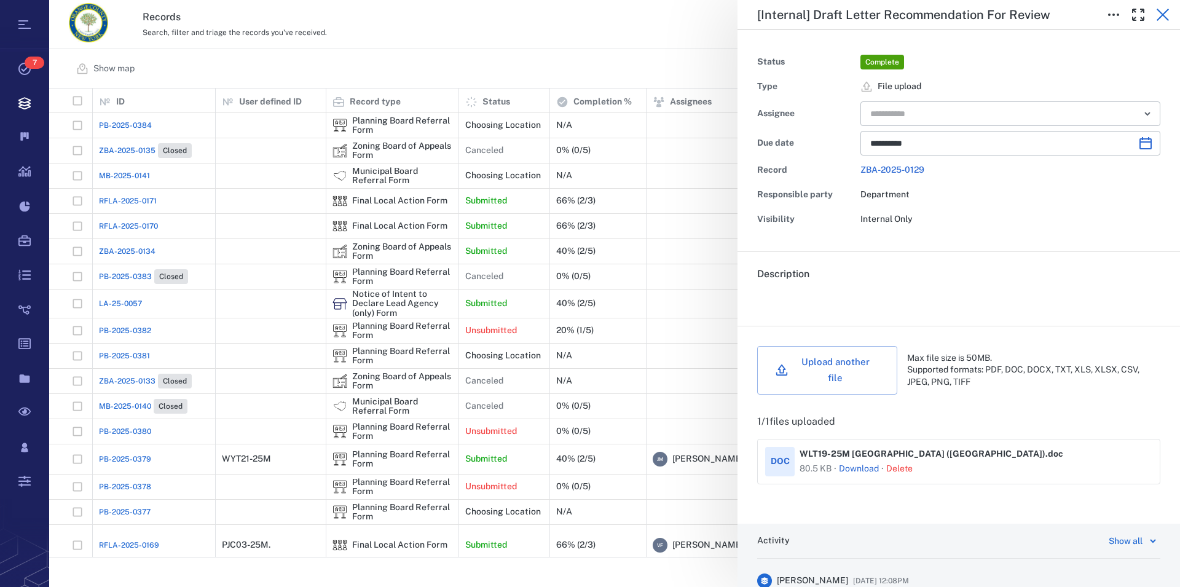
click at [1163, 15] on icon "button" at bounding box center [1163, 15] width 12 height 12
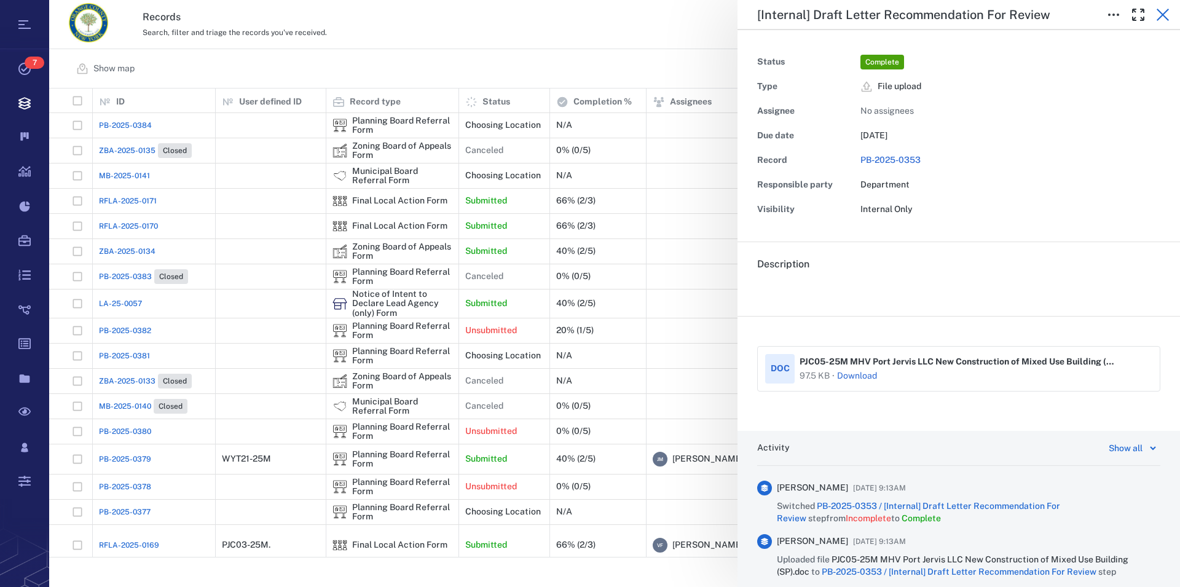
click at [1161, 18] on icon "button" at bounding box center [1162, 14] width 15 height 15
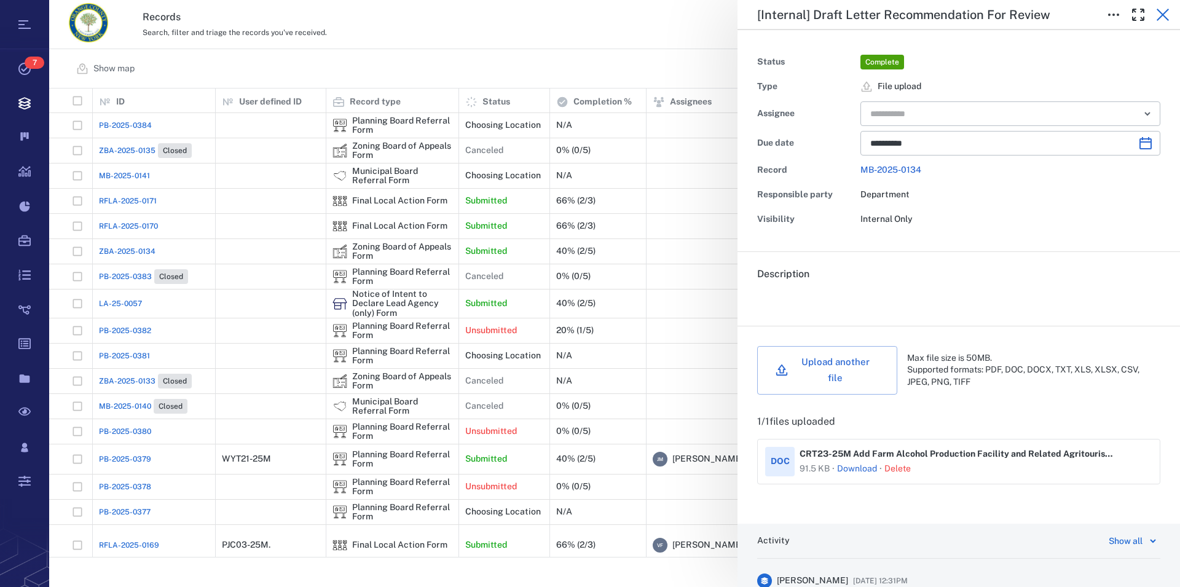
click at [1158, 16] on icon "button" at bounding box center [1162, 14] width 15 height 15
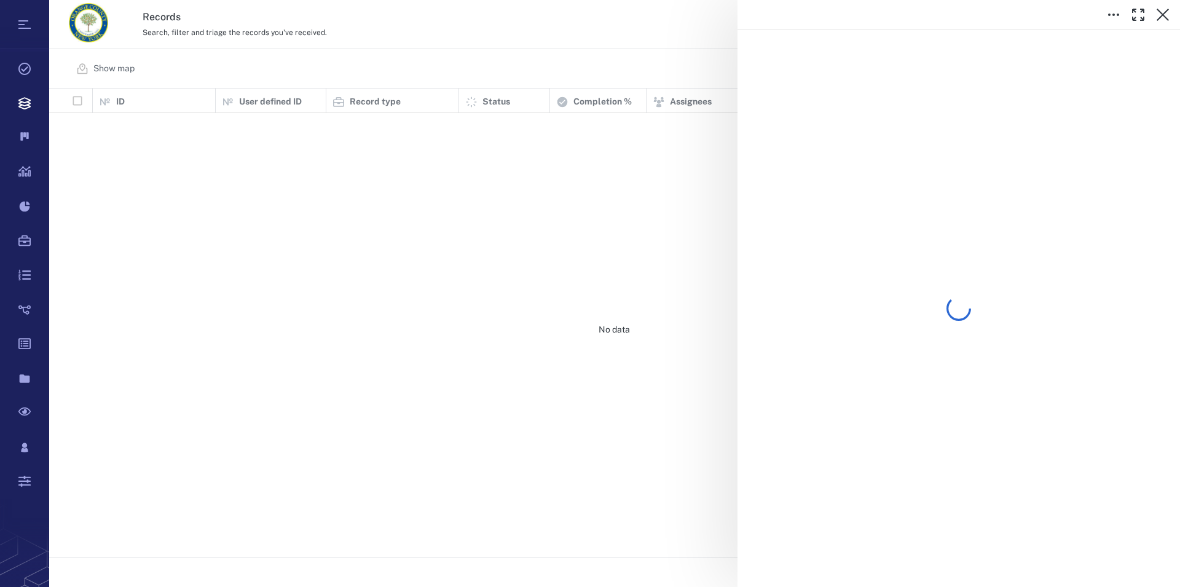
scroll to position [458, 1120]
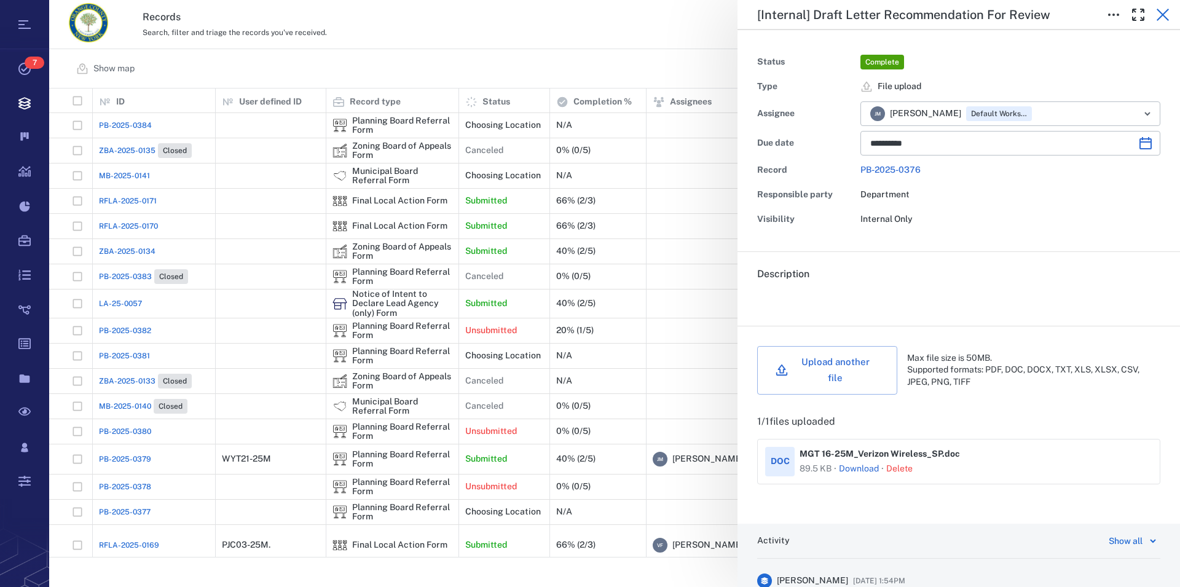
click at [1165, 13] on icon "button" at bounding box center [1163, 15] width 12 height 12
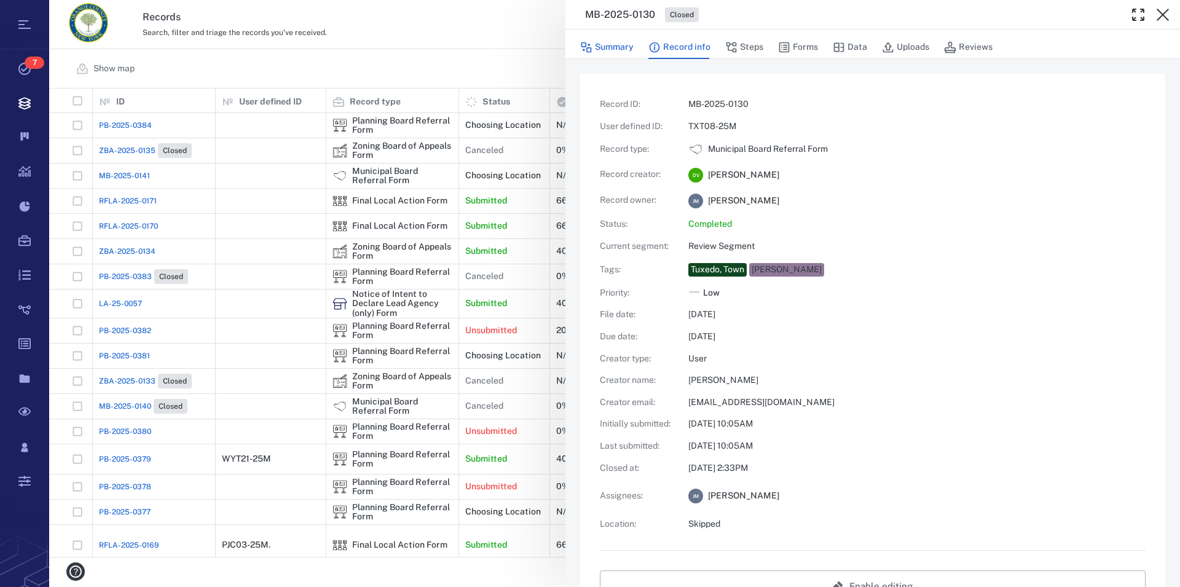
click at [611, 49] on button "Summary" at bounding box center [606, 47] width 53 height 23
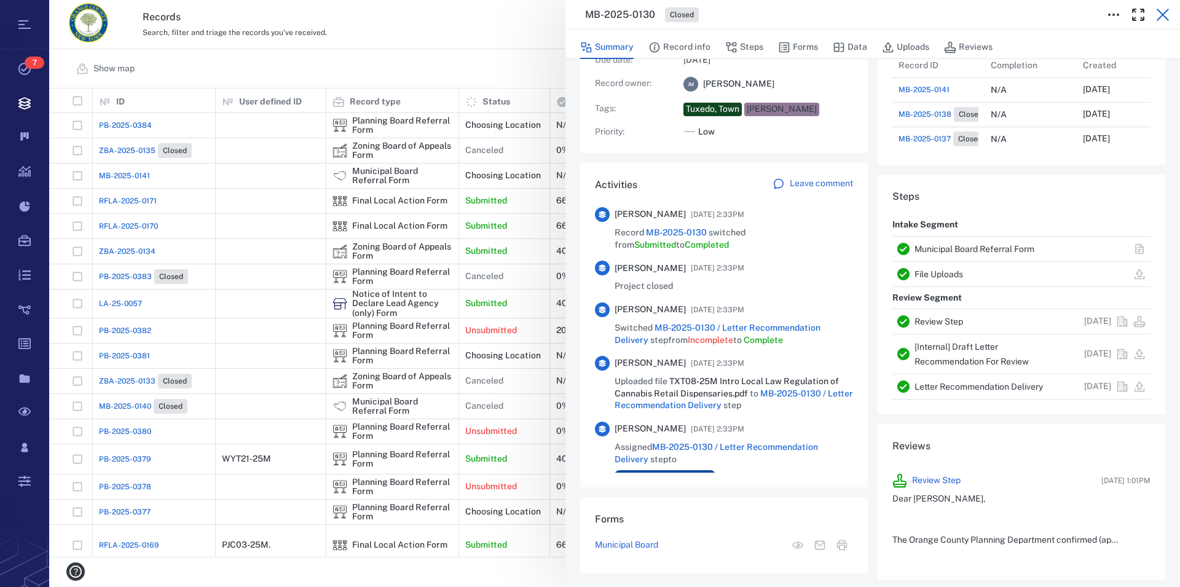
click at [1165, 14] on icon "button" at bounding box center [1162, 14] width 15 height 15
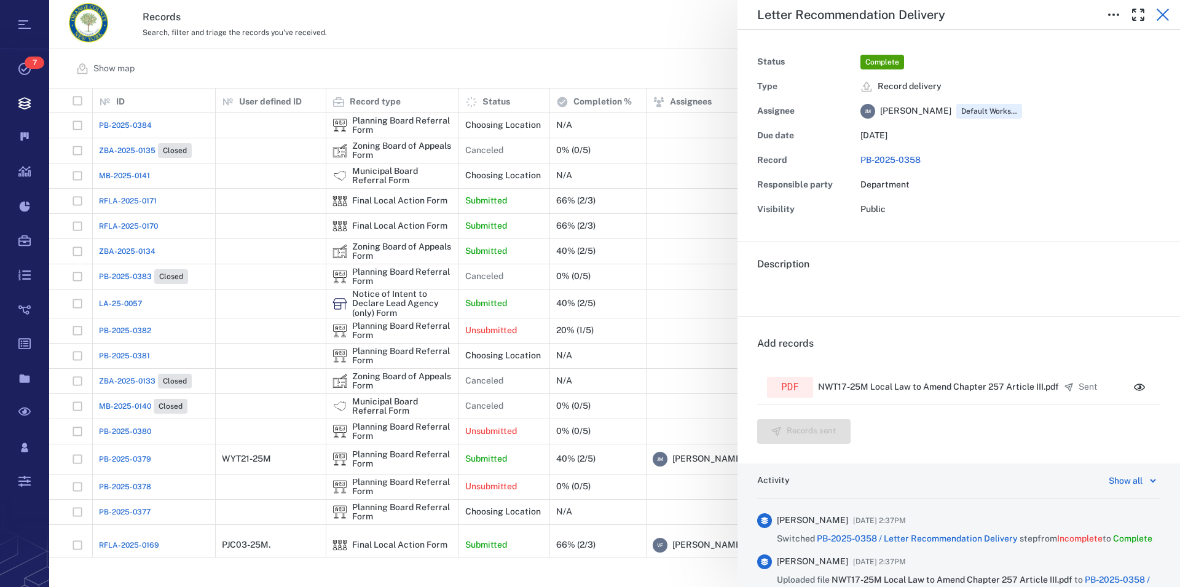
click at [1160, 14] on icon "button" at bounding box center [1162, 14] width 15 height 15
